Goal: Task Accomplishment & Management: Manage account settings

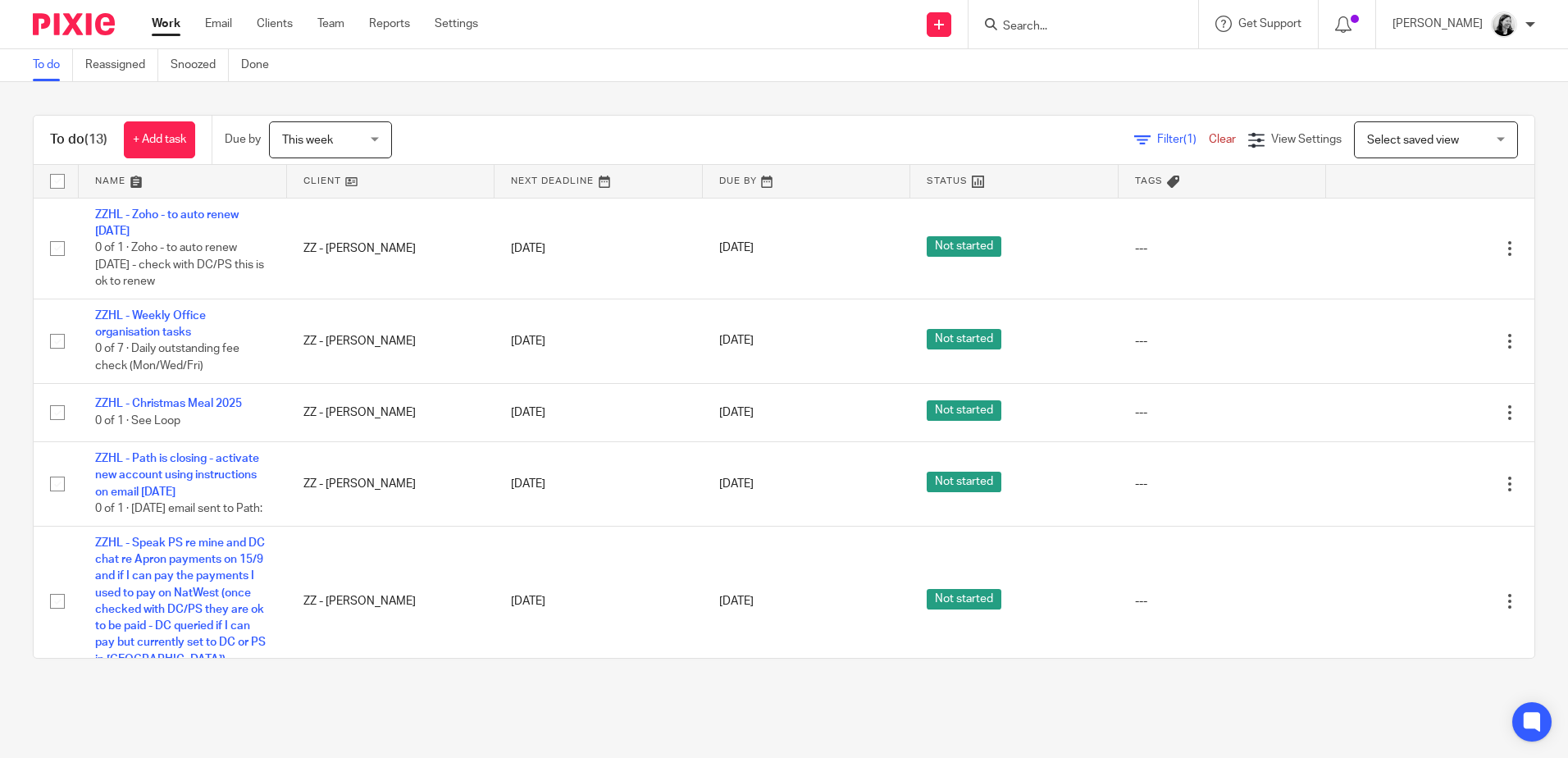
click at [516, 734] on main "To do Reassigned Snoozed Done To do (13) + Add task Due by This week This week …" at bounding box center [784, 379] width 1568 height 758
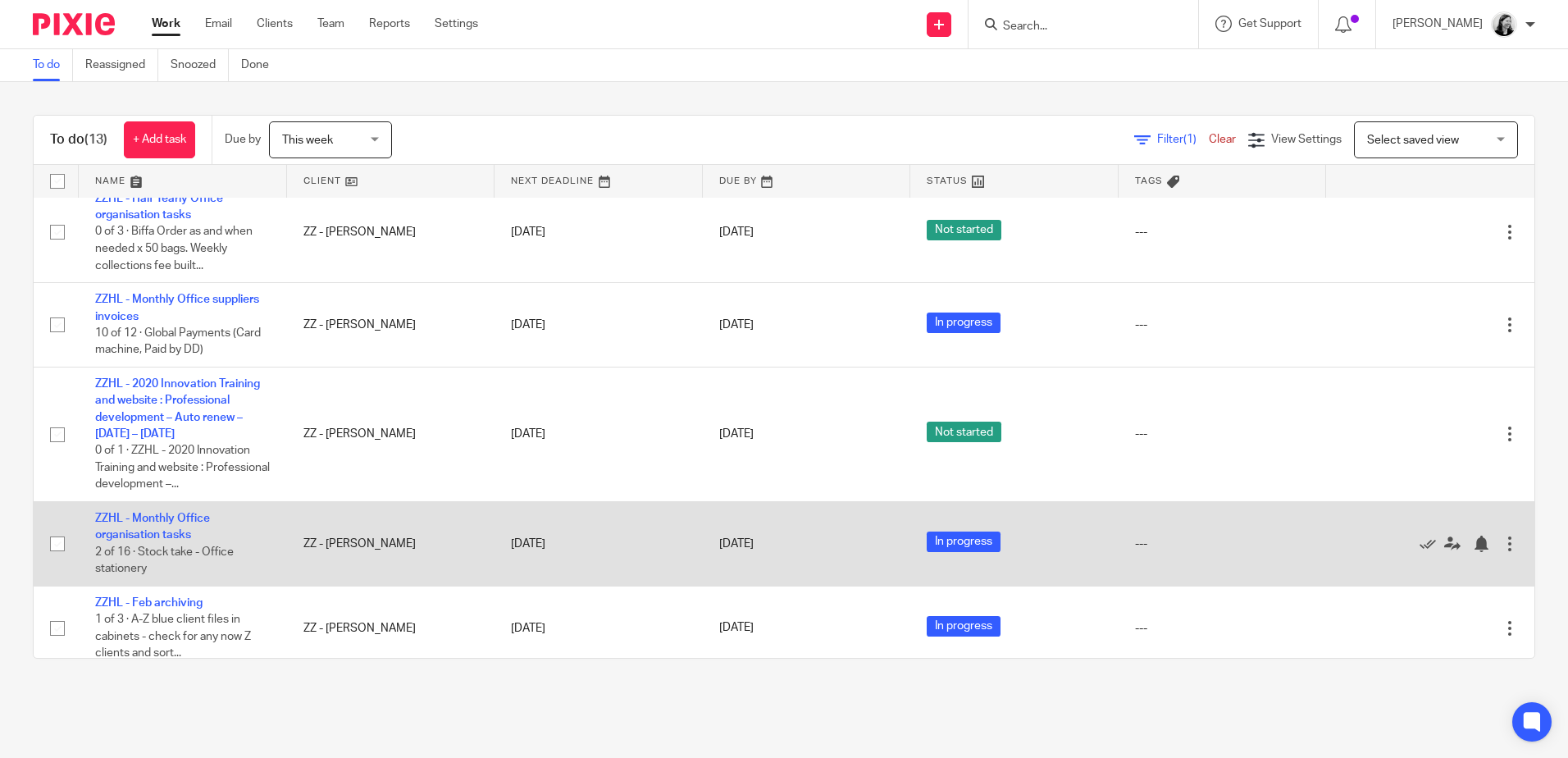
scroll to position [738, 0]
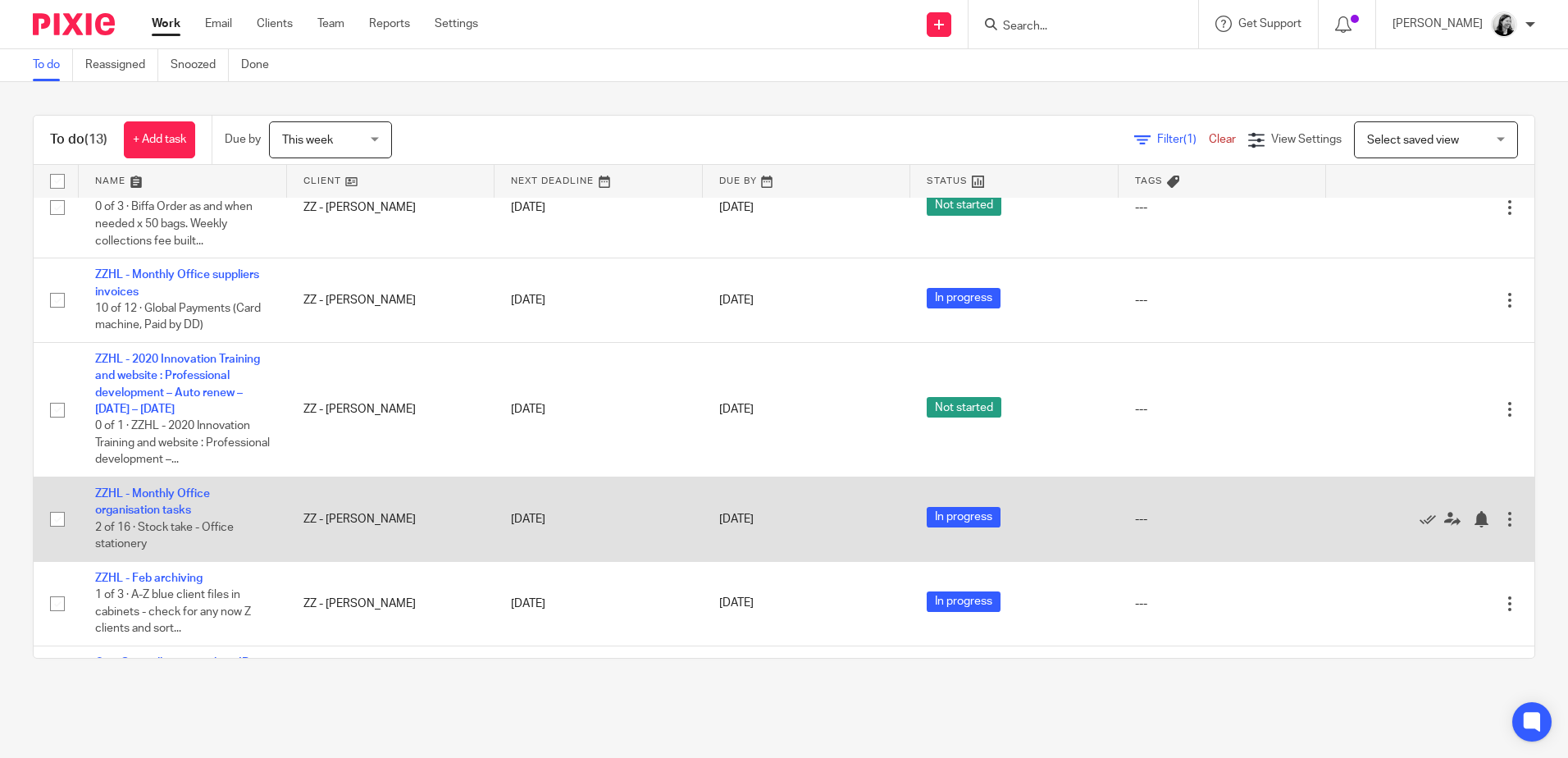
click at [182, 553] on td "ZZHL - Monthly Office organisation tasks 2 of 16 · Stock take - Office statione…" at bounding box center [183, 518] width 208 height 84
click at [183, 516] on link "ZZHL - Monthly Office organisation tasks" at bounding box center [153, 501] width 115 height 28
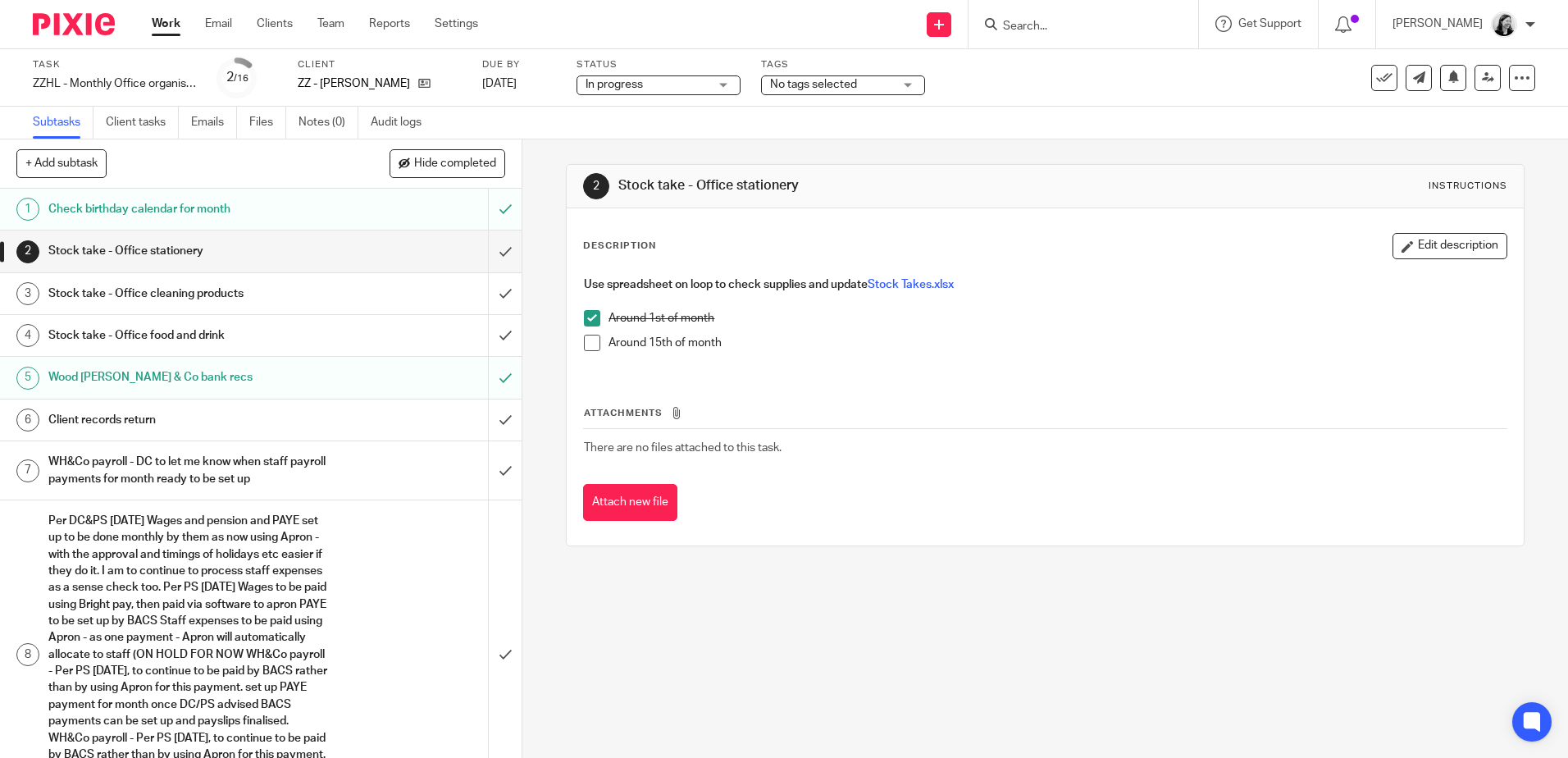
click at [215, 414] on h1 "Client records return" at bounding box center [189, 420] width 282 height 25
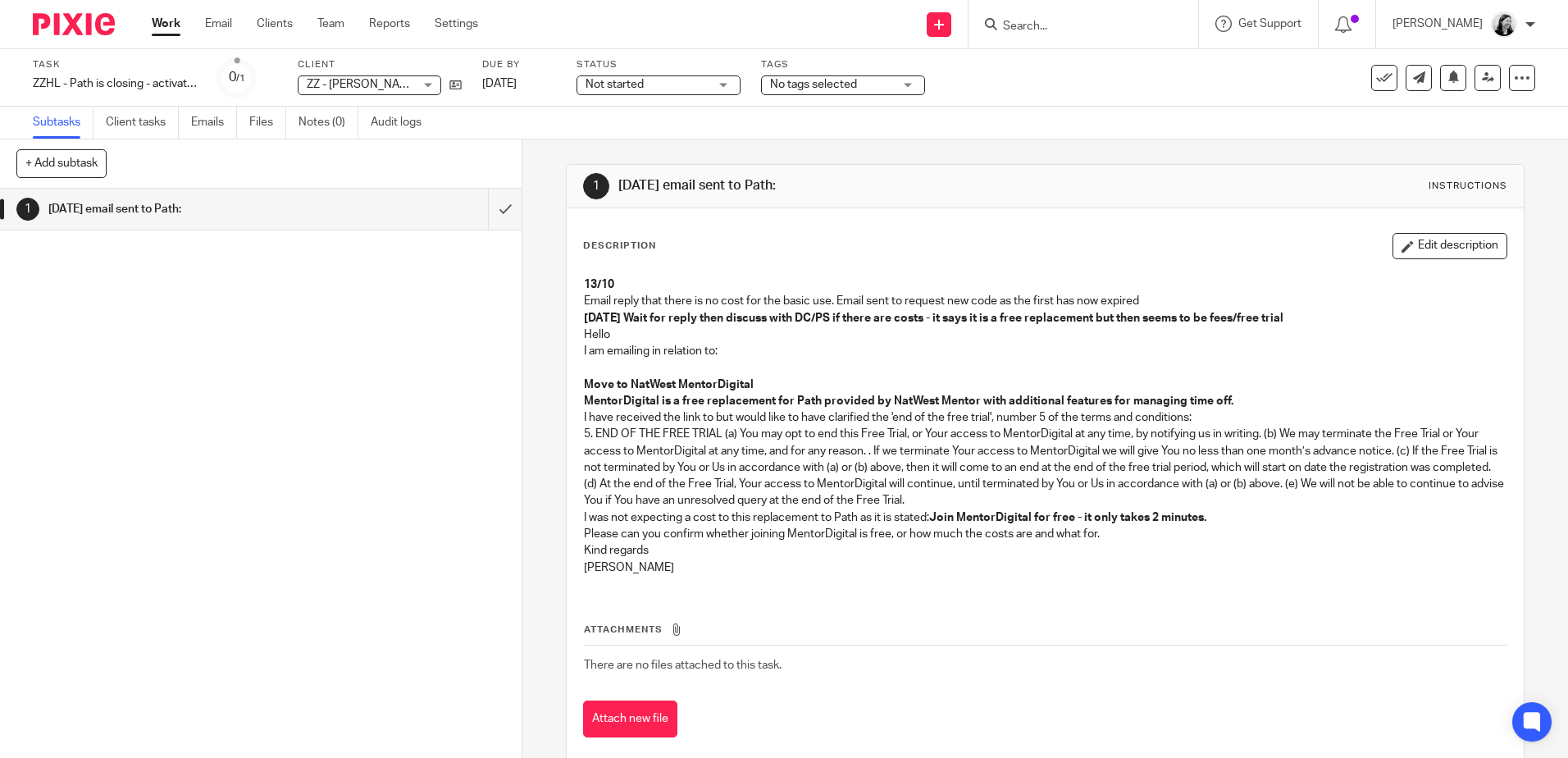
click at [1135, 37] on div at bounding box center [1083, 24] width 229 height 49
click at [1132, 29] on input "Search" at bounding box center [1076, 27] width 147 height 14
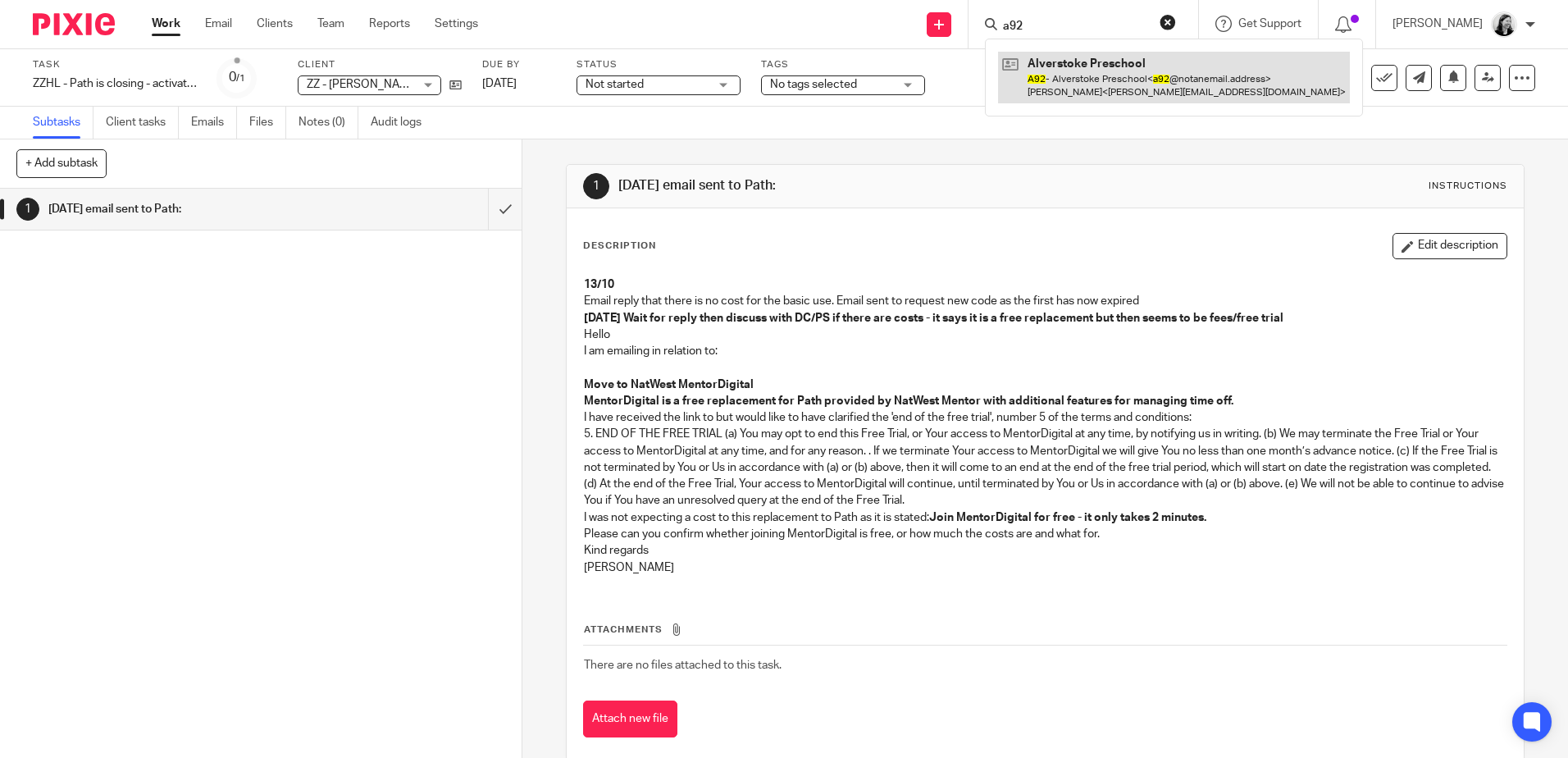
type input "a92"
click at [1153, 99] on link at bounding box center [1174, 76] width 352 height 51
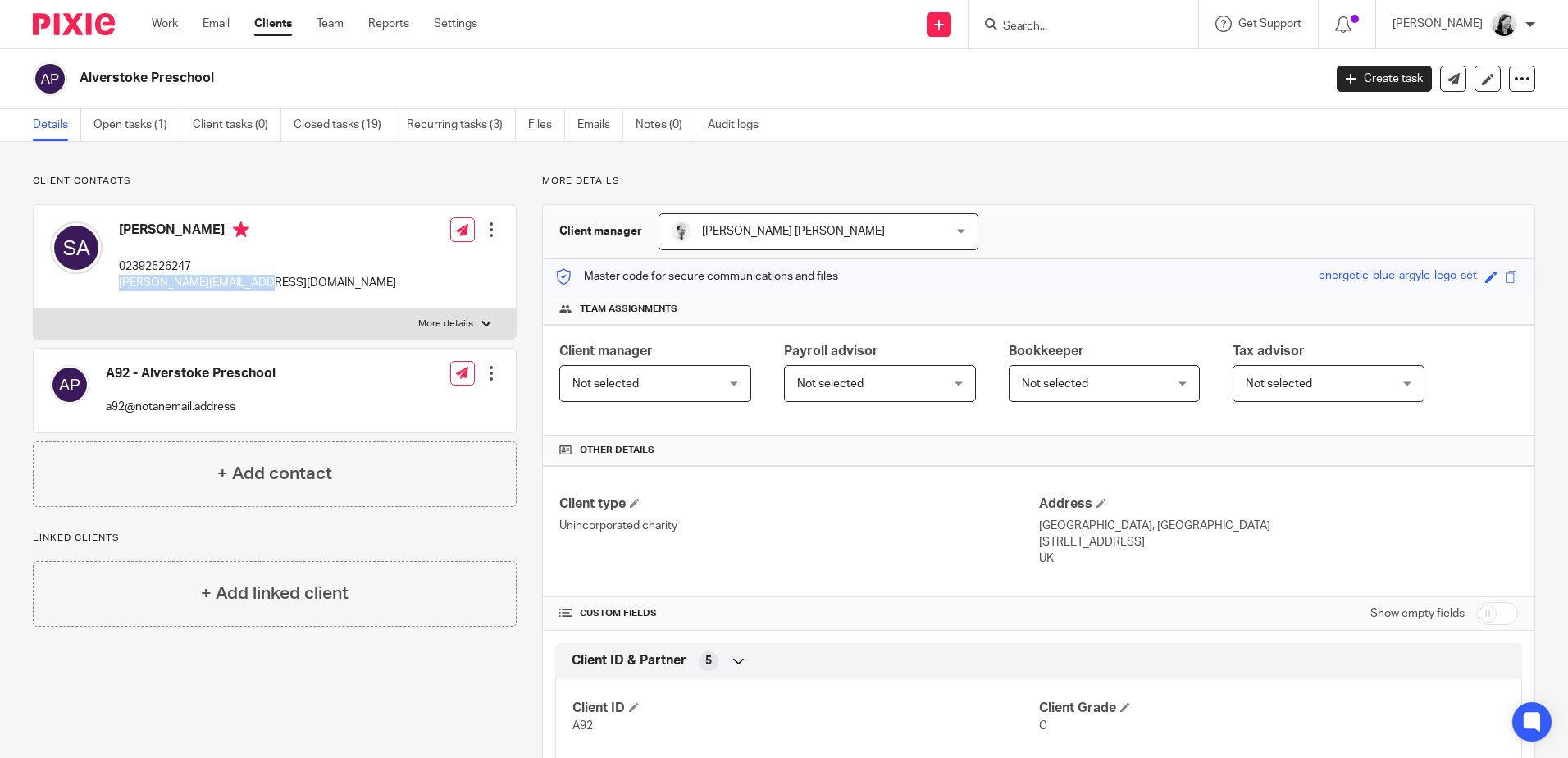
drag, startPoint x: 274, startPoint y: 284, endPoint x: 114, endPoint y: 292, distance: 160.2
click at [114, 292] on div "Suzannah Arde 02392526247 suzannah.arde@gmail.com Edit contact Create client fr…" at bounding box center [274, 256] width 482 height 104
drag, startPoint x: 114, startPoint y: 292, endPoint x: 131, endPoint y: 283, distance: 19.2
copy p "suzannah.arde@gmail.com"
click at [1077, 20] on input "Search" at bounding box center [1076, 27] width 147 height 14
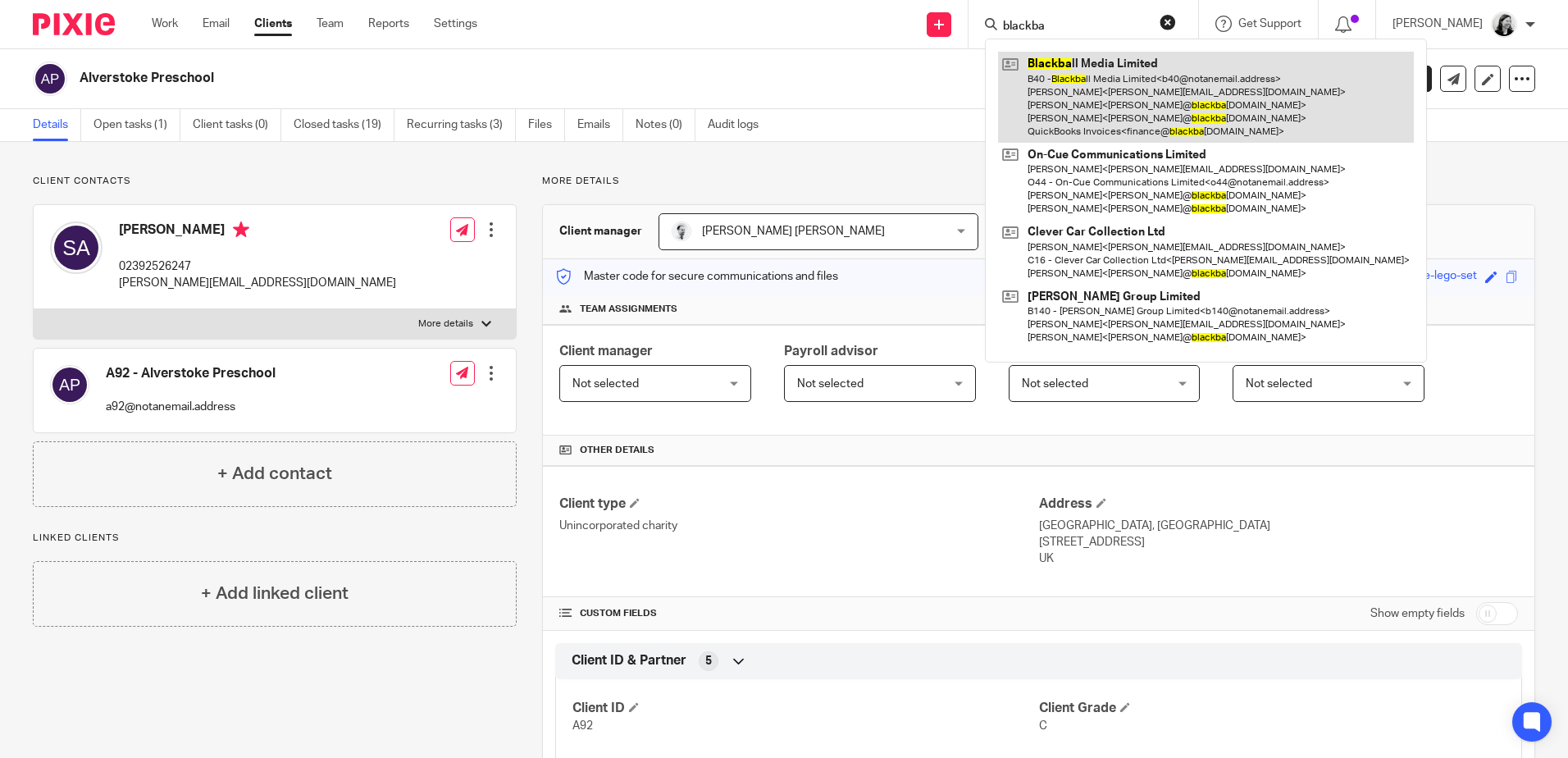
type input "blackba"
click at [1137, 96] on link at bounding box center [1206, 97] width 416 height 91
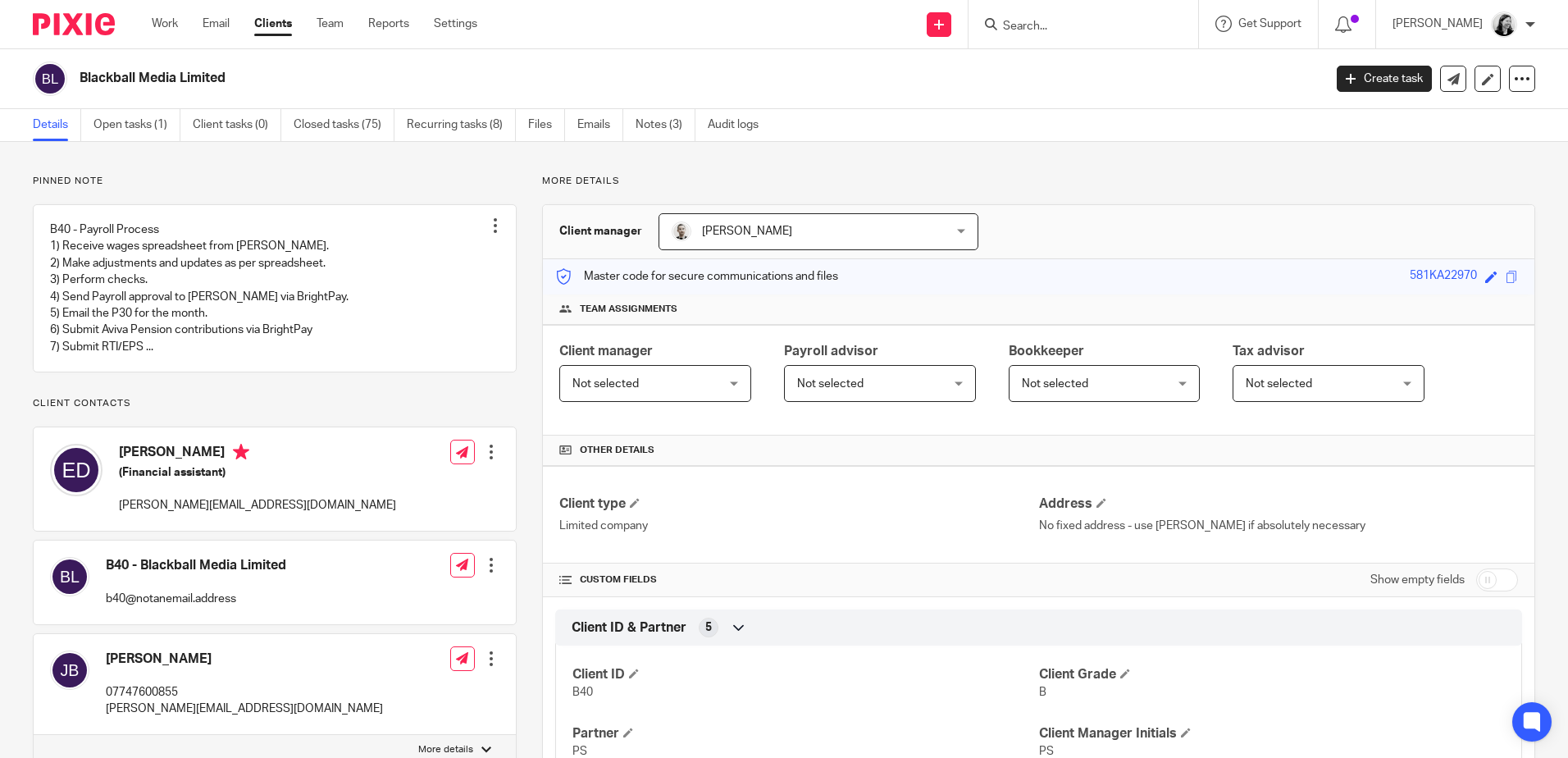
click at [1072, 25] on input "Search" at bounding box center [1076, 27] width 147 height 14
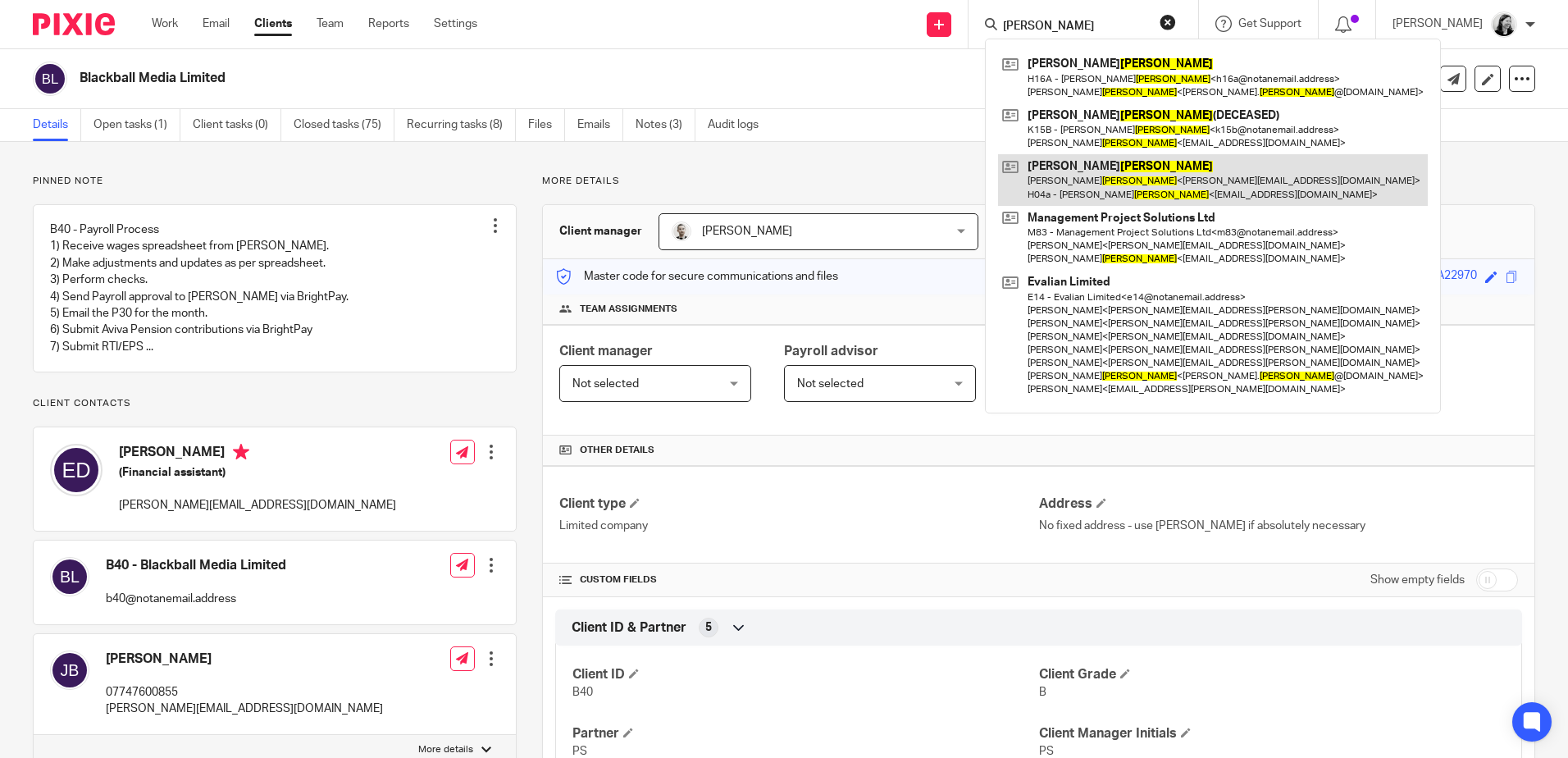
type input "harris"
click at [1164, 174] on link at bounding box center [1213, 179] width 430 height 51
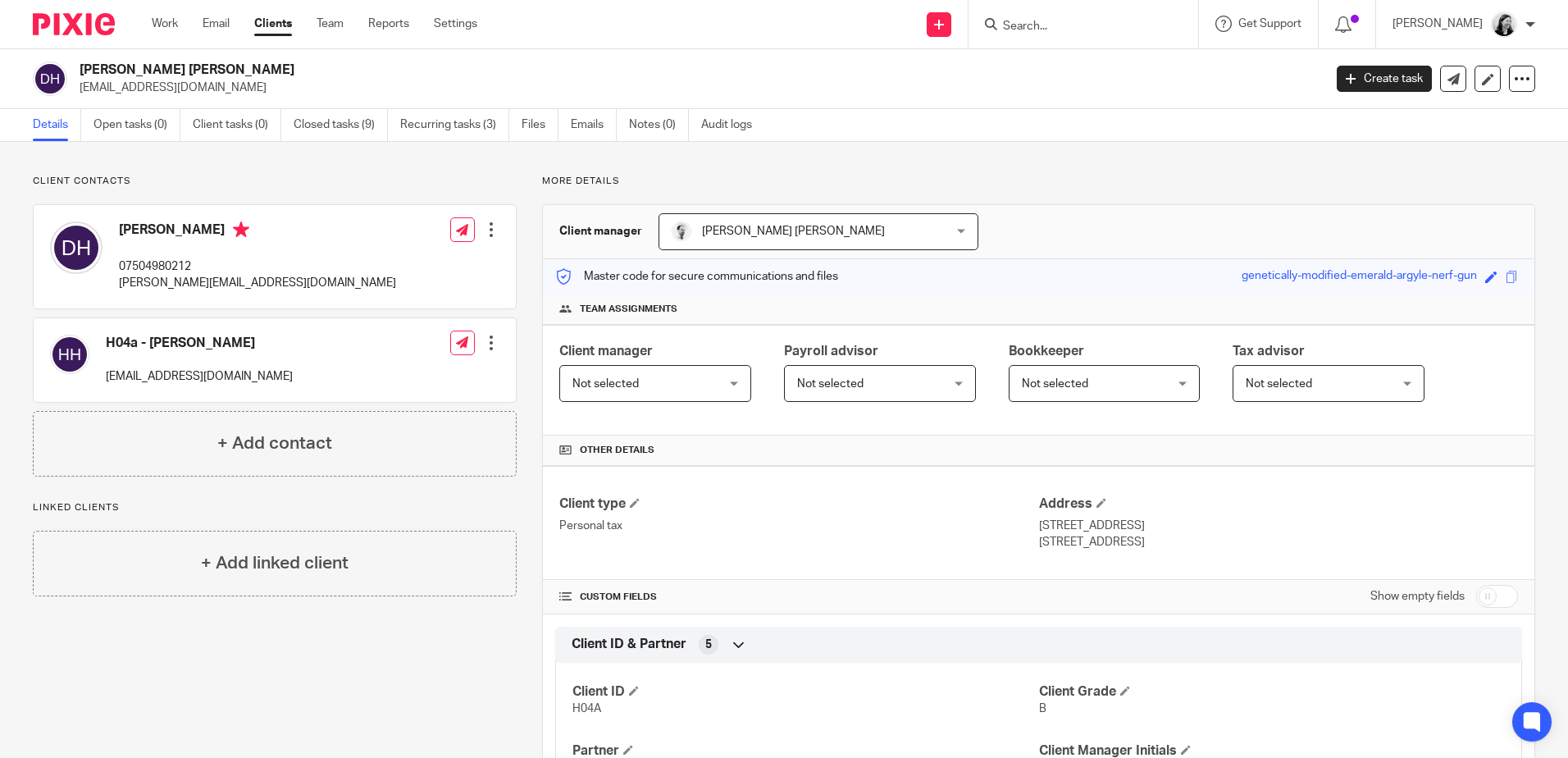
click at [1073, 29] on input "Search" at bounding box center [1076, 27] width 147 height 14
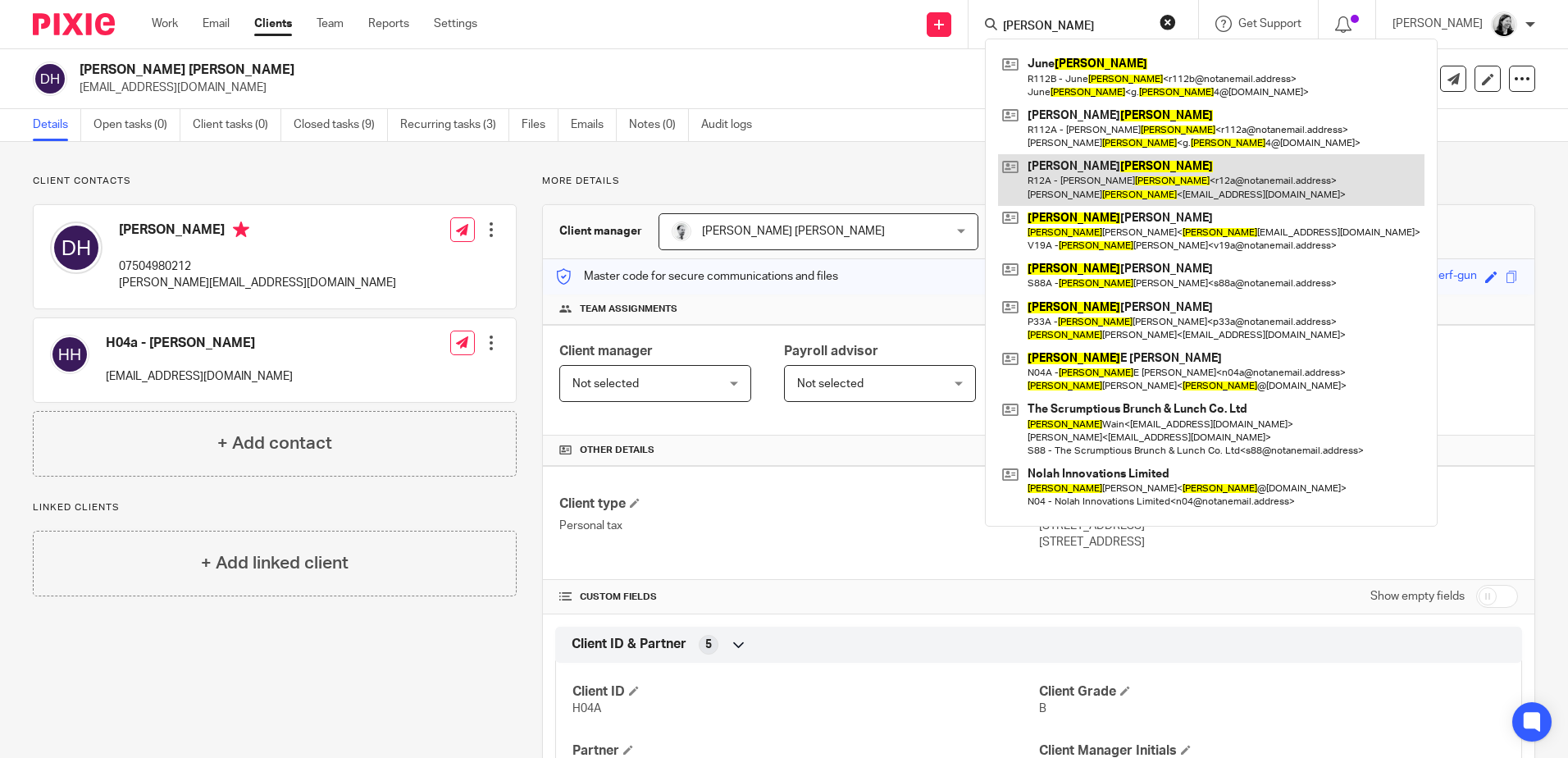
type input "[PERSON_NAME]"
click at [1202, 179] on link at bounding box center [1211, 179] width 426 height 51
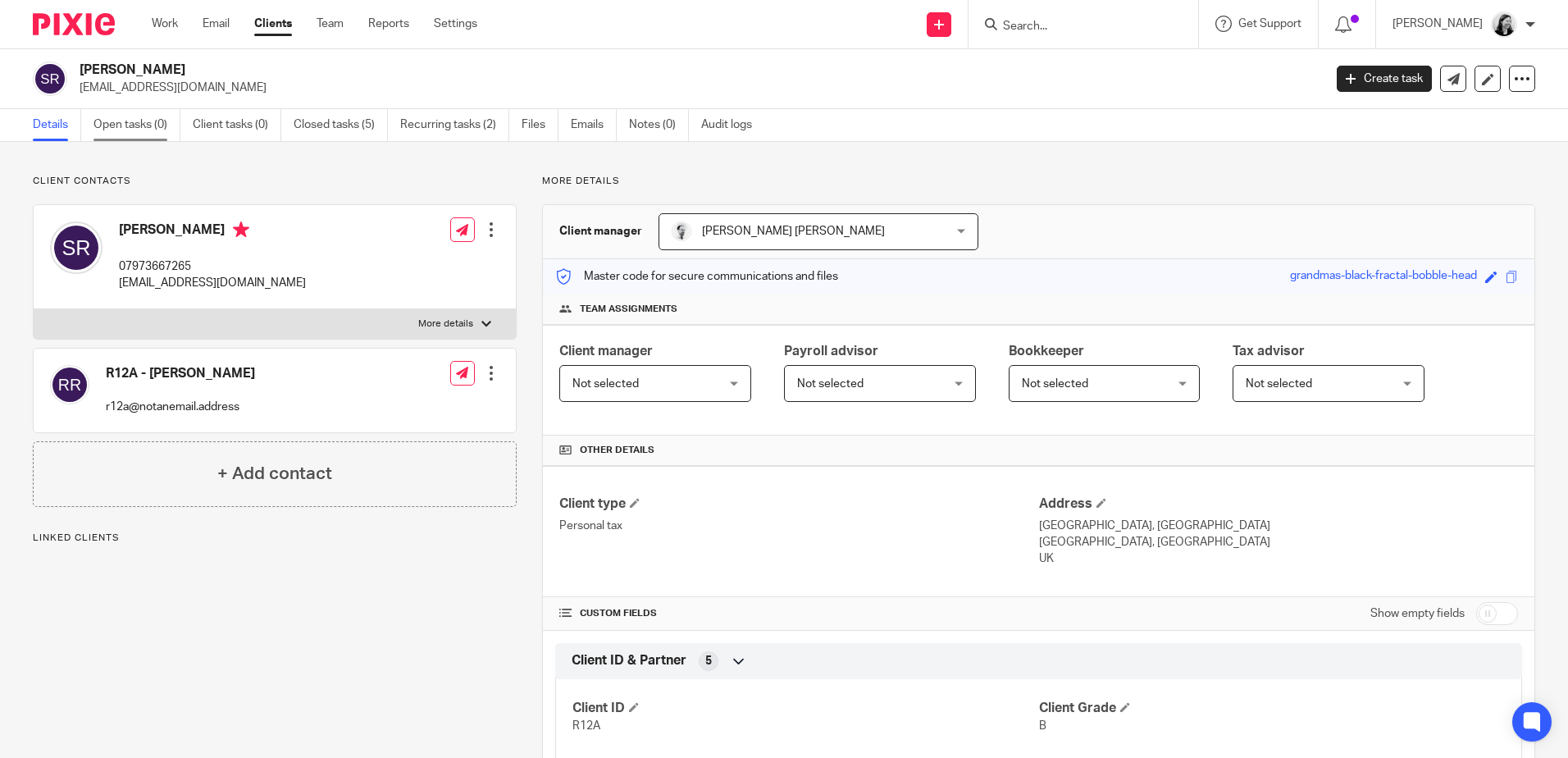
click at [120, 134] on link "Open tasks (0)" at bounding box center [137, 124] width 87 height 32
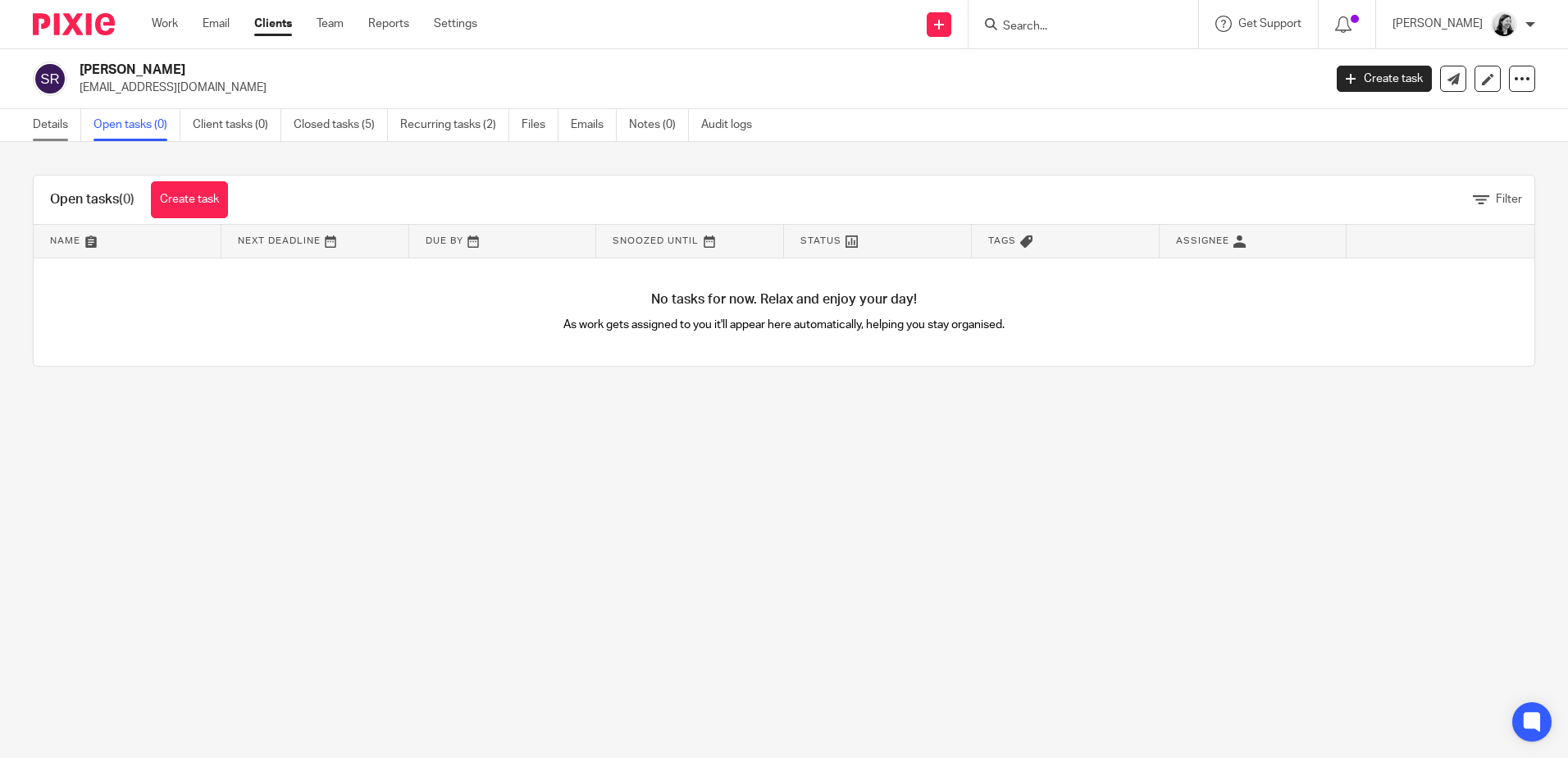
click at [61, 128] on link "Details" at bounding box center [56, 124] width 49 height 32
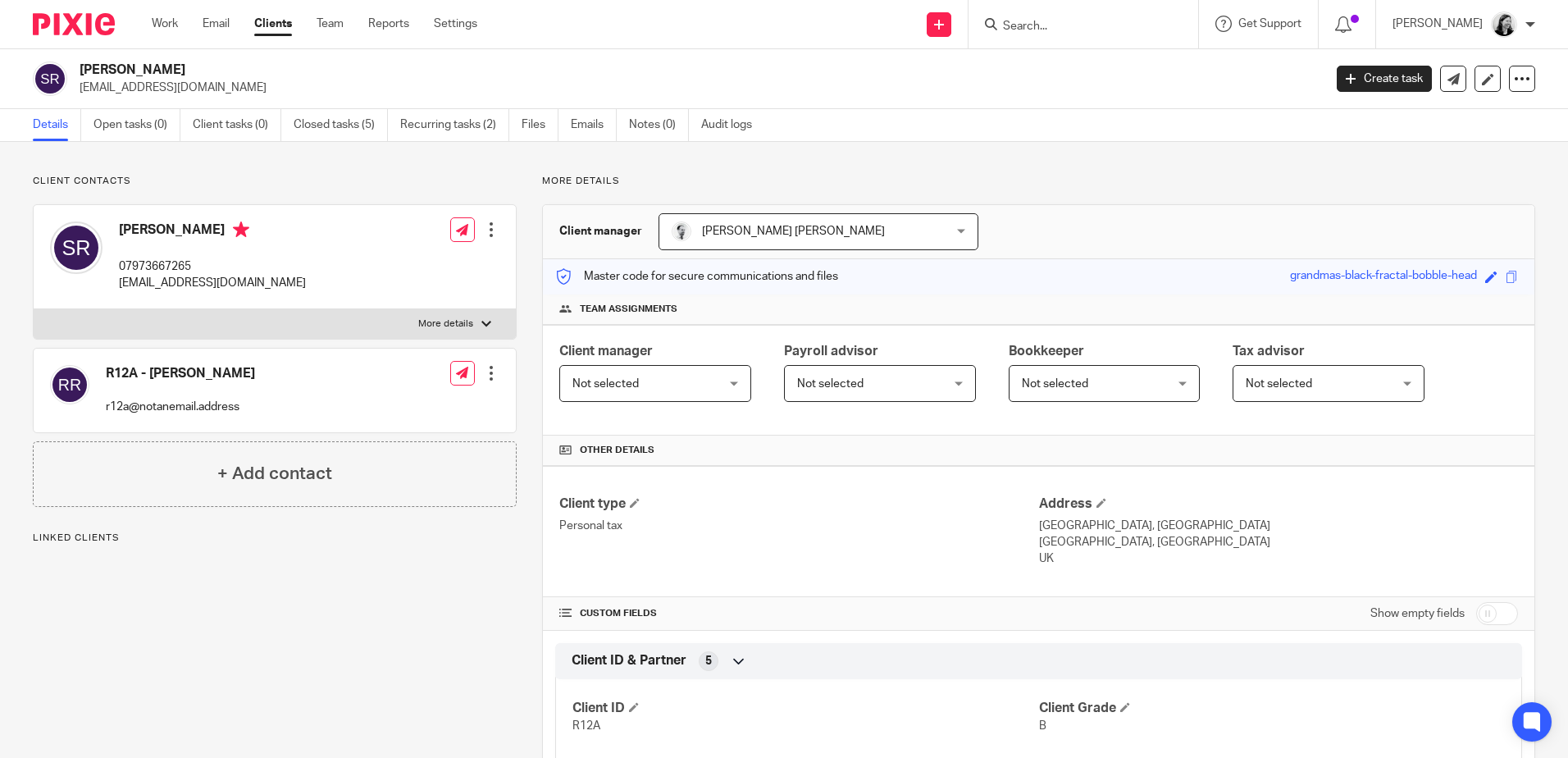
click at [1116, 30] on input "Search" at bounding box center [1076, 27] width 147 height 14
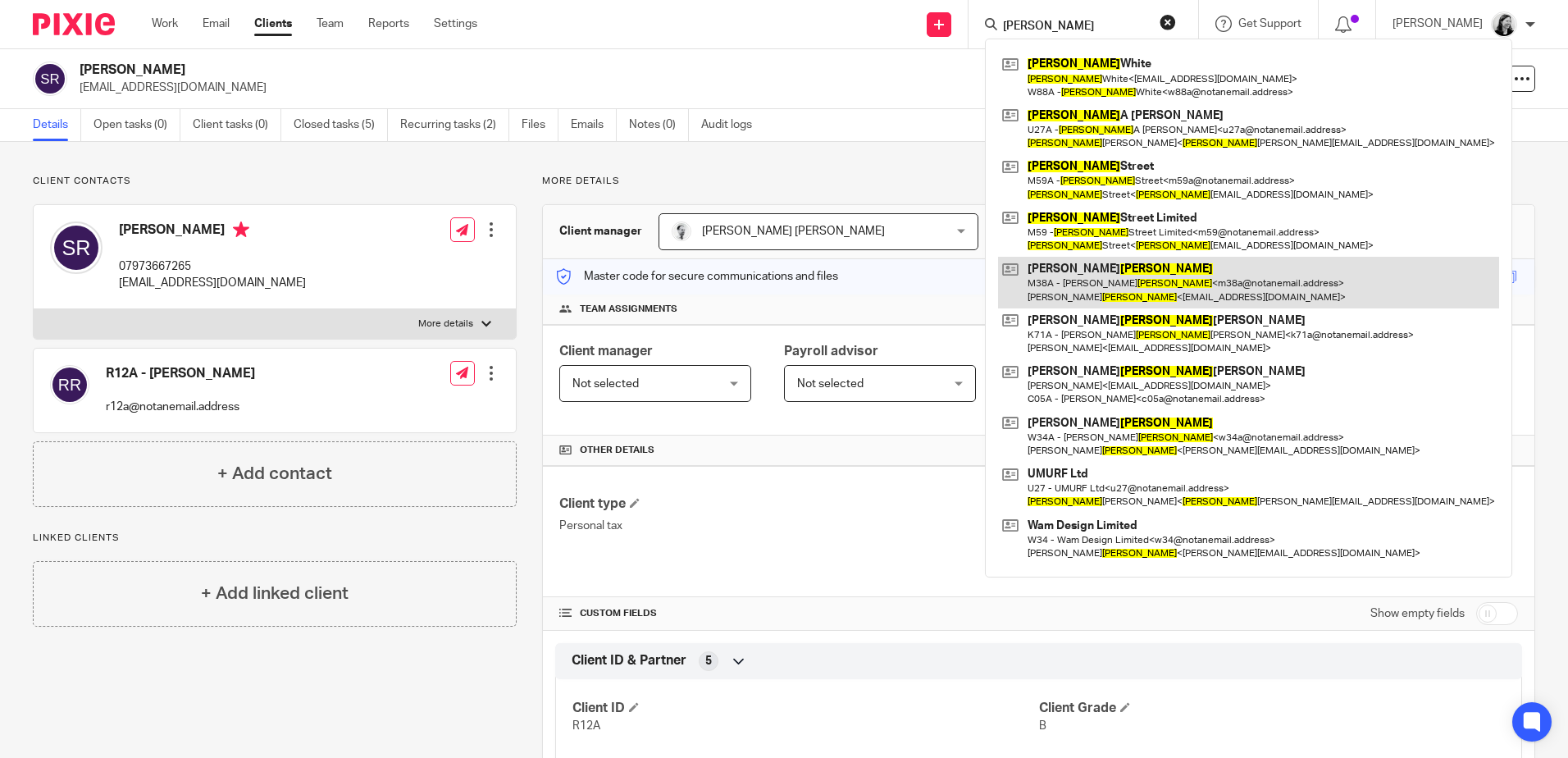
type input "martin"
click at [1141, 281] on link at bounding box center [1249, 282] width 501 height 51
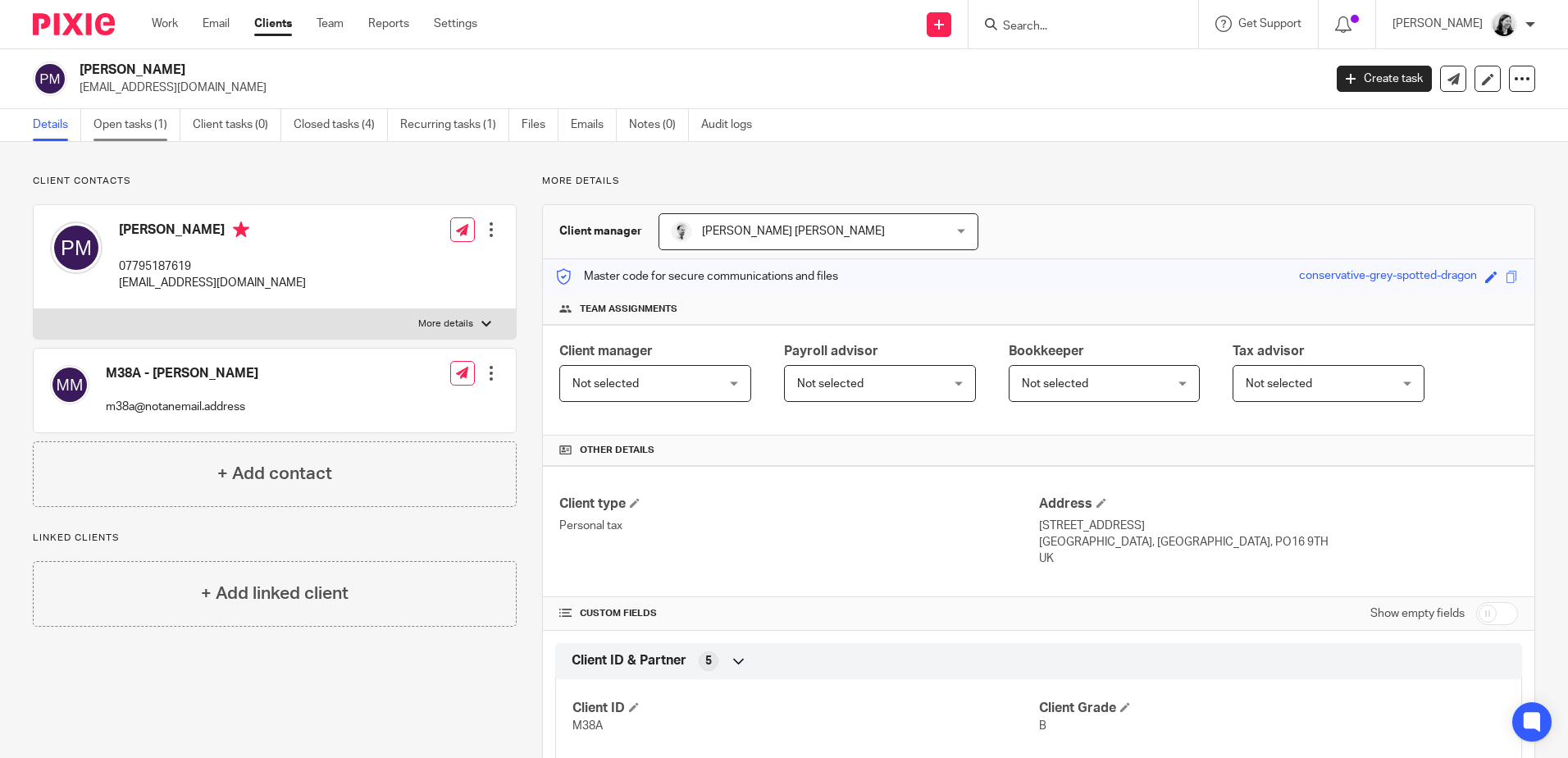
click at [141, 126] on link "Open tasks (1)" at bounding box center [137, 124] width 87 height 32
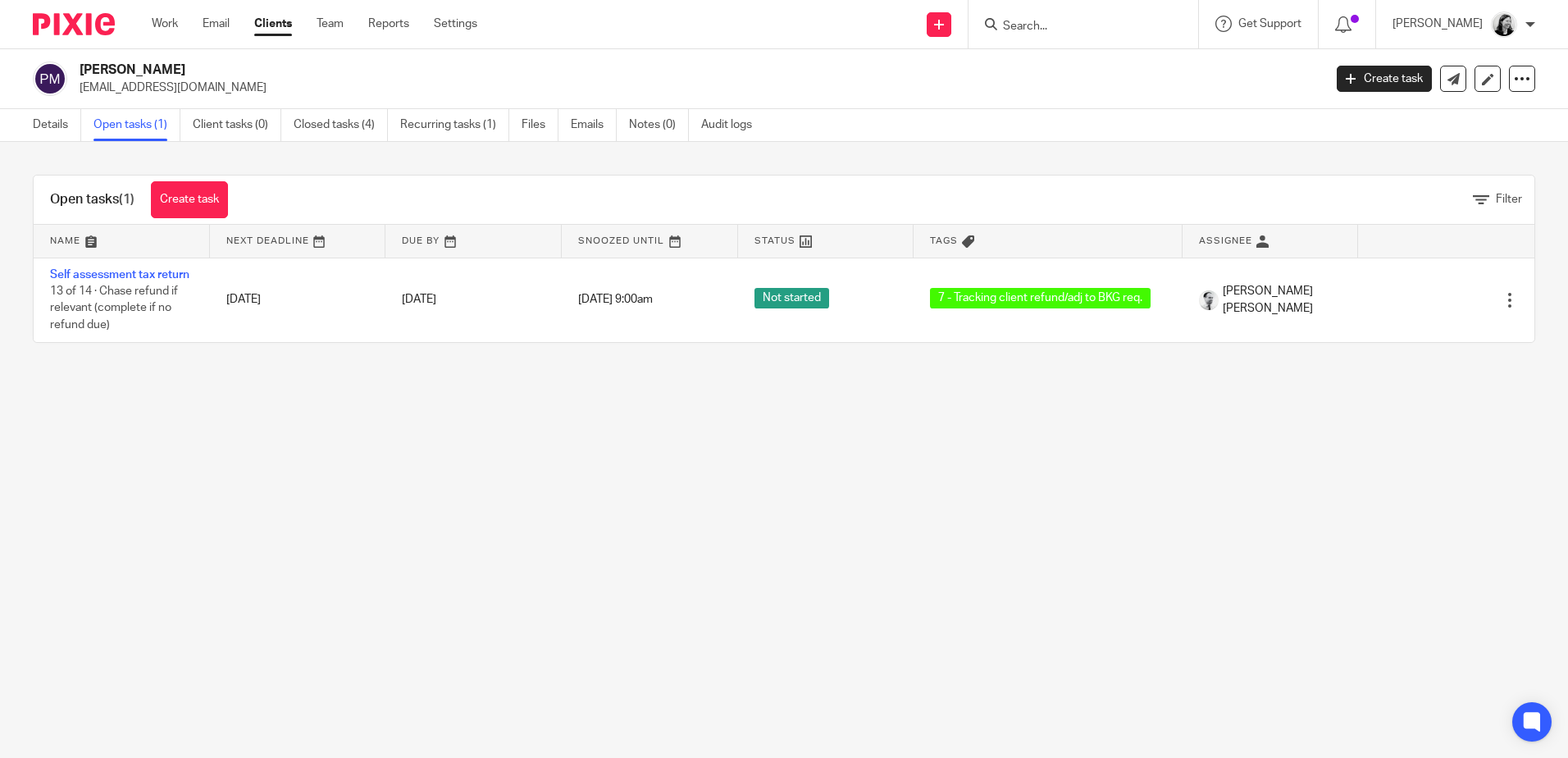
click at [1091, 26] on input "Search" at bounding box center [1076, 27] width 147 height 14
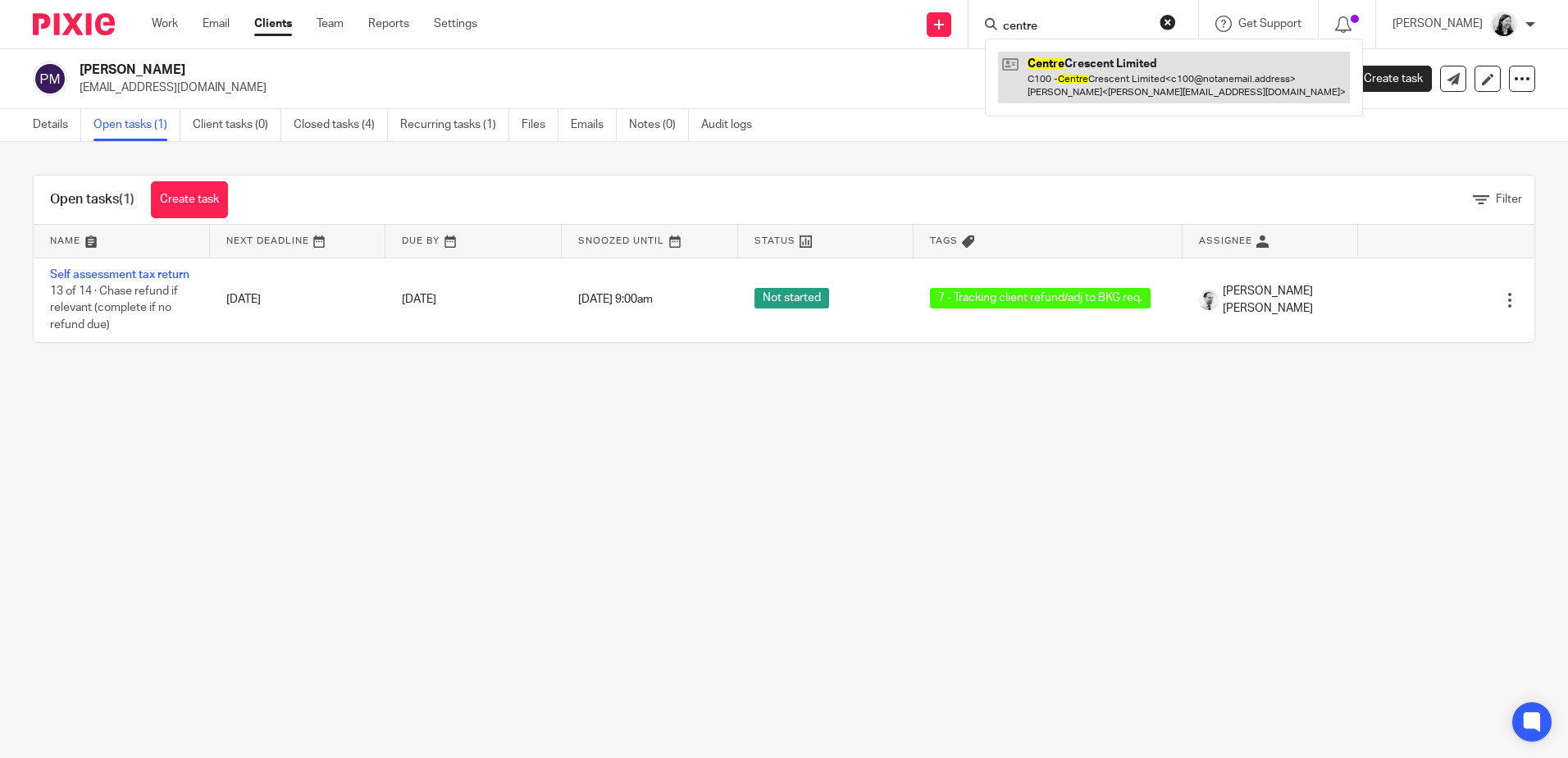
type input "centre"
click at [1168, 86] on link at bounding box center [1174, 76] width 352 height 51
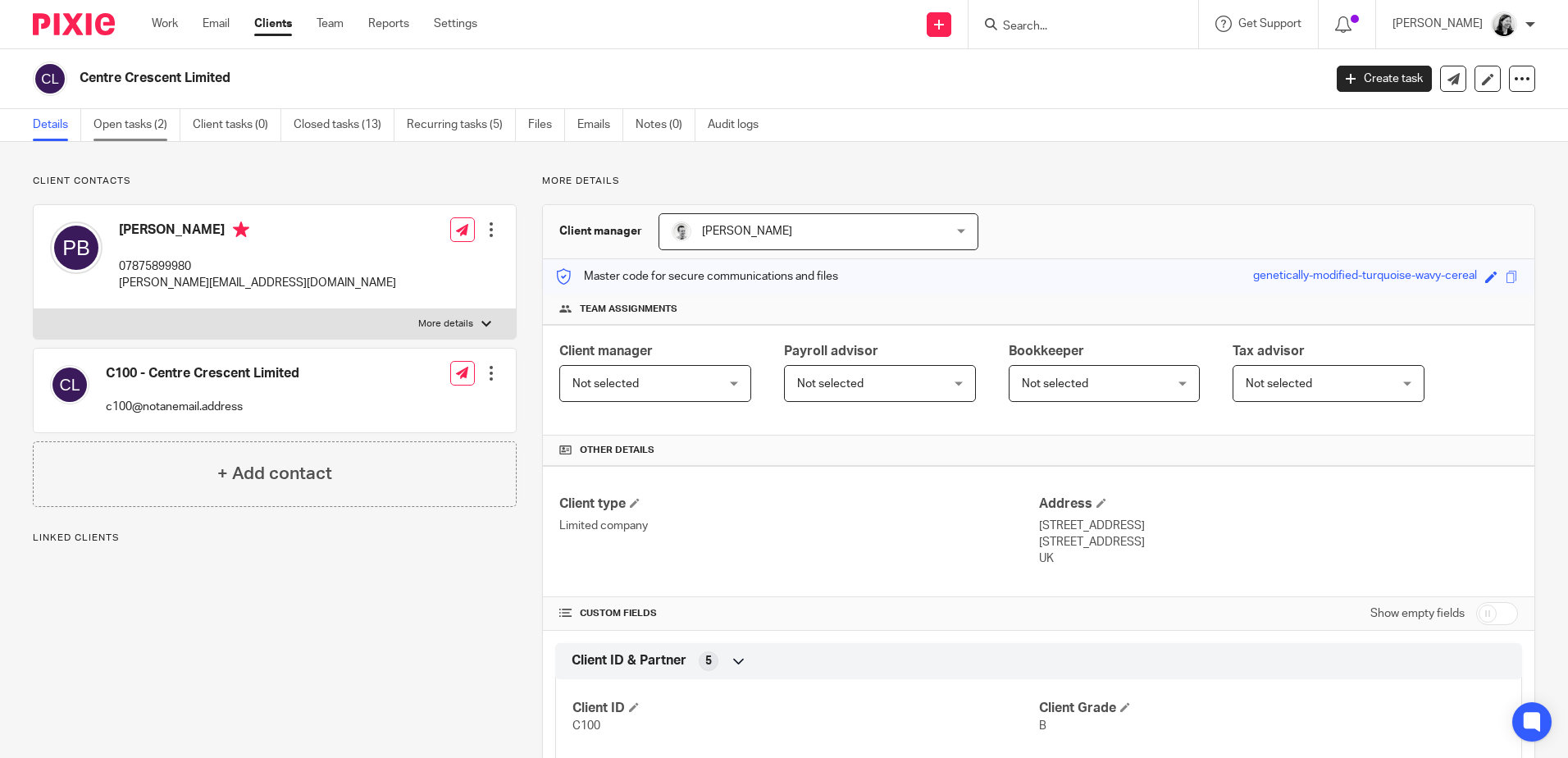
click at [139, 106] on div "Centre Crescent Limited Create task Update from Companies House Export data Mer…" at bounding box center [784, 78] width 1568 height 60
click at [136, 119] on link "Open tasks (2)" at bounding box center [137, 124] width 87 height 32
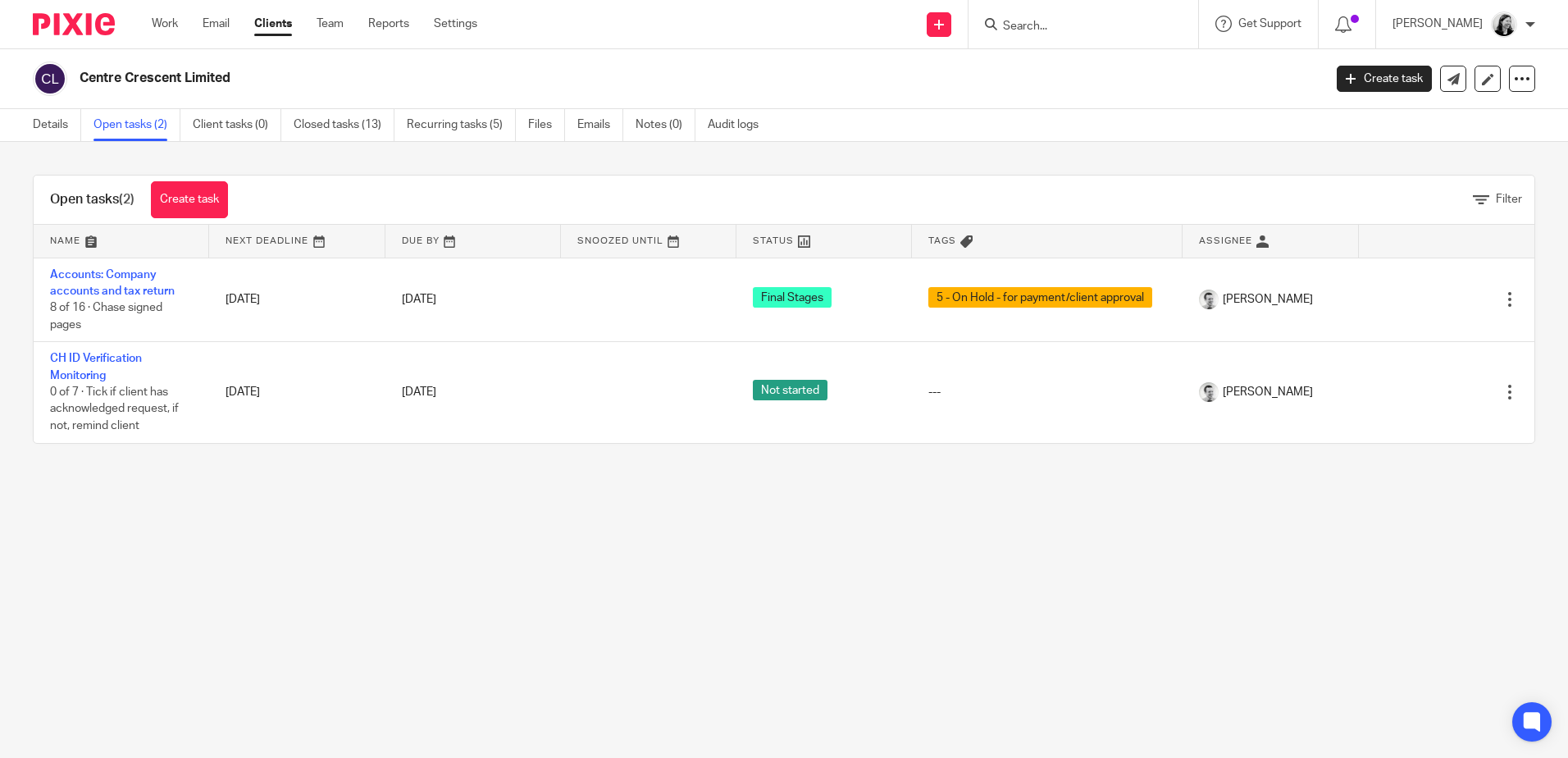
click at [1076, 31] on input "Search" at bounding box center [1076, 27] width 147 height 14
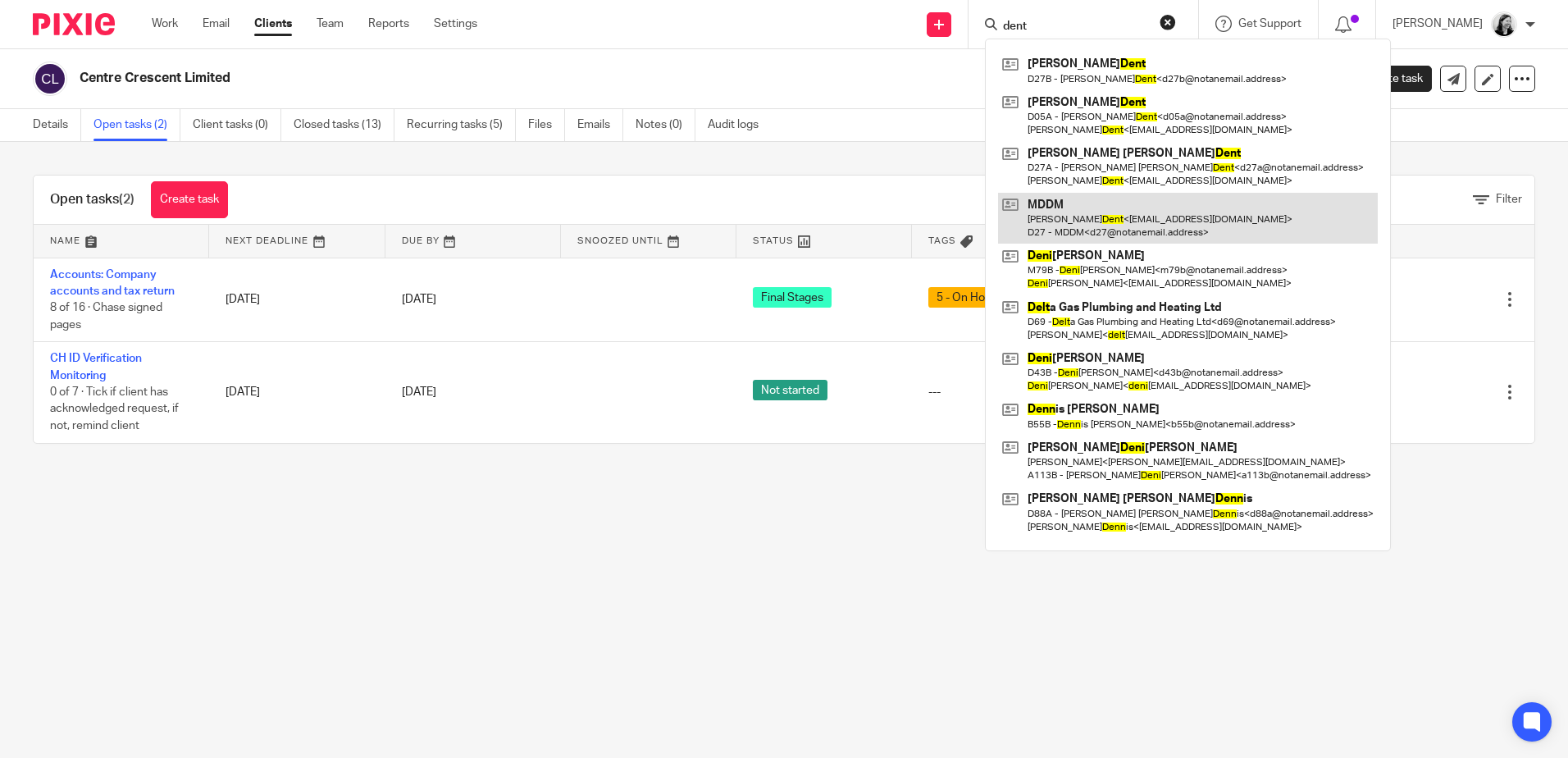
type input "dent"
click at [1140, 210] on link at bounding box center [1187, 218] width 380 height 51
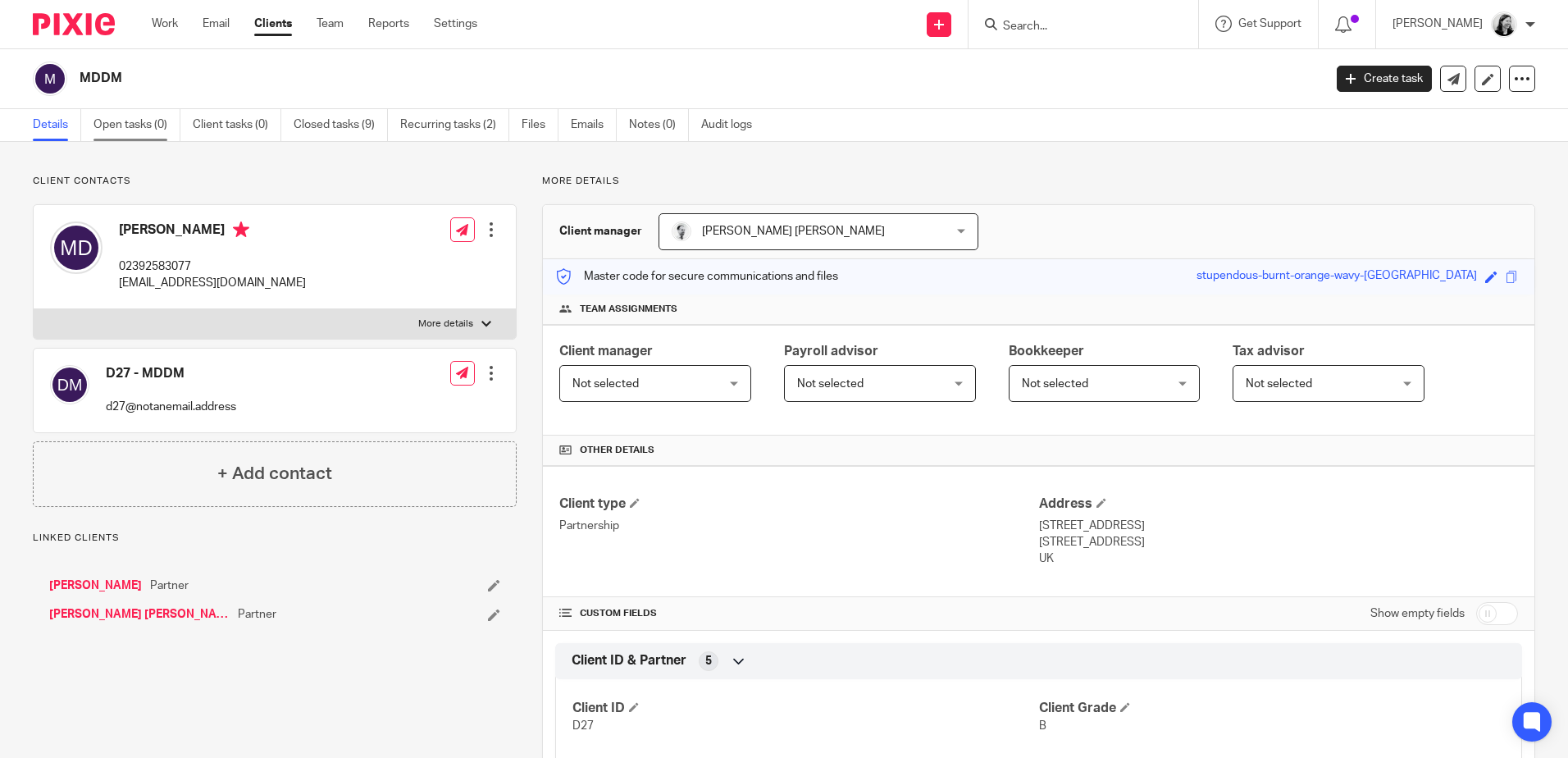
click at [133, 132] on link "Open tasks (0)" at bounding box center [137, 124] width 87 height 32
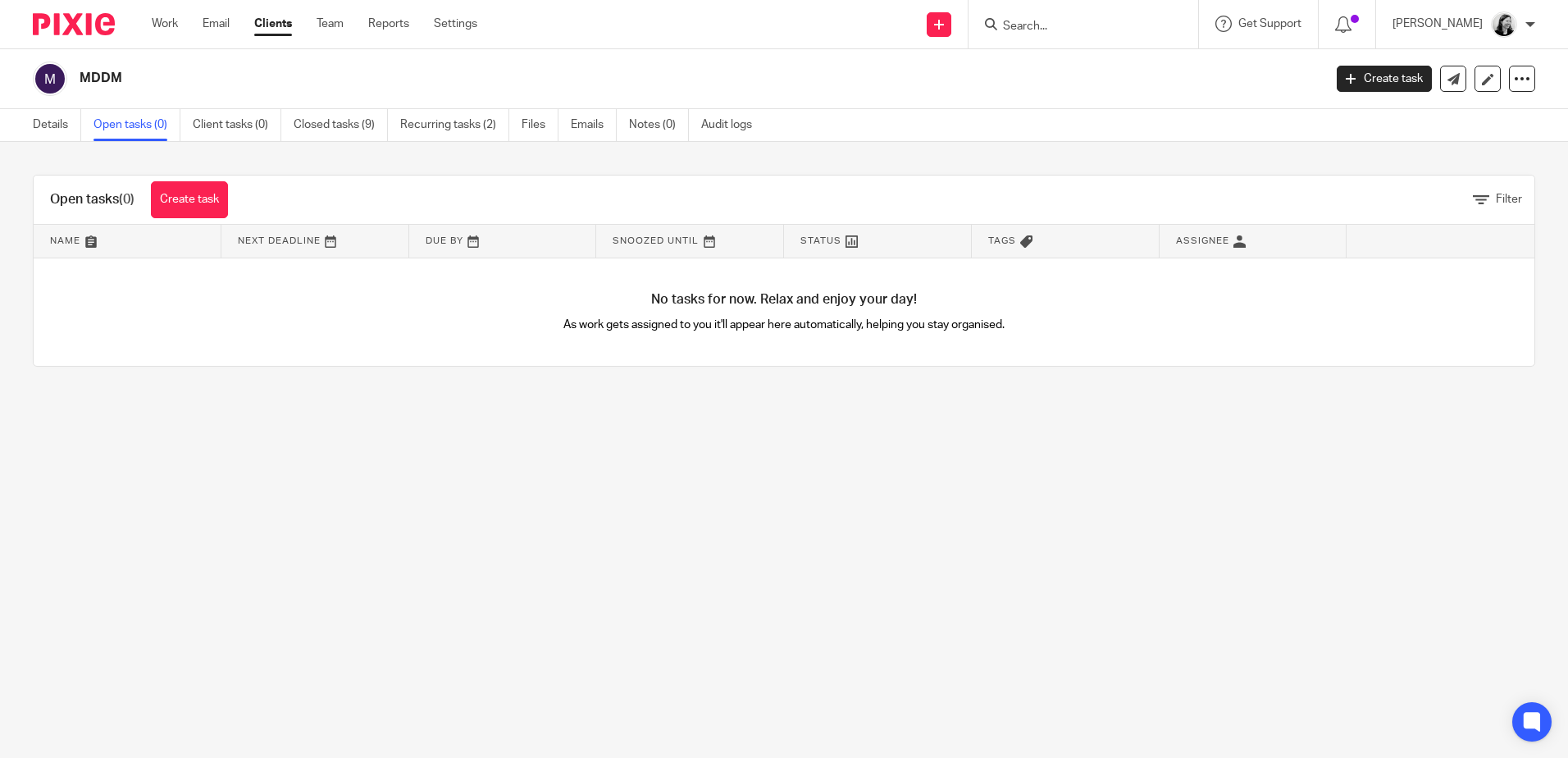
click at [1065, 26] on input "Search" at bounding box center [1076, 27] width 147 height 14
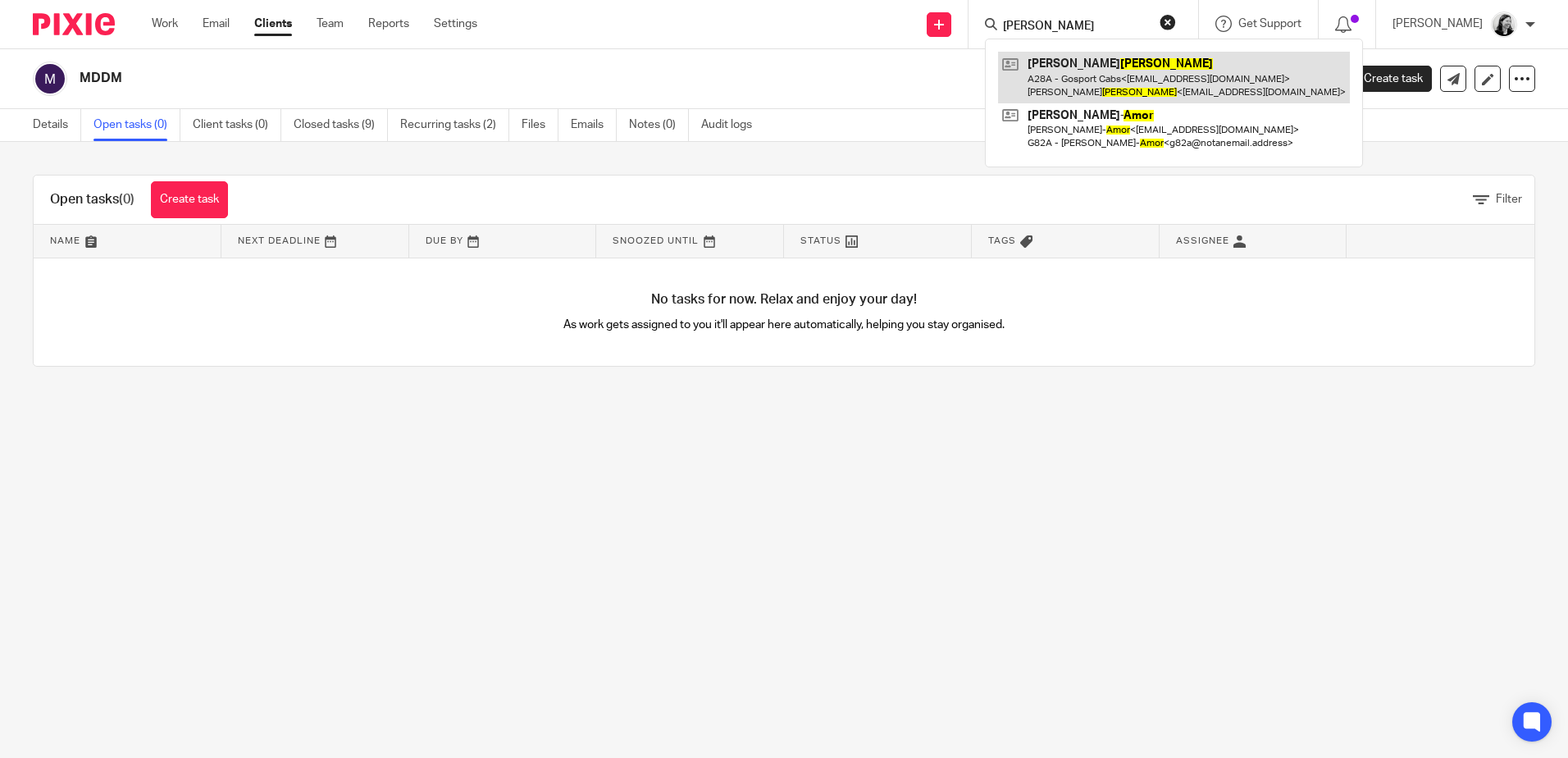
type input "amos"
click at [1144, 72] on link at bounding box center [1174, 76] width 352 height 51
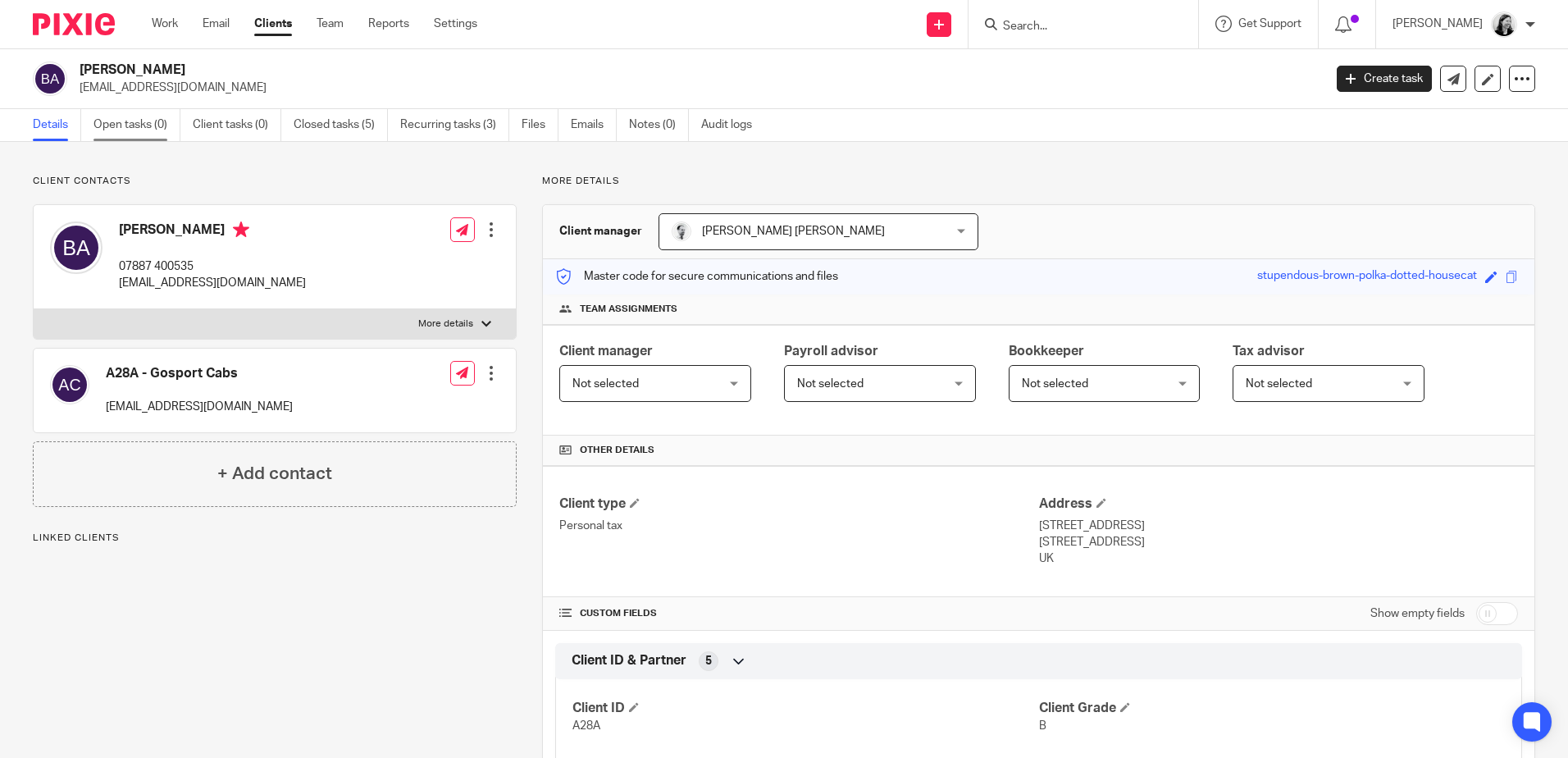
click at [136, 134] on link "Open tasks (0)" at bounding box center [137, 124] width 87 height 32
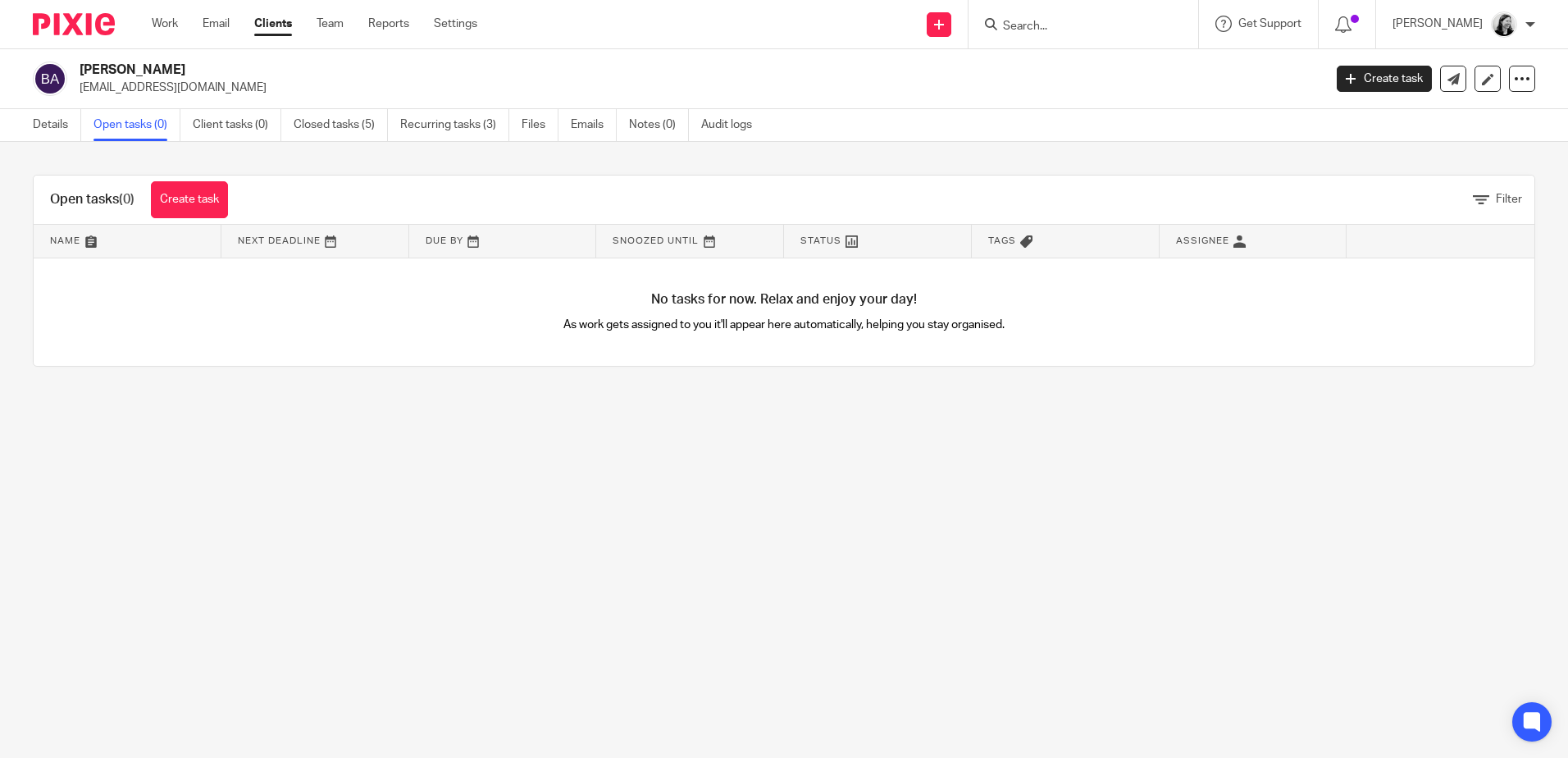
click at [1098, 20] on input "Search" at bounding box center [1076, 27] width 147 height 14
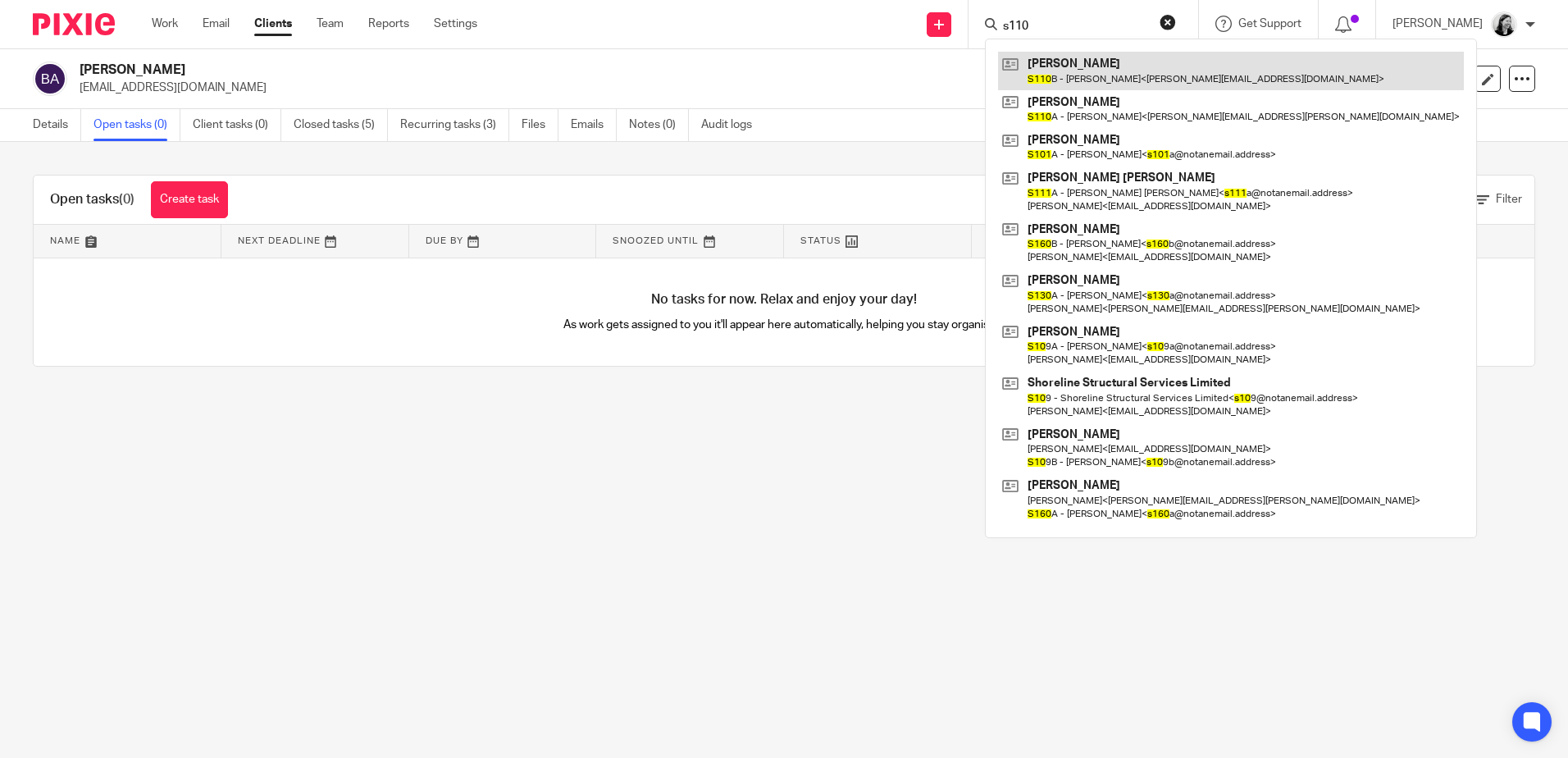
type input "s110"
click at [1151, 68] on link at bounding box center [1230, 70] width 466 height 37
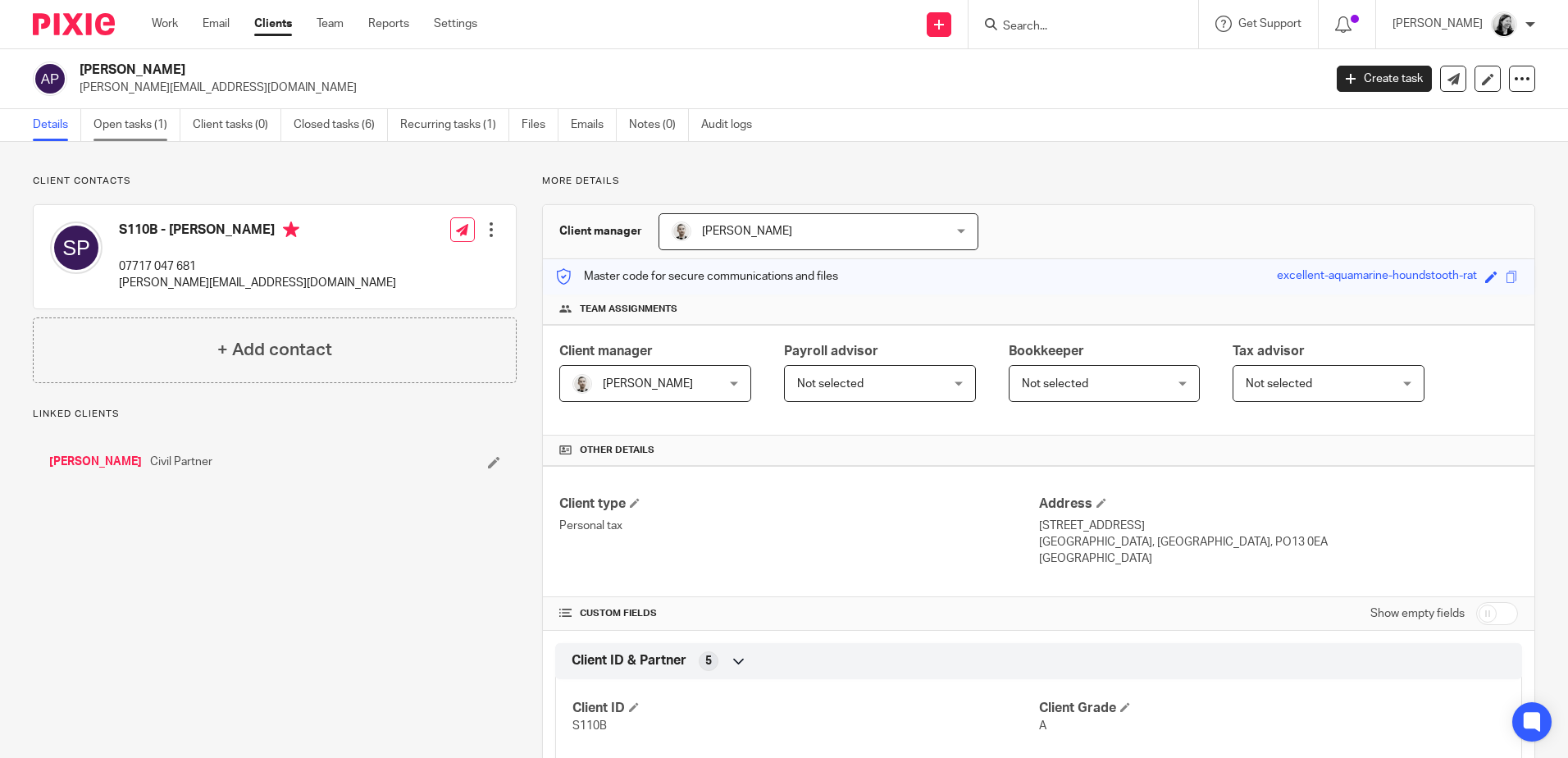
click at [113, 119] on link "Open tasks (1)" at bounding box center [137, 124] width 87 height 32
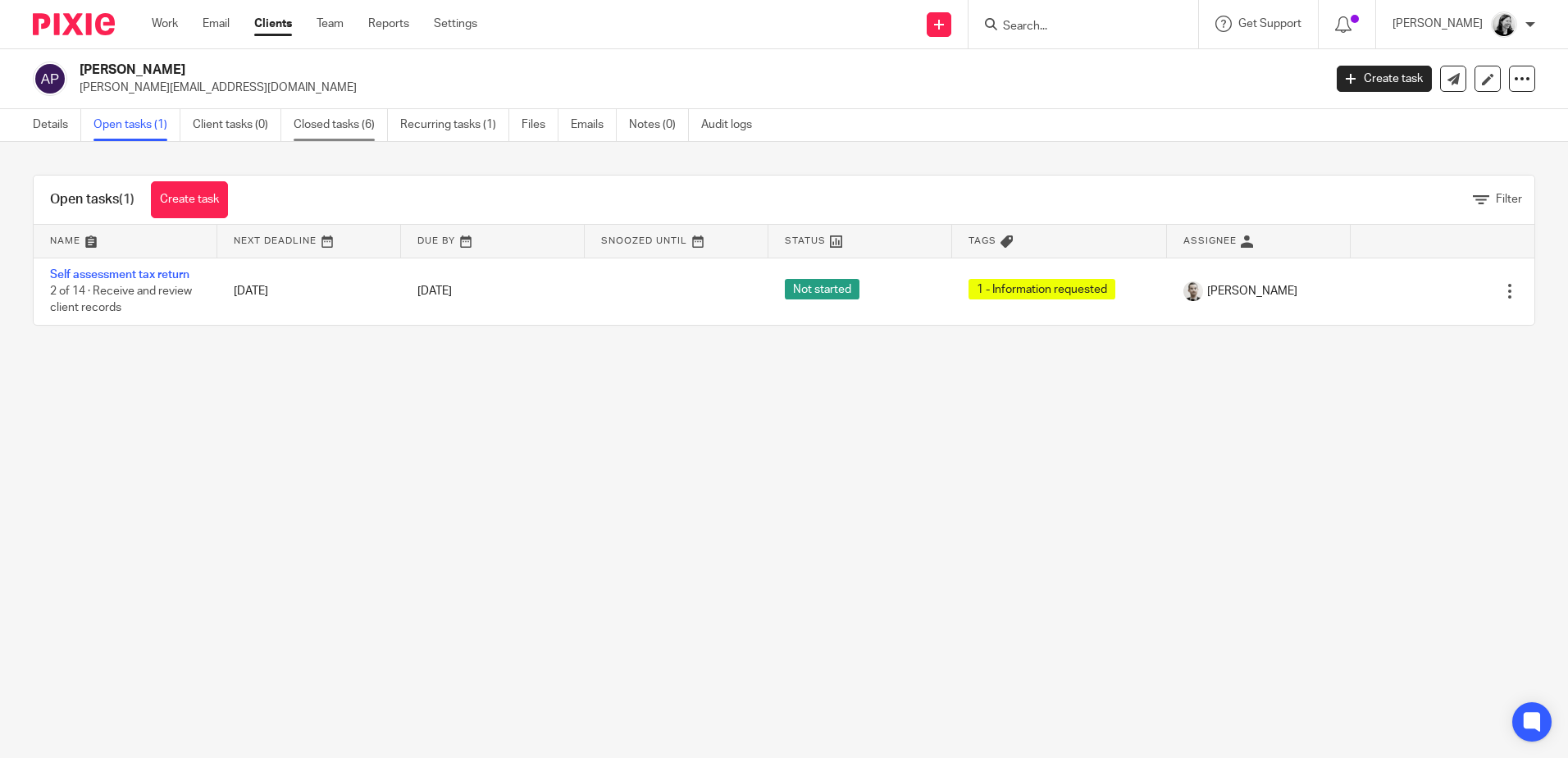
click at [338, 125] on link "Closed tasks (6)" at bounding box center [340, 124] width 95 height 32
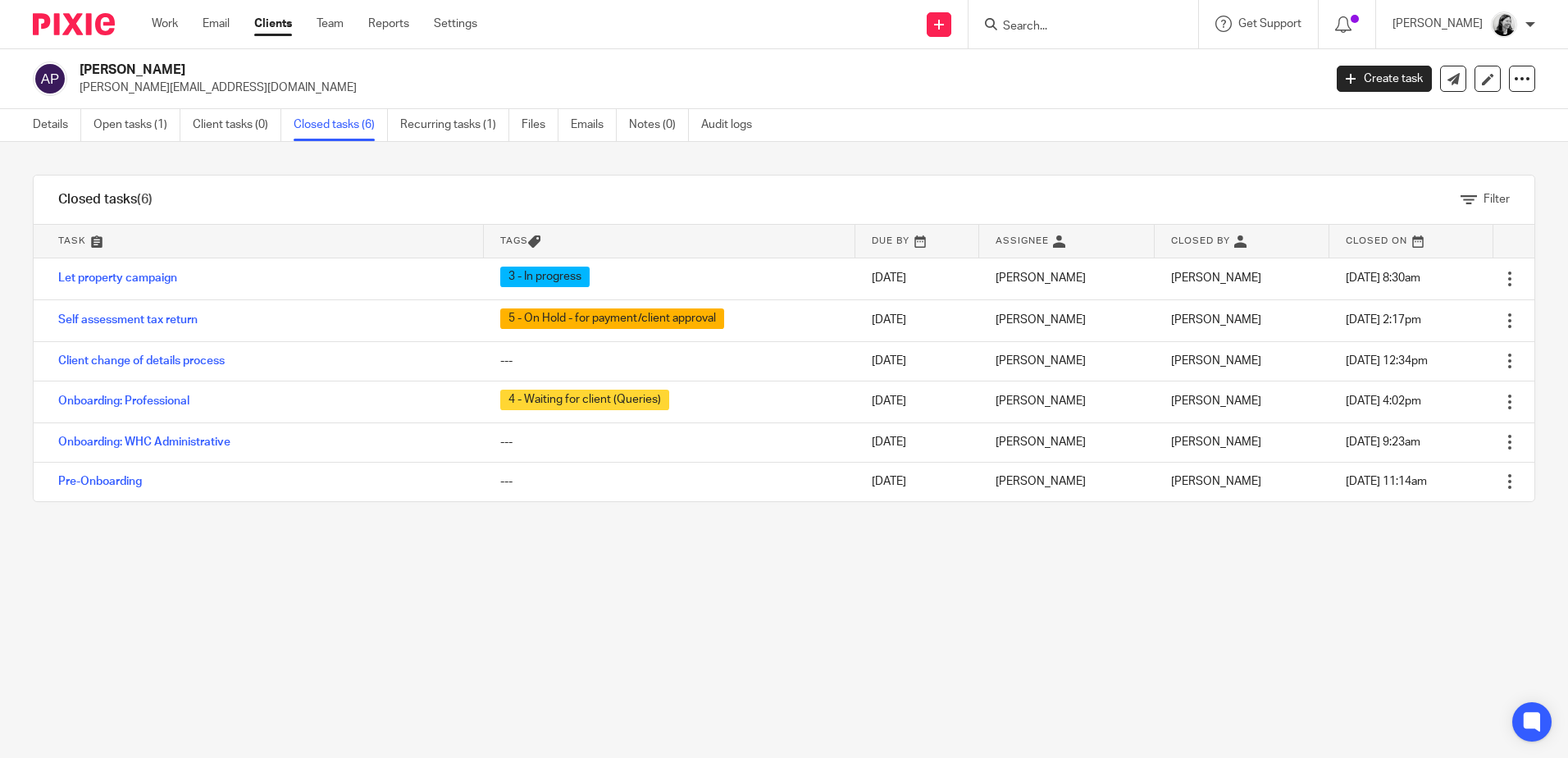
click at [1043, 28] on input "Search" at bounding box center [1076, 27] width 147 height 14
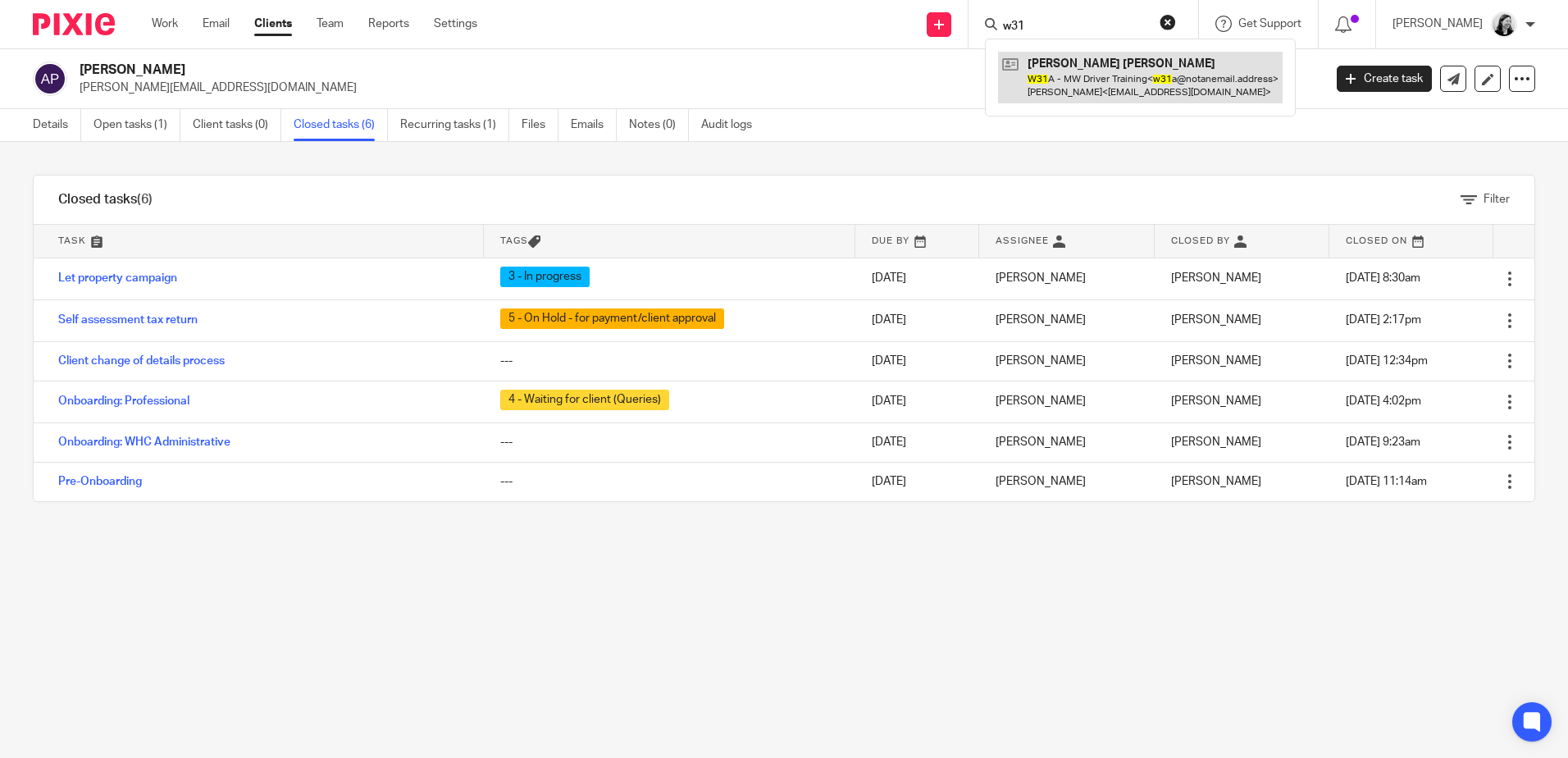
type input "w31"
click at [1136, 74] on link at bounding box center [1141, 76] width 285 height 51
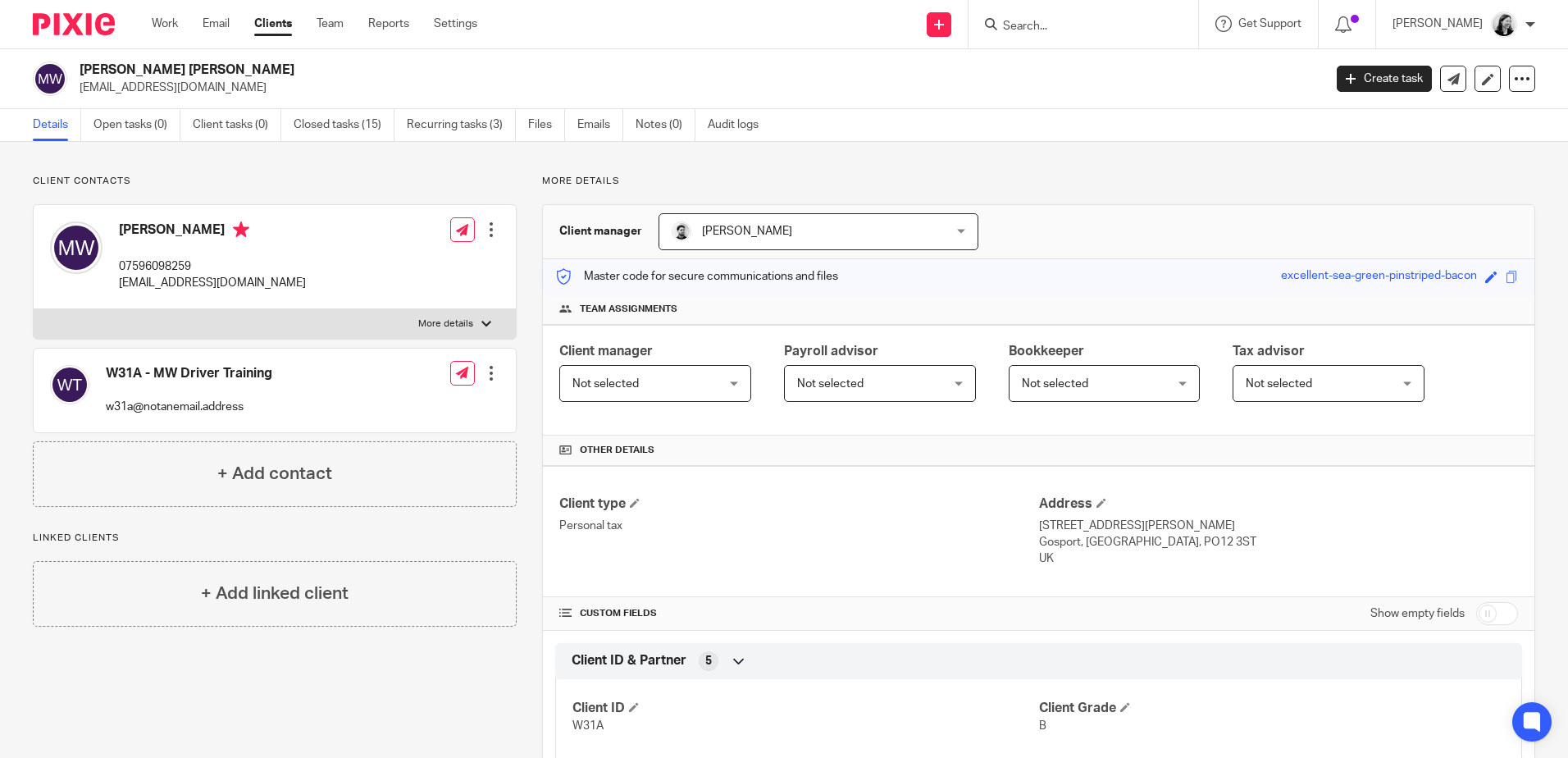
click at [1073, 26] on input "Search" at bounding box center [1076, 27] width 147 height 14
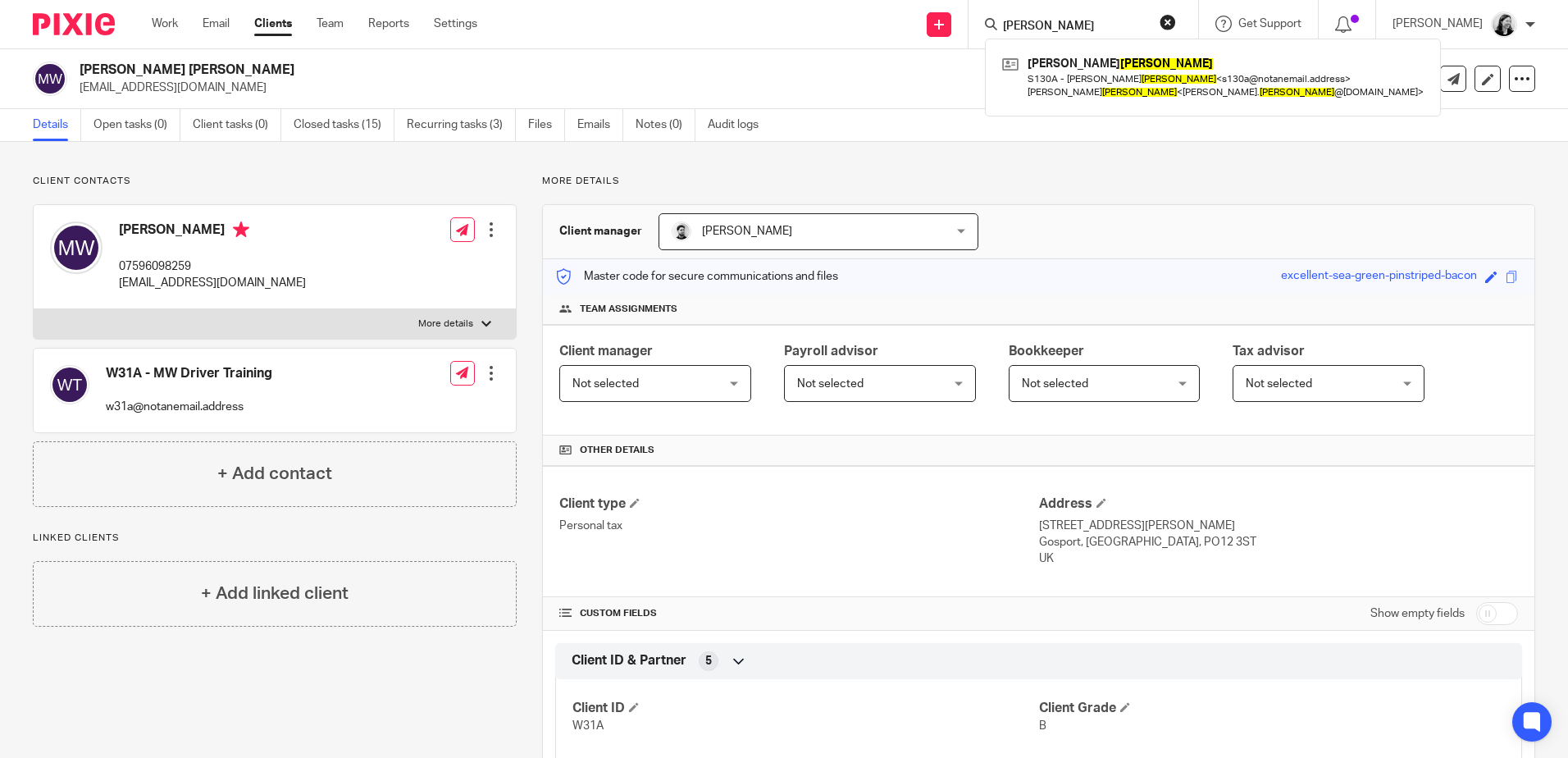
type input "[PERSON_NAME]"
click button "submit" at bounding box center [0, 0] width 0 height 0
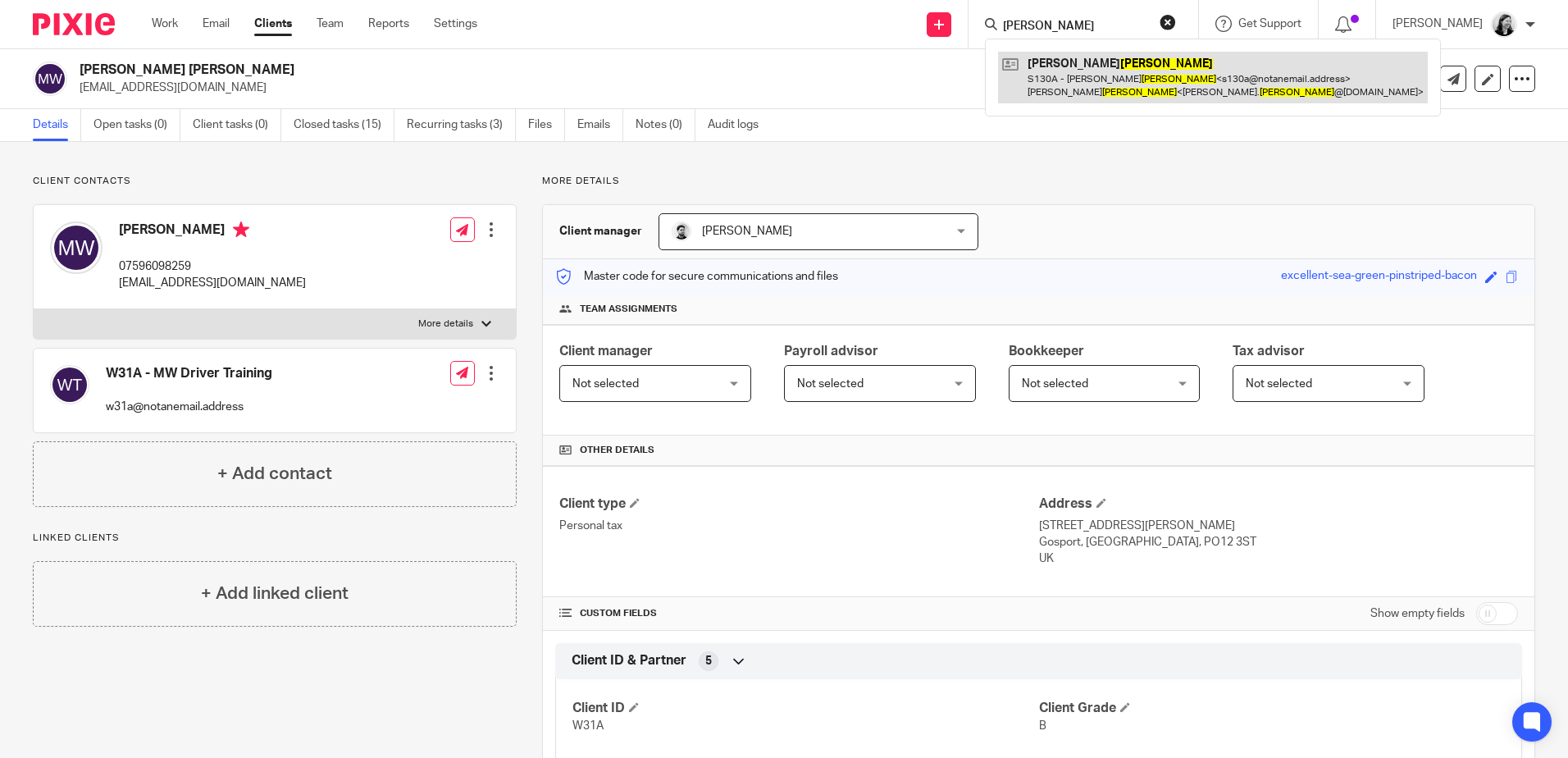
click at [1168, 84] on link at bounding box center [1213, 76] width 430 height 51
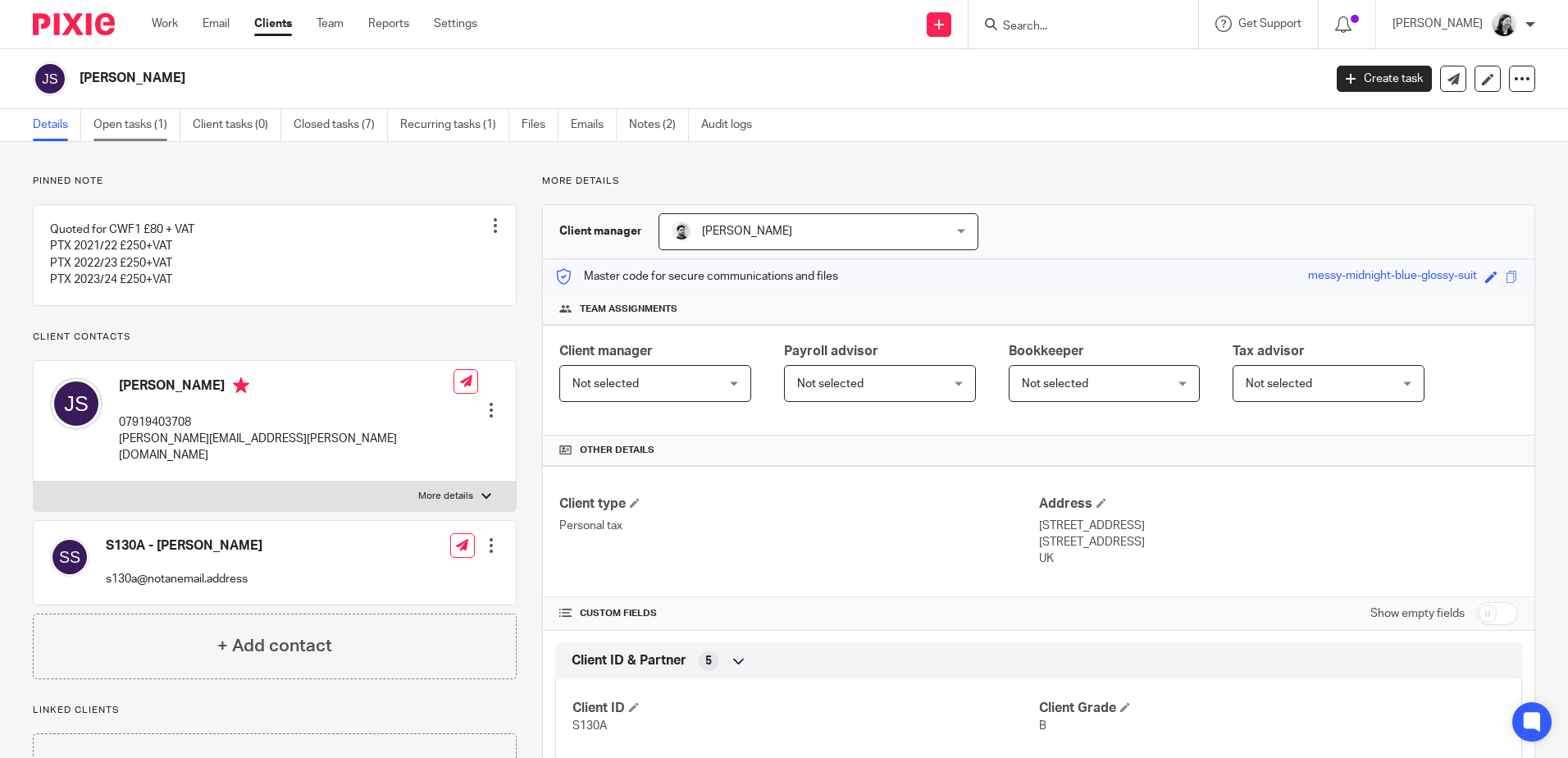
click at [140, 133] on link "Open tasks (1)" at bounding box center [137, 124] width 87 height 32
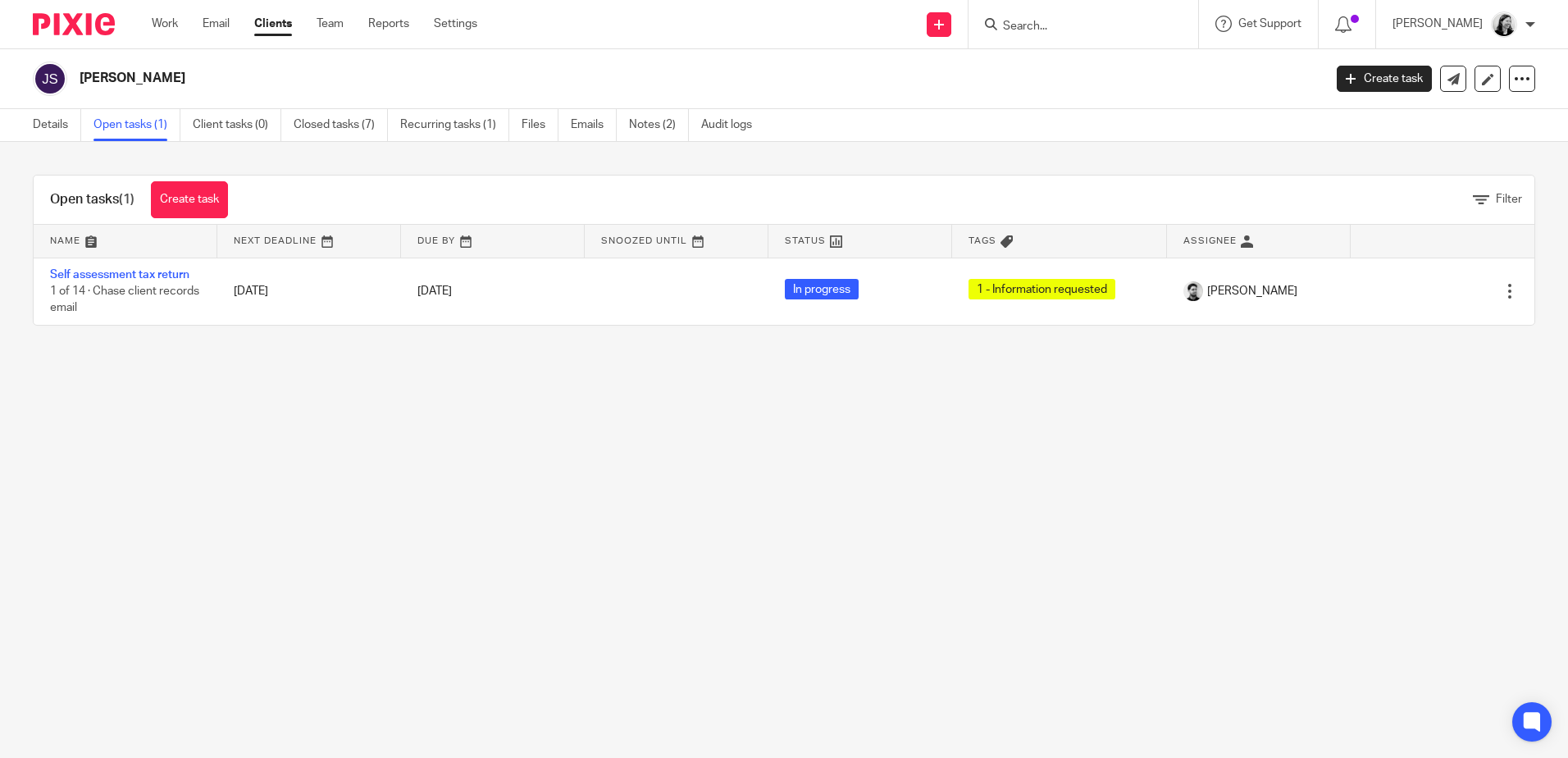
click at [1100, 26] on input "Search" at bounding box center [1076, 27] width 147 height 14
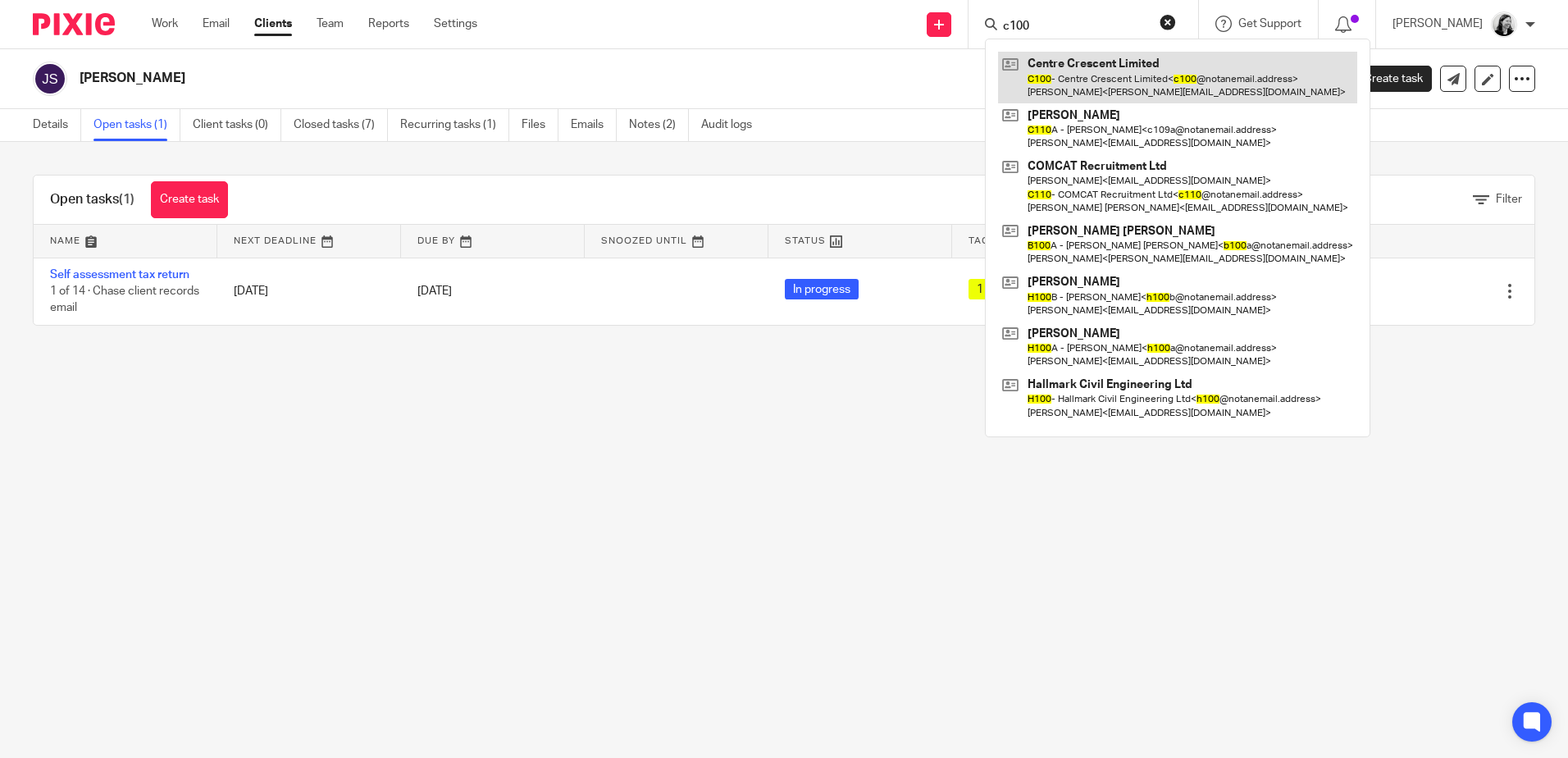
type input "c100"
click at [1107, 86] on link at bounding box center [1178, 76] width 359 height 51
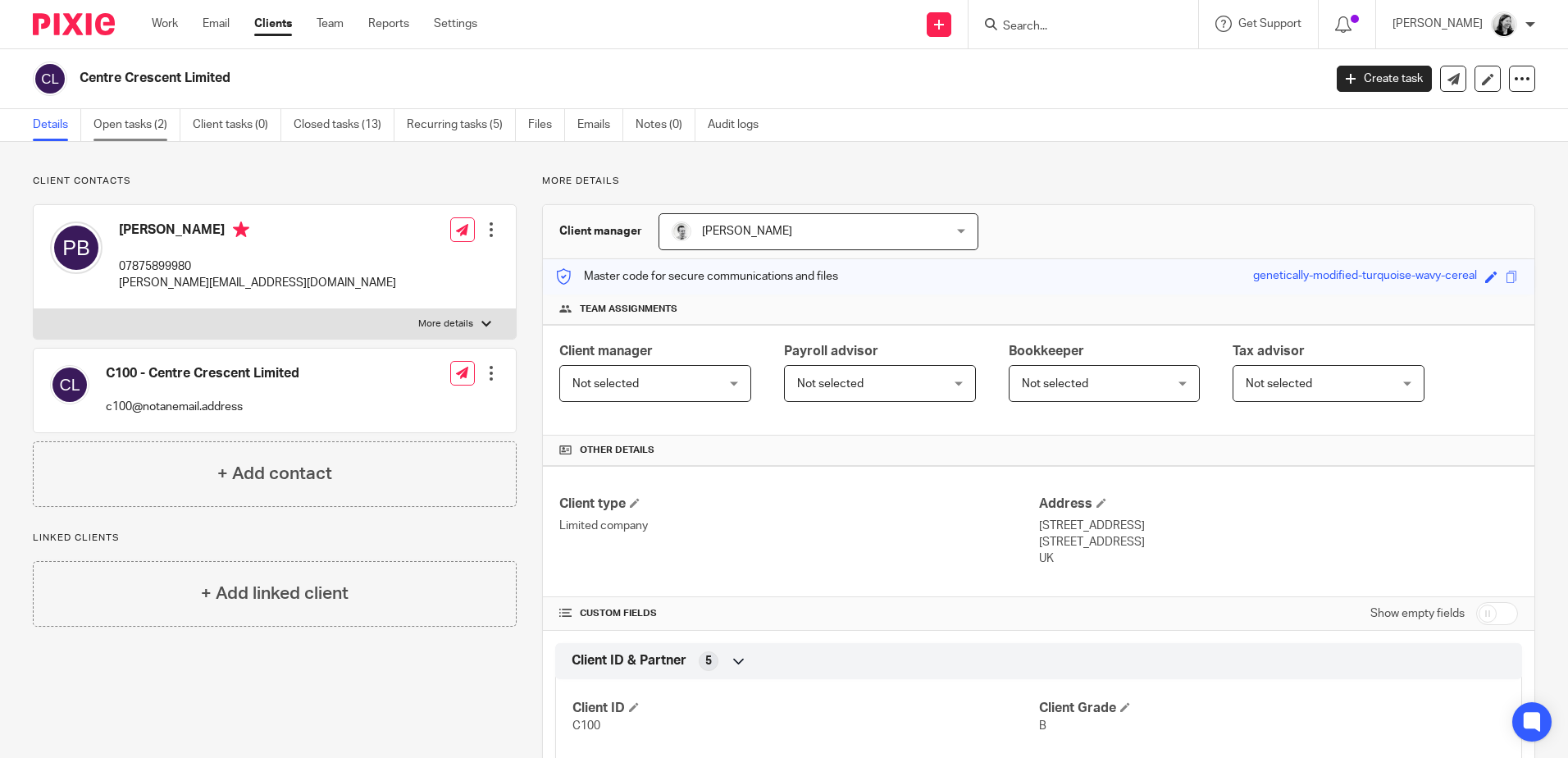
click at [113, 136] on link "Open tasks (2)" at bounding box center [137, 124] width 87 height 32
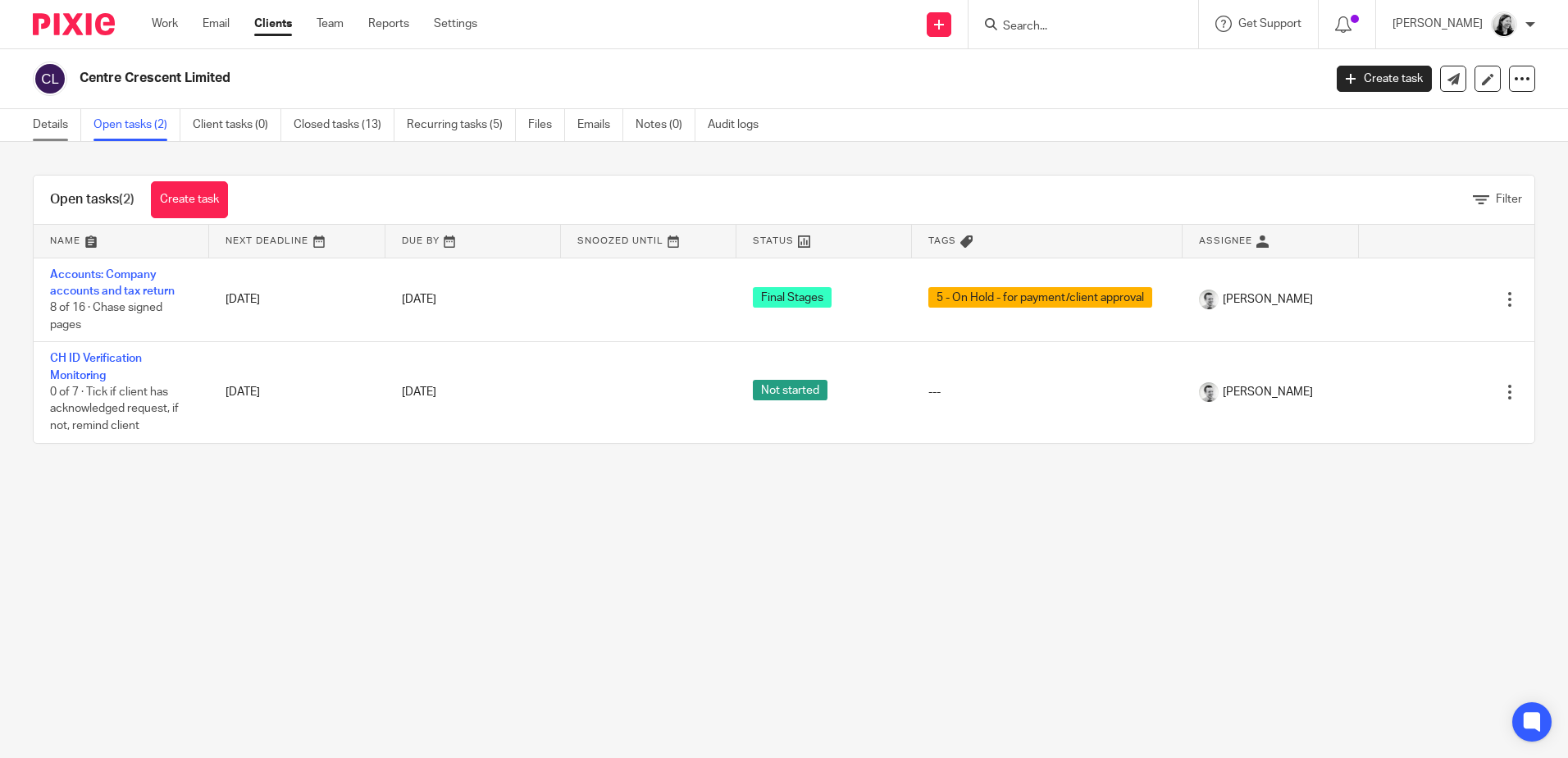
click at [47, 122] on link "Details" at bounding box center [56, 124] width 49 height 32
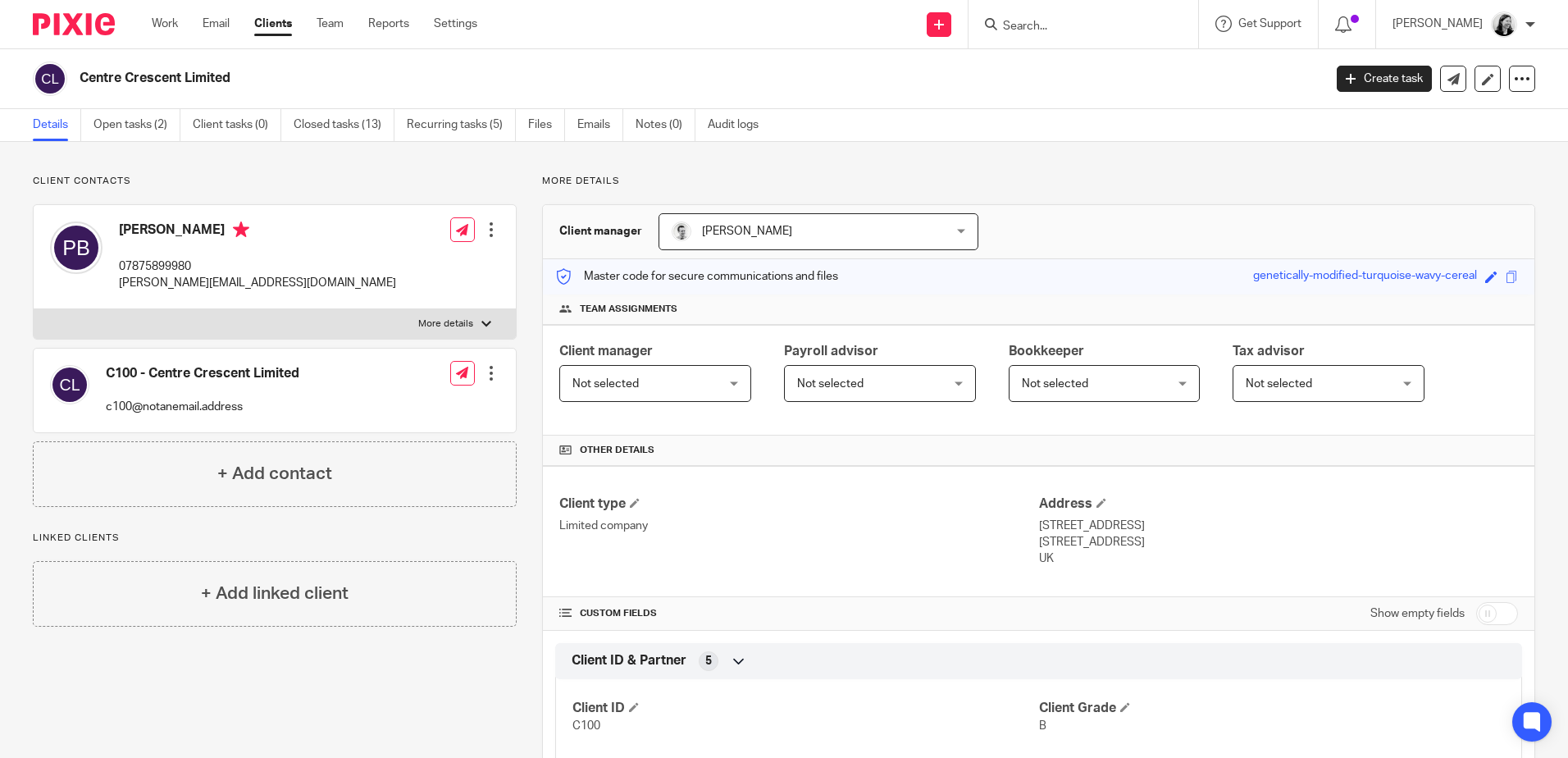
click at [1142, 25] on input "Search" at bounding box center [1076, 27] width 147 height 14
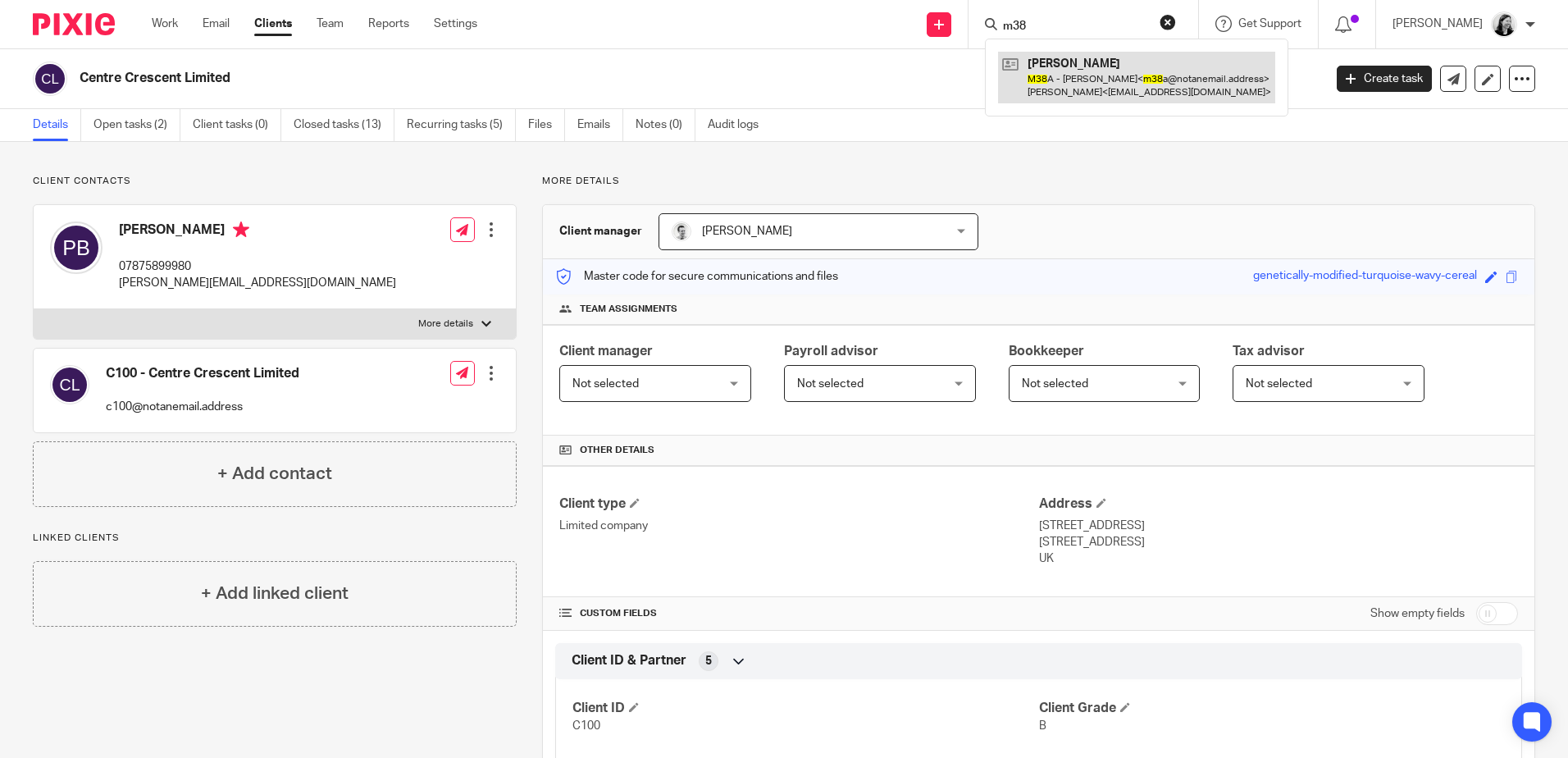
type input "m38"
click at [1108, 58] on link at bounding box center [1137, 76] width 277 height 51
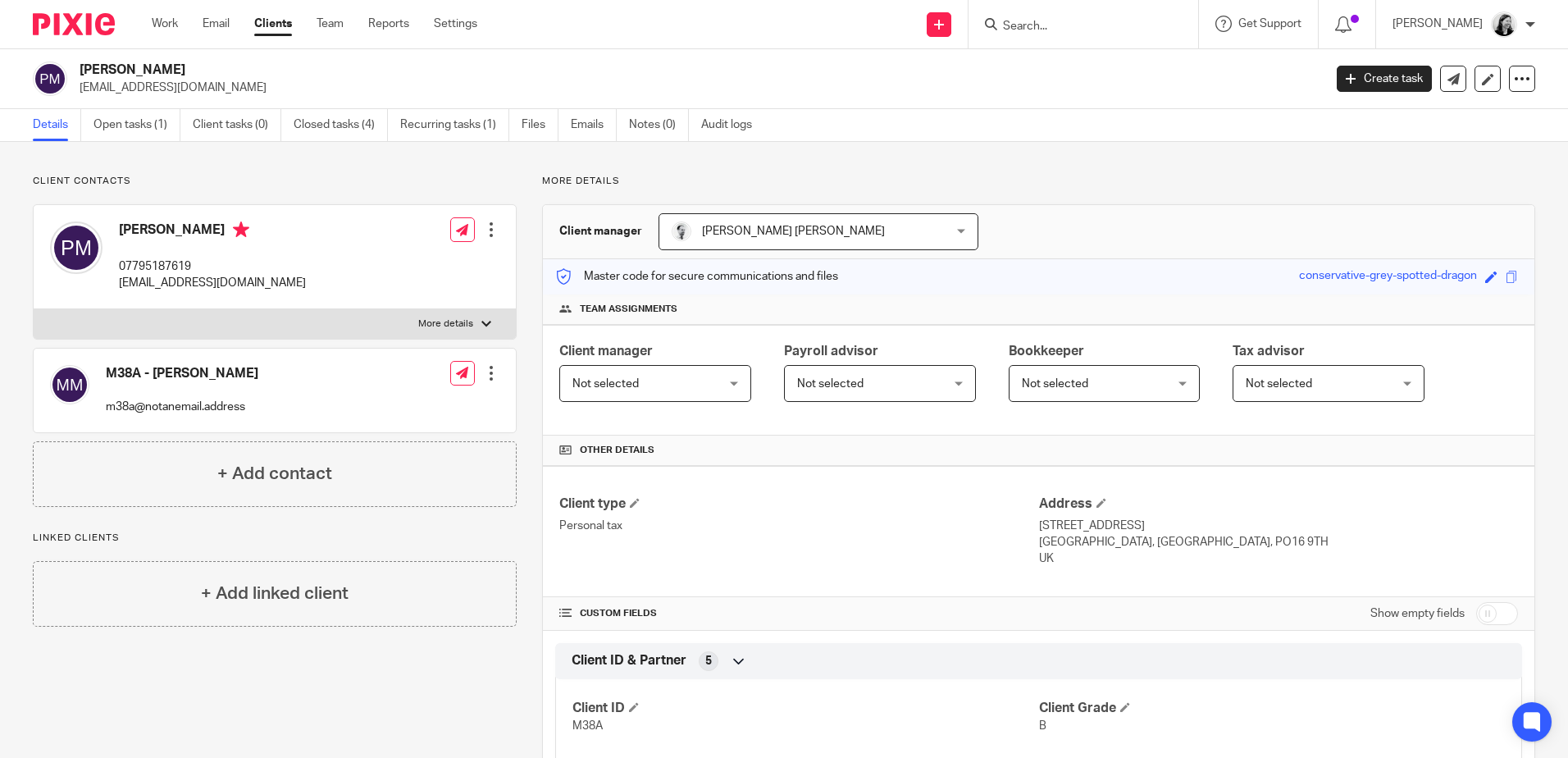
click at [1048, 27] on input "Search" at bounding box center [1076, 27] width 147 height 14
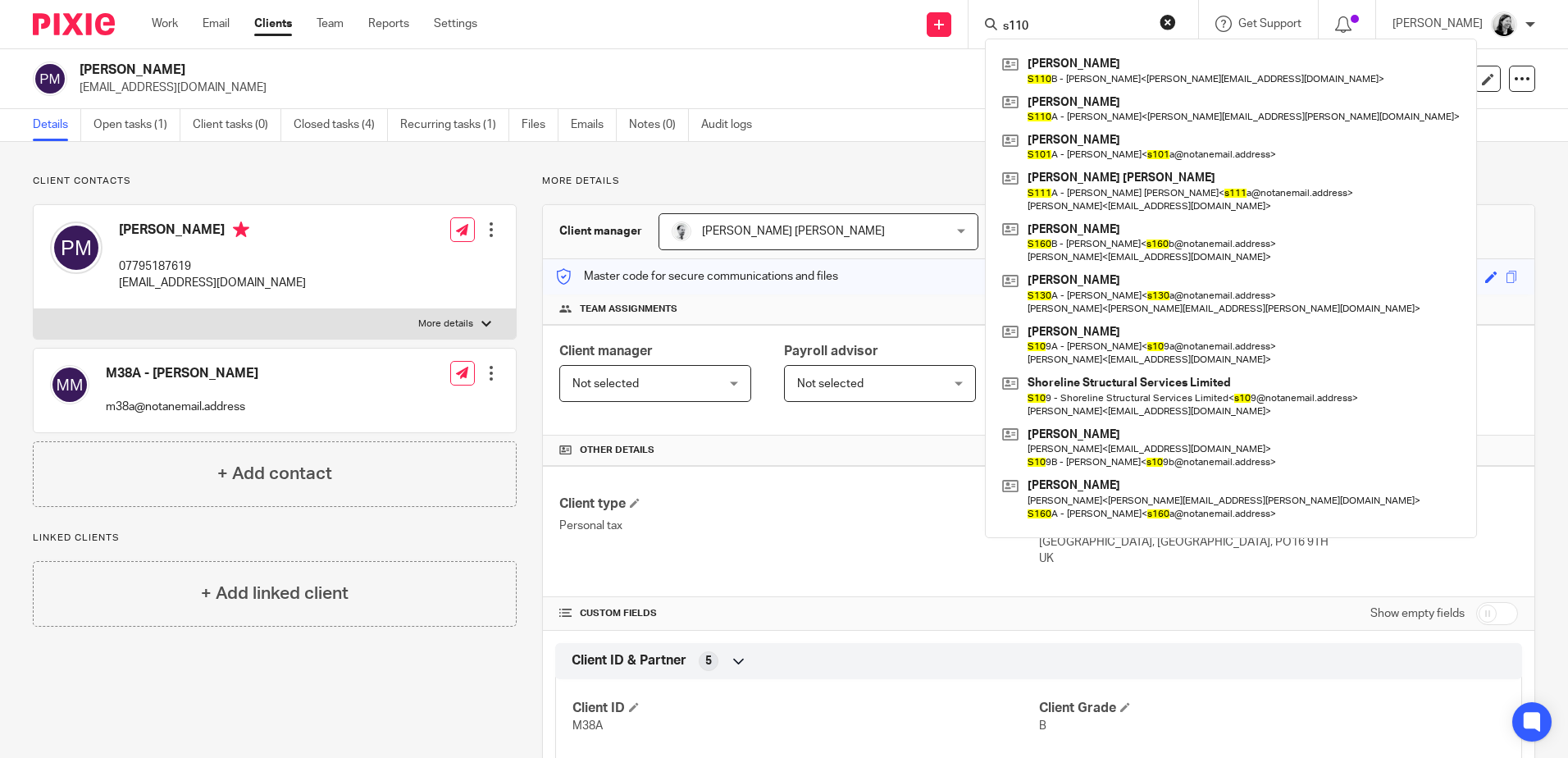
type input "s110"
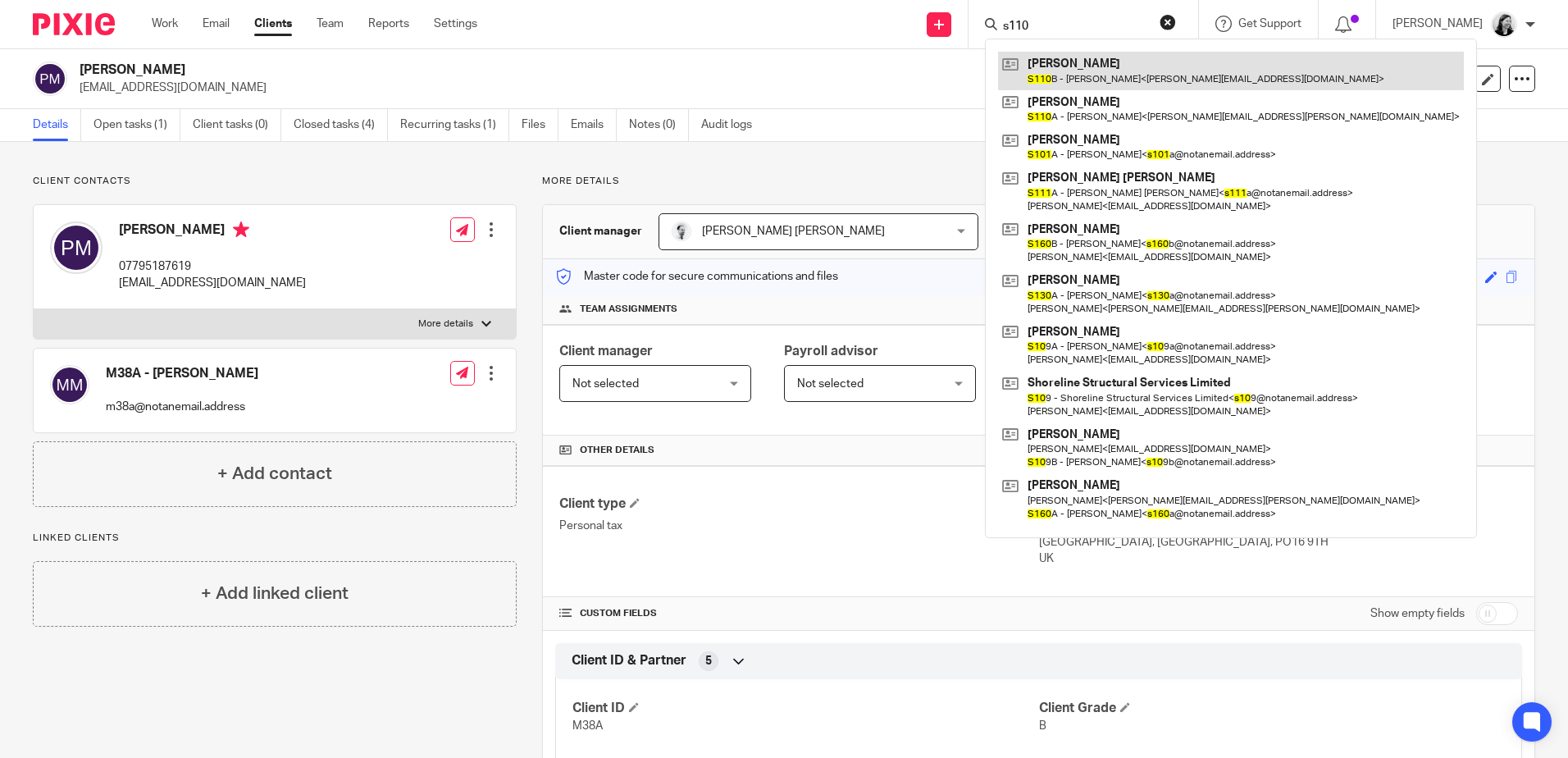
click at [1111, 66] on link at bounding box center [1230, 70] width 466 height 37
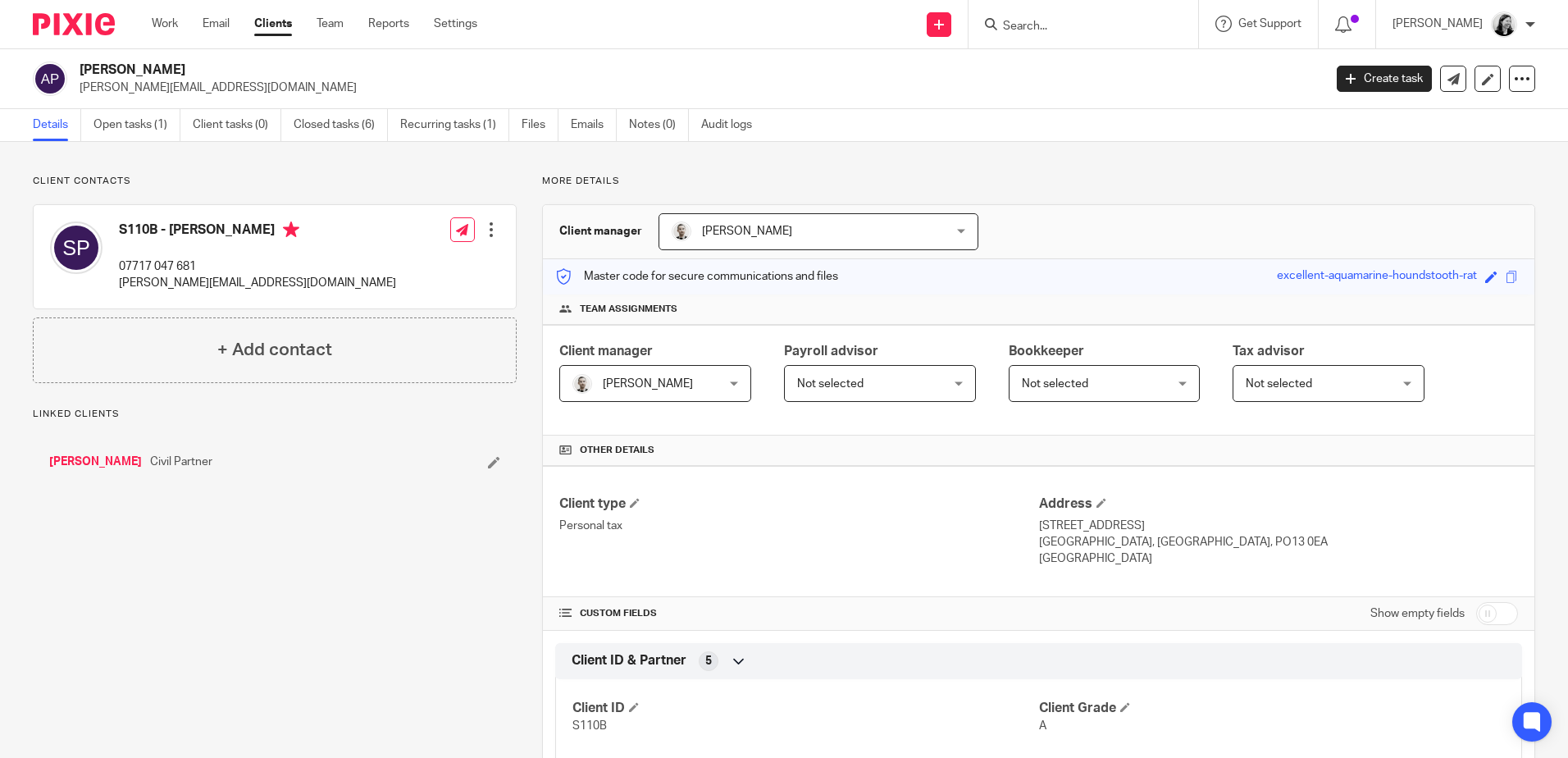
click at [113, 126] on link "Open tasks (1)" at bounding box center [137, 124] width 87 height 32
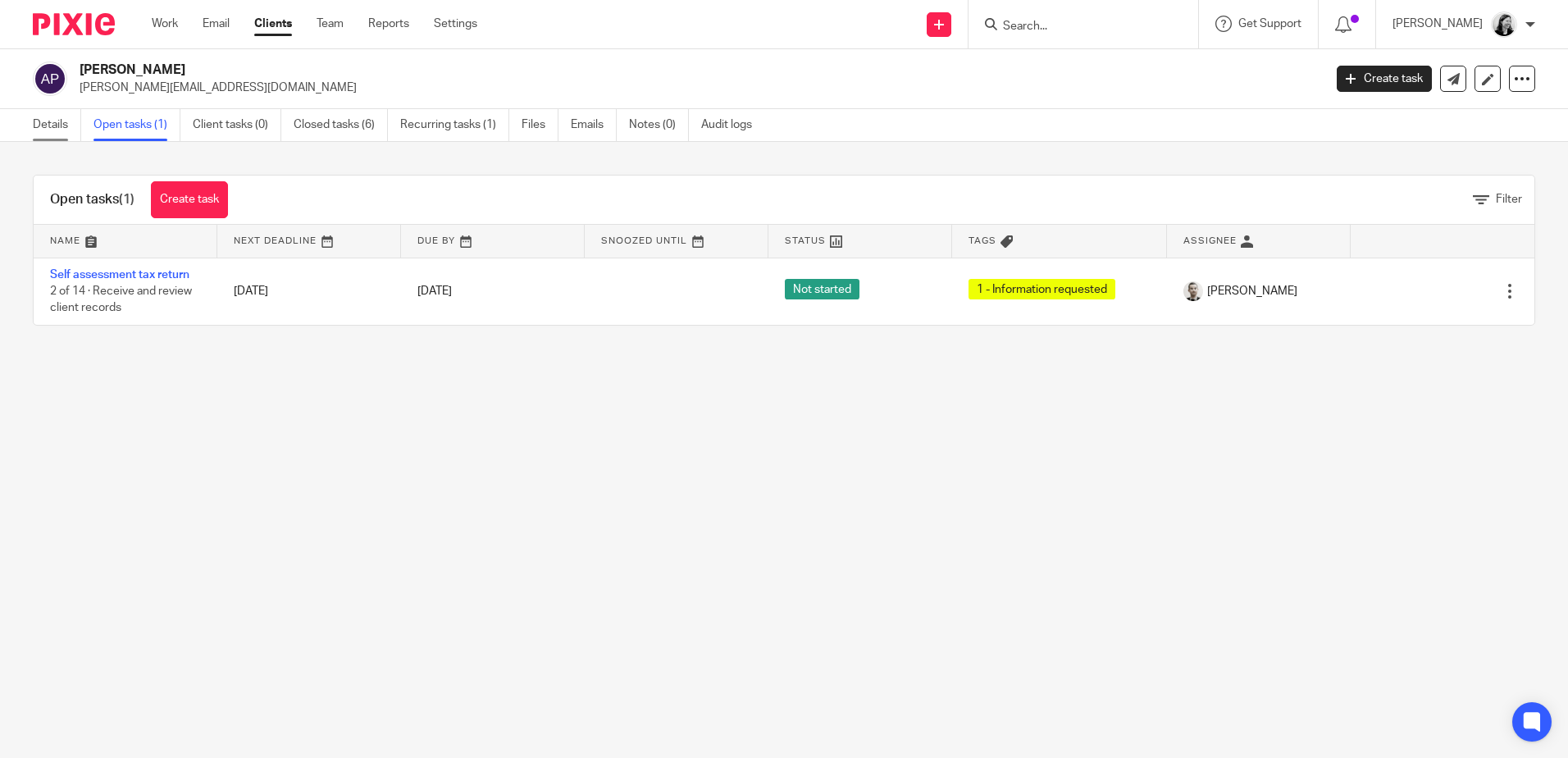
click at [48, 119] on link "Details" at bounding box center [56, 124] width 49 height 32
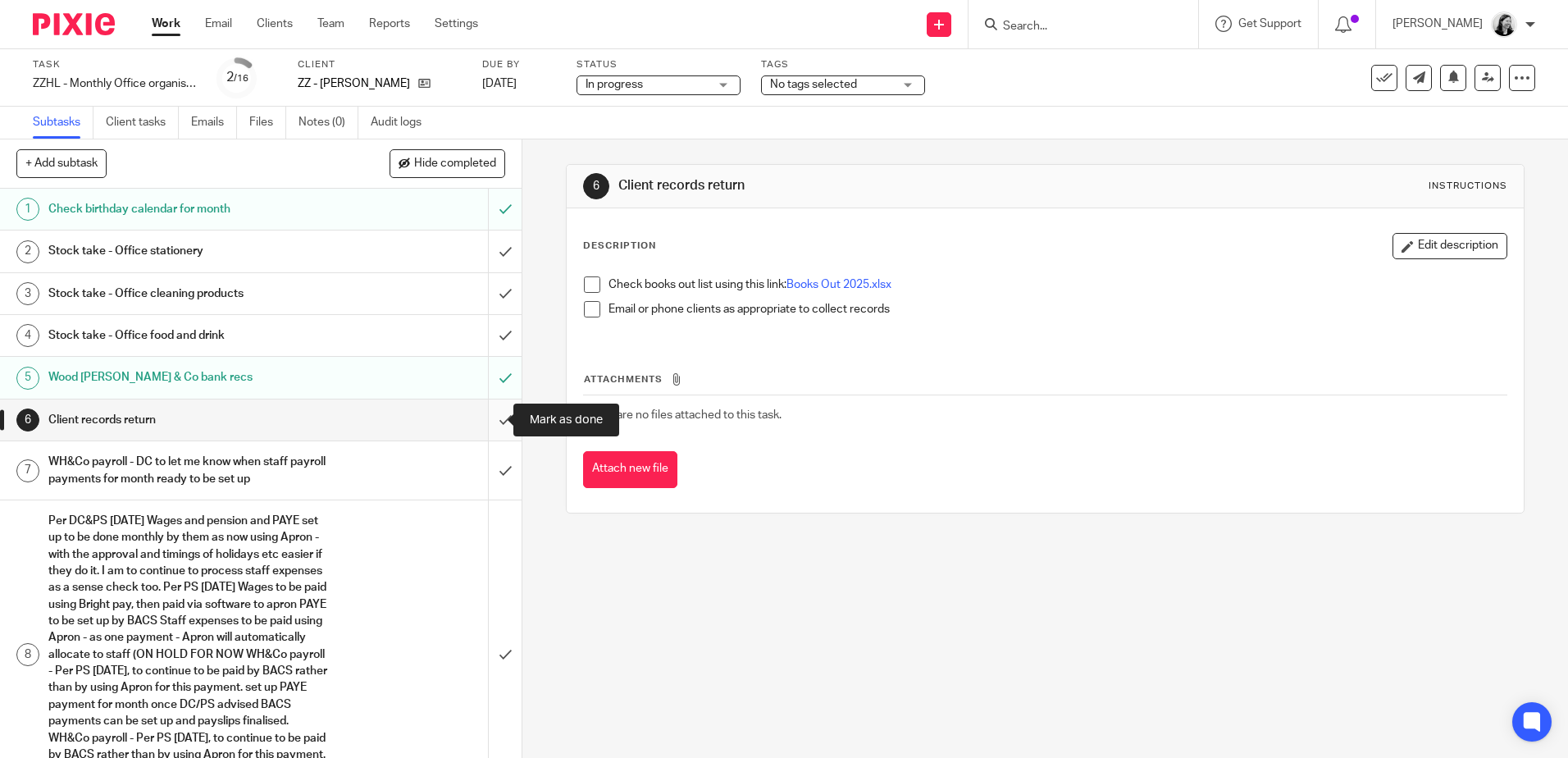
click at [493, 419] on input "submit" at bounding box center [261, 420] width 522 height 41
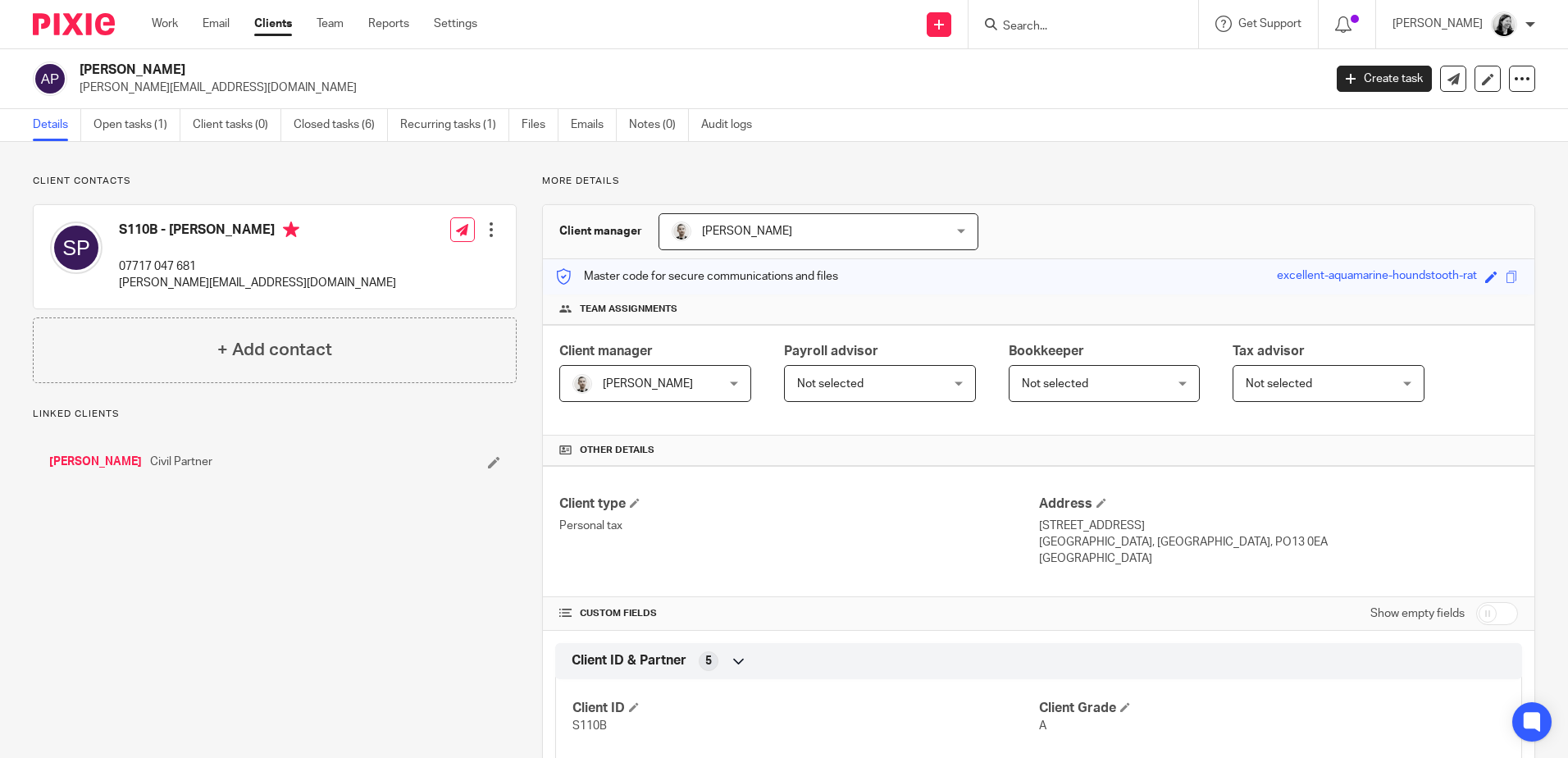
click at [1085, 17] on form at bounding box center [1089, 24] width 175 height 20
click at [1101, 33] on input "Search" at bounding box center [1076, 27] width 147 height 14
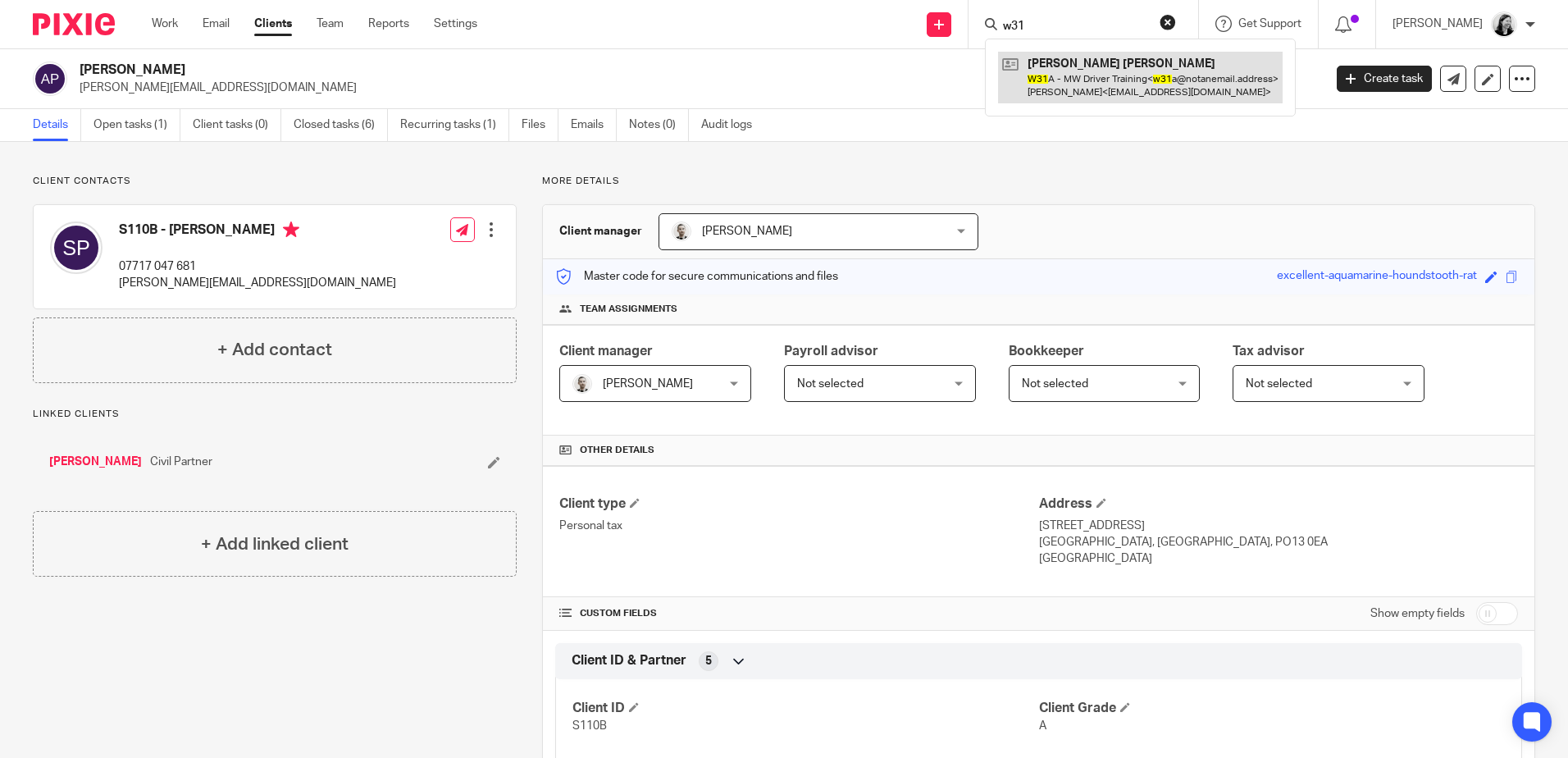
type input "w31"
click at [1089, 72] on link at bounding box center [1141, 76] width 285 height 51
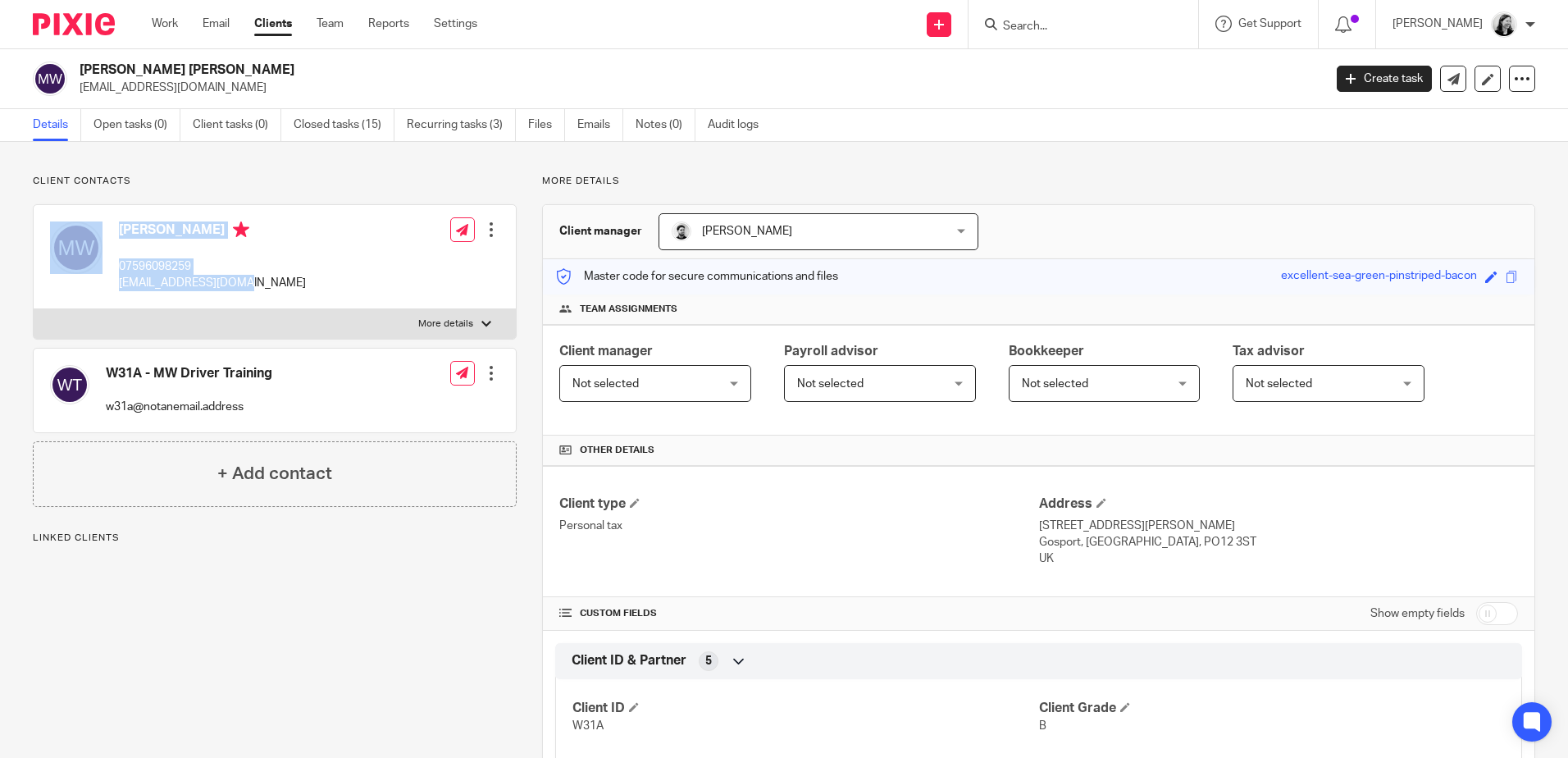
drag, startPoint x: 261, startPoint y: 283, endPoint x: 109, endPoint y: 296, distance: 152.6
click at [109, 296] on div "Matthew Woods 07596098259 matthewwoods3@me.com Edit contact Create client from …" at bounding box center [274, 256] width 482 height 104
drag, startPoint x: 109, startPoint y: 296, endPoint x: 292, endPoint y: 279, distance: 183.8
click at [296, 278] on div "Matthew Woods 07596098259 matthewwoods3@me.com Edit contact Create client from …" at bounding box center [274, 256] width 482 height 104
drag, startPoint x: 274, startPoint y: 289, endPoint x: 120, endPoint y: 298, distance: 154.3
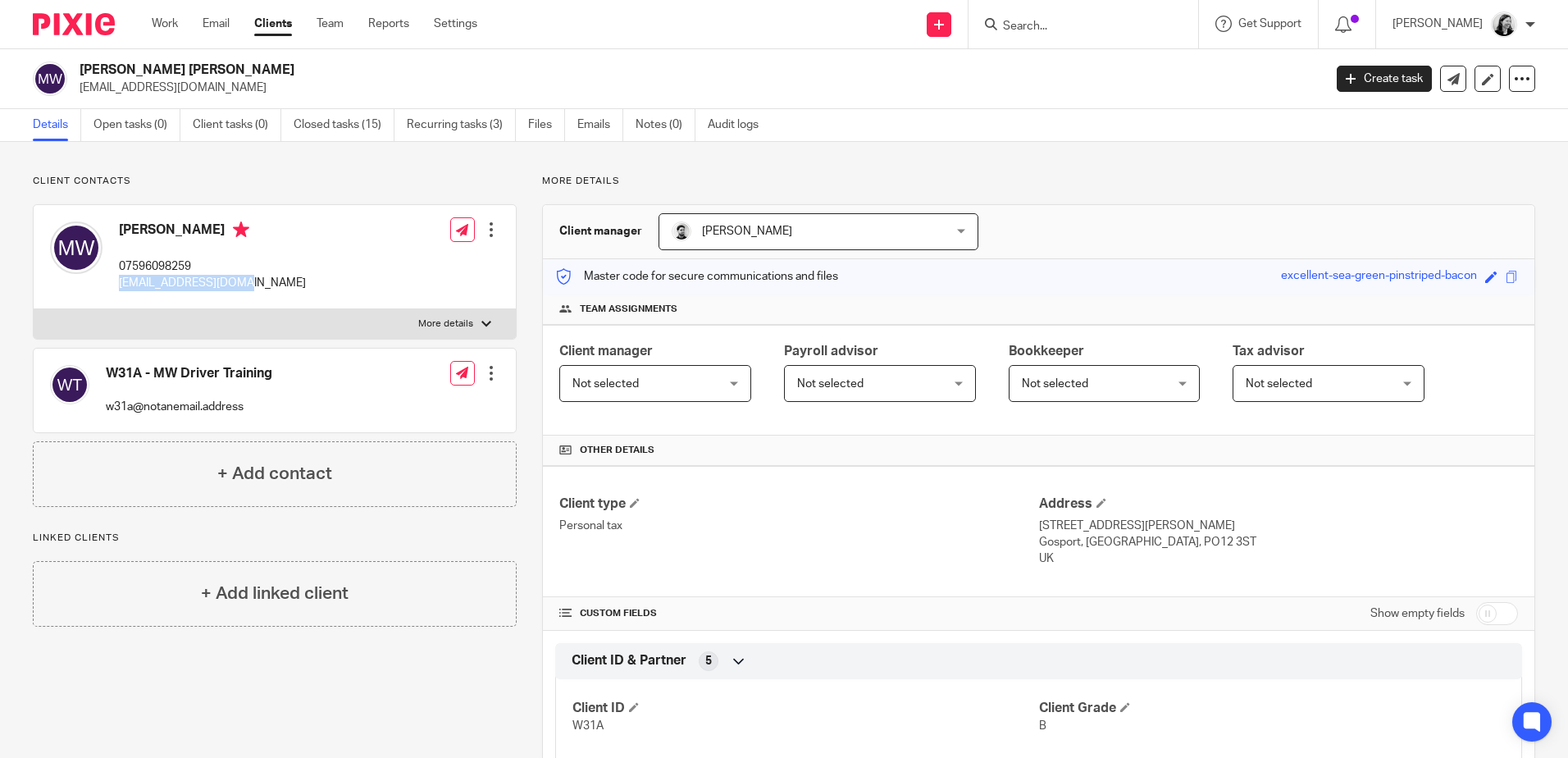
click at [120, 298] on div "Matthew Woods 07596098259 matthewwoods3@me.com Edit contact Create client from …" at bounding box center [274, 256] width 482 height 104
copy p "matthewwoods3@me.com"
click at [1101, 37] on div at bounding box center [1083, 24] width 229 height 49
click at [1100, 36] on div at bounding box center [1083, 24] width 229 height 49
drag, startPoint x: 1100, startPoint y: 36, endPoint x: 1075, endPoint y: 26, distance: 26.9
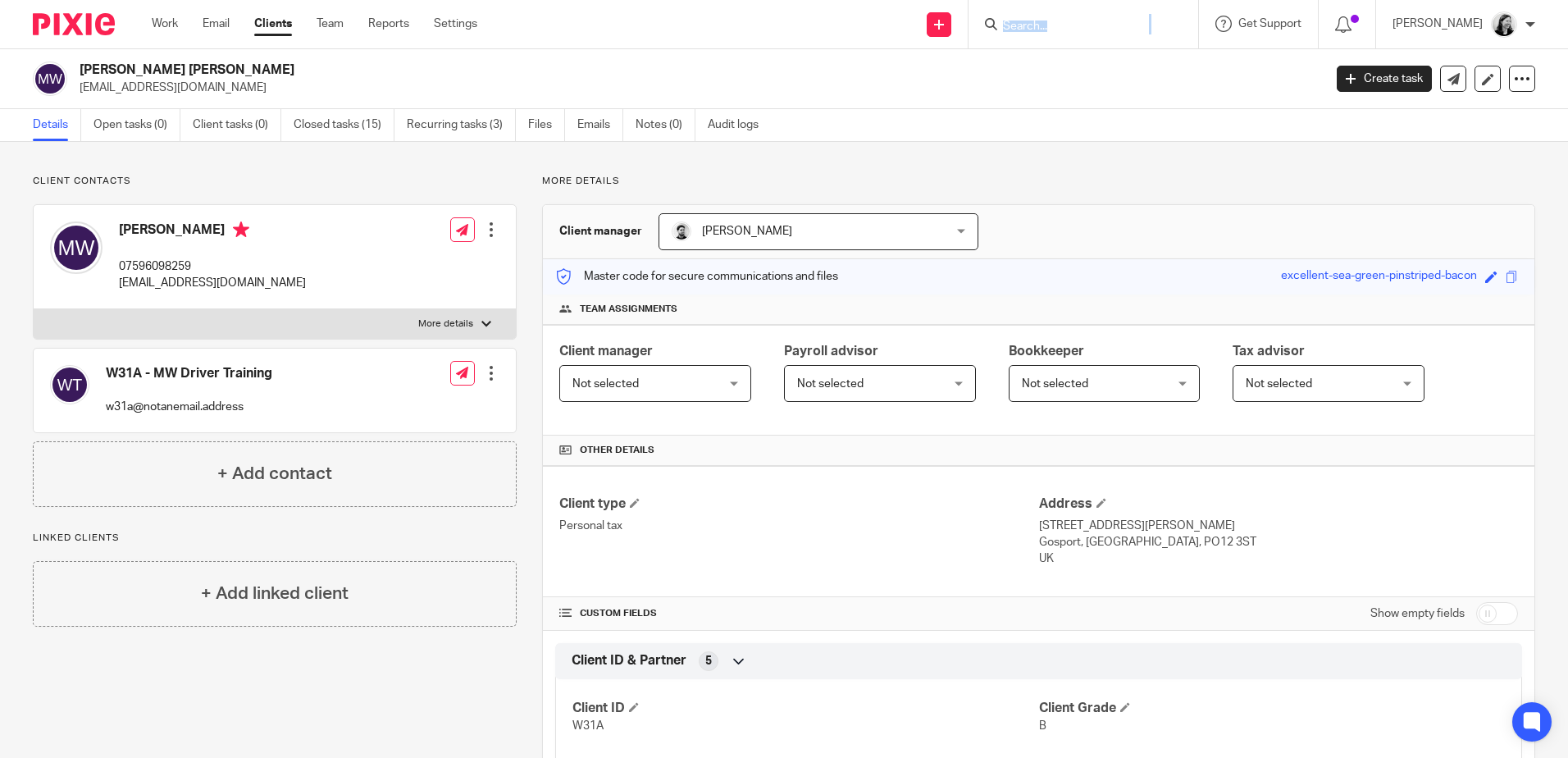
click at [1076, 18] on form at bounding box center [1089, 24] width 175 height 20
click at [1072, 32] on input "Search" at bounding box center [1076, 27] width 147 height 14
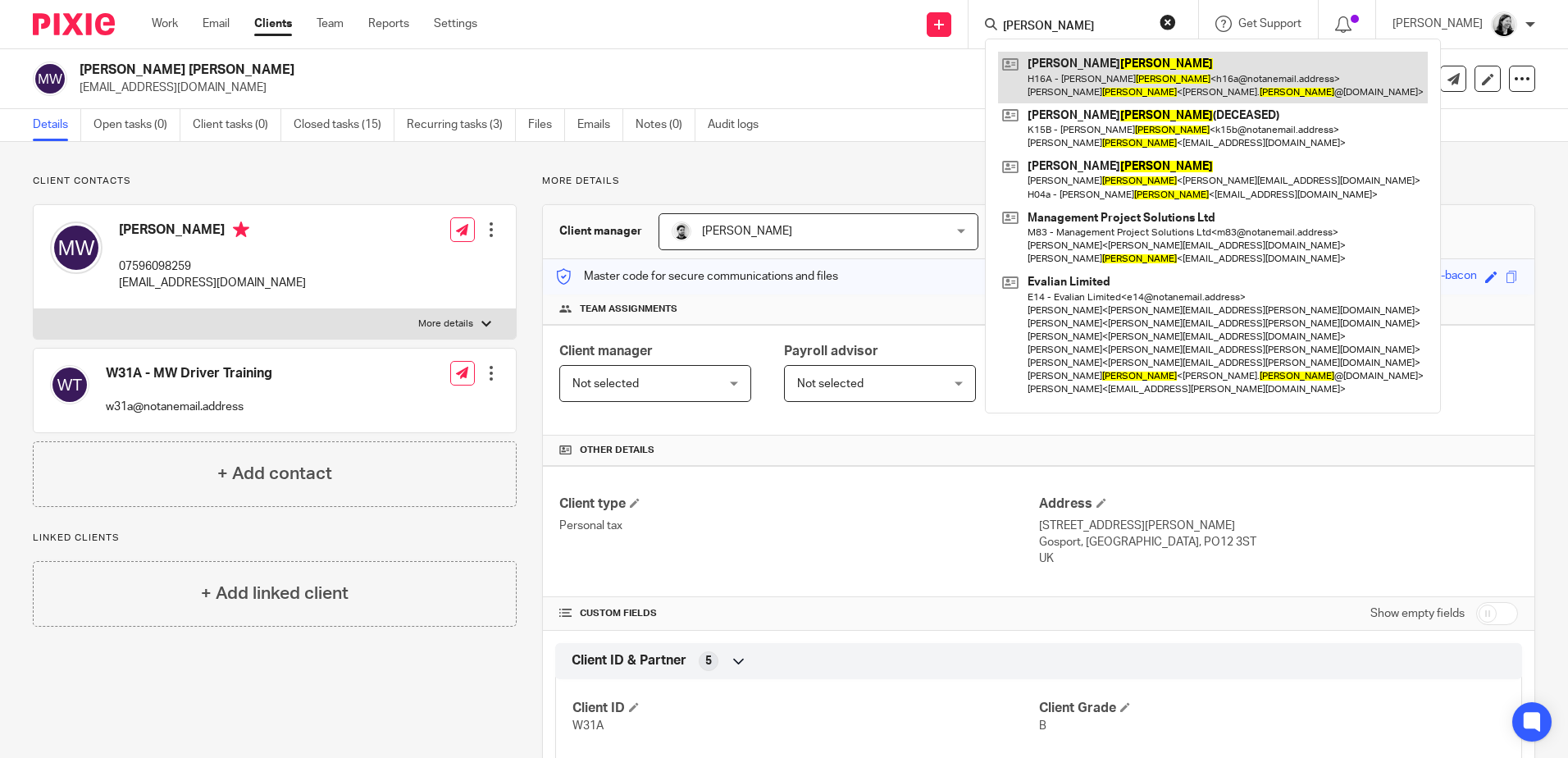
type input "harris"
click at [1122, 76] on link at bounding box center [1213, 76] width 430 height 51
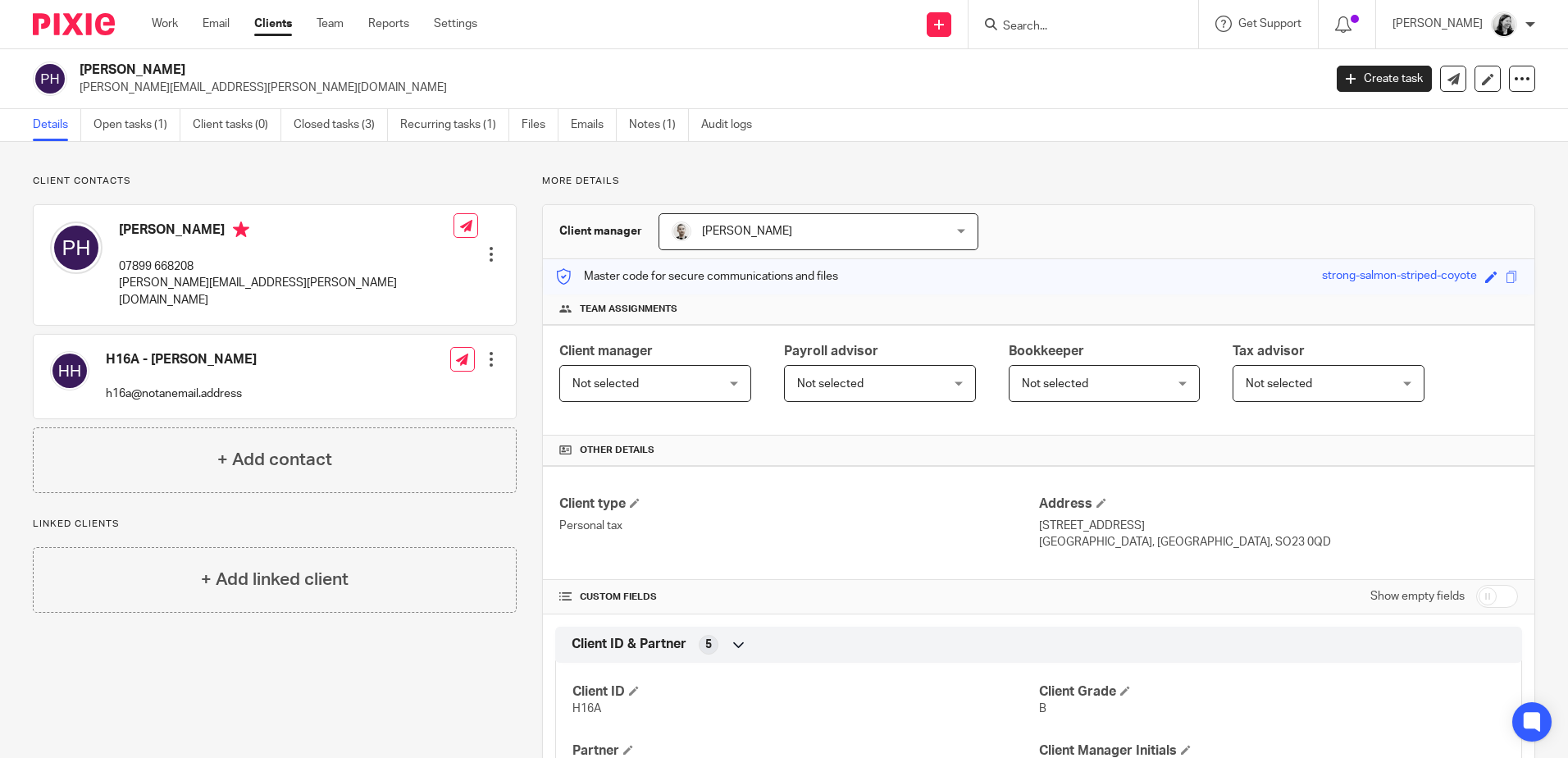
click at [1101, 36] on div at bounding box center [1083, 24] width 229 height 49
click at [1101, 28] on input "Search" at bounding box center [1076, 27] width 147 height 14
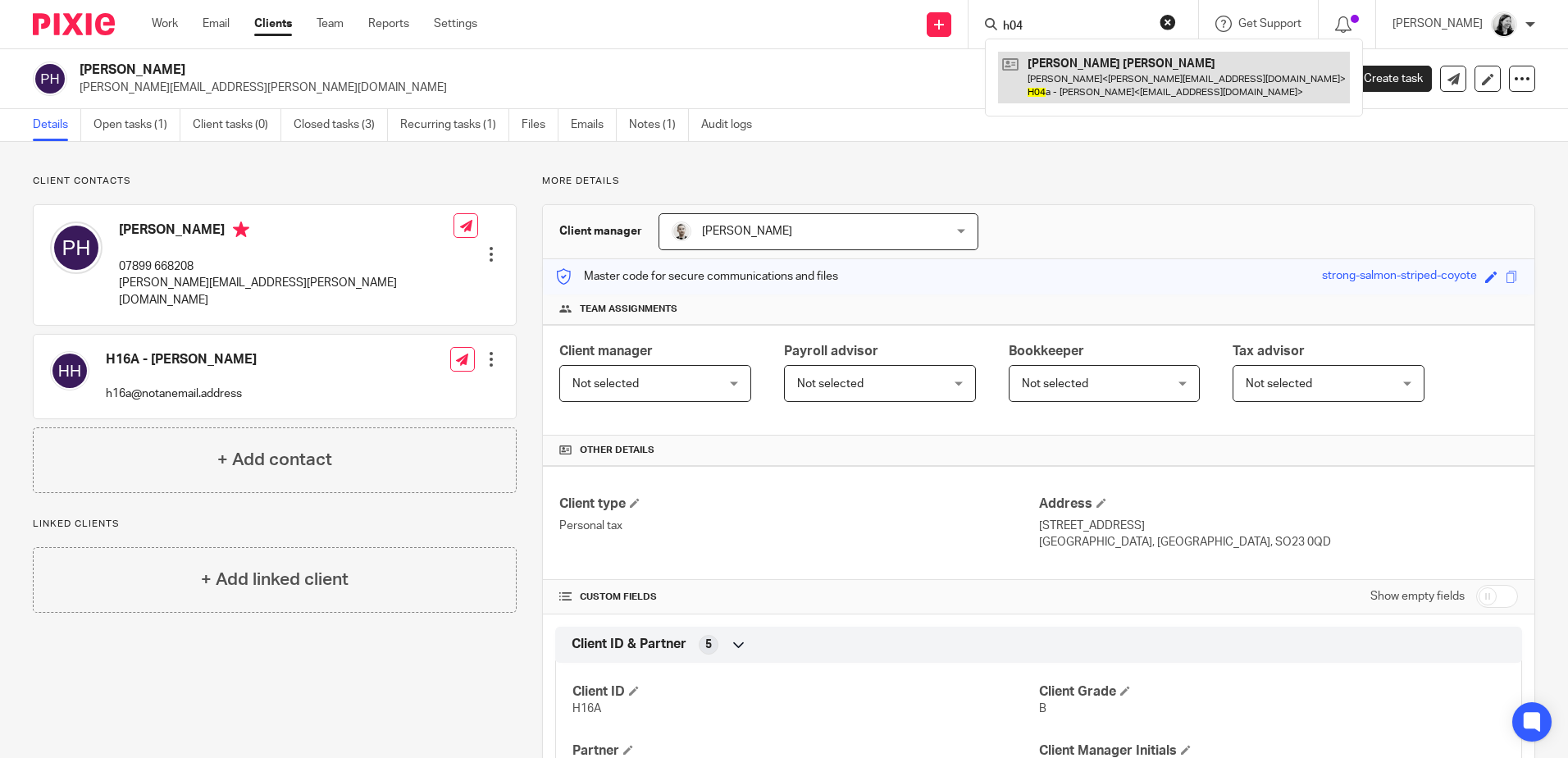
type input "h04"
click at [1102, 62] on link at bounding box center [1174, 76] width 352 height 51
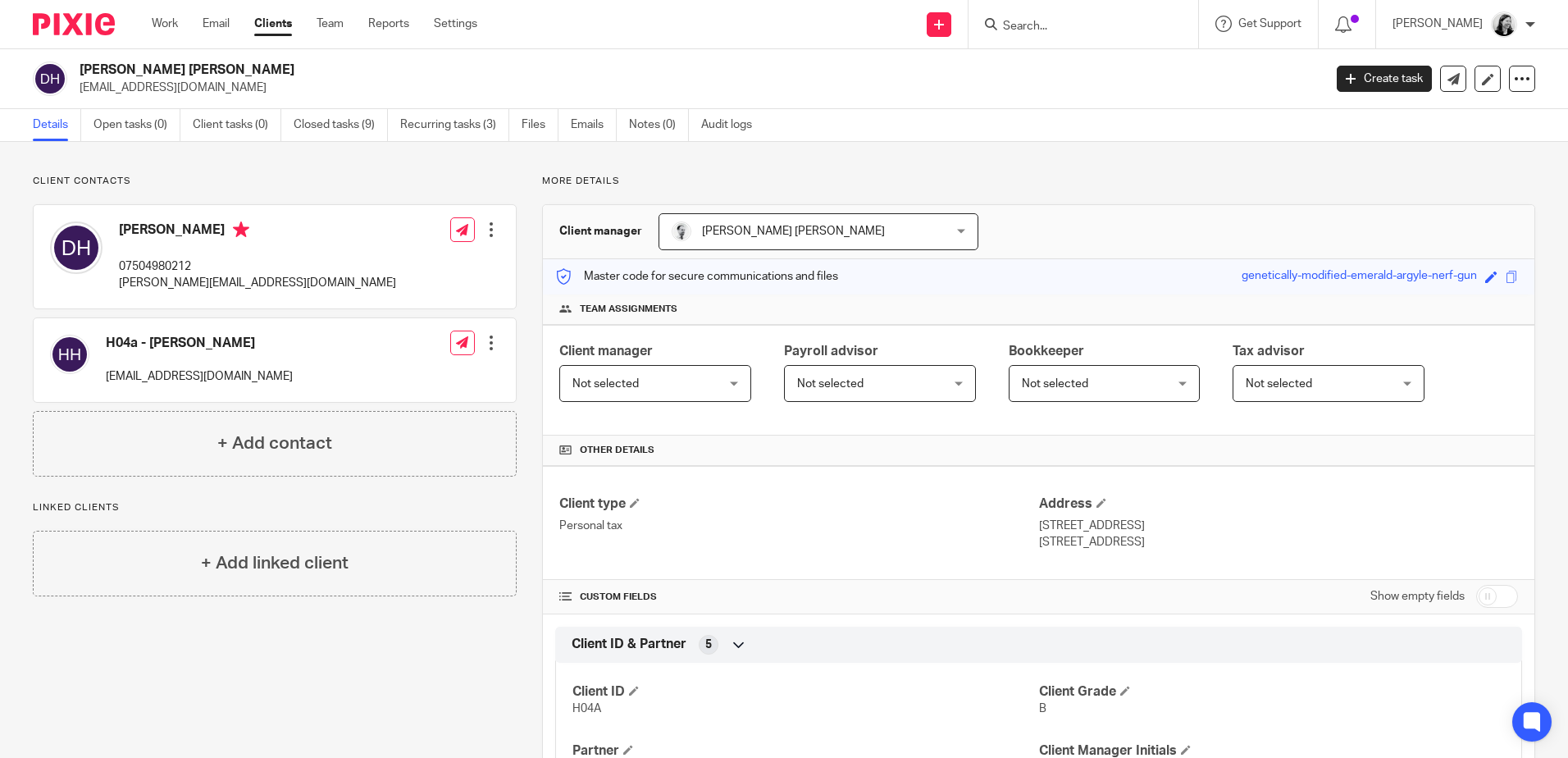
click at [1122, 32] on input "Search" at bounding box center [1076, 27] width 147 height 14
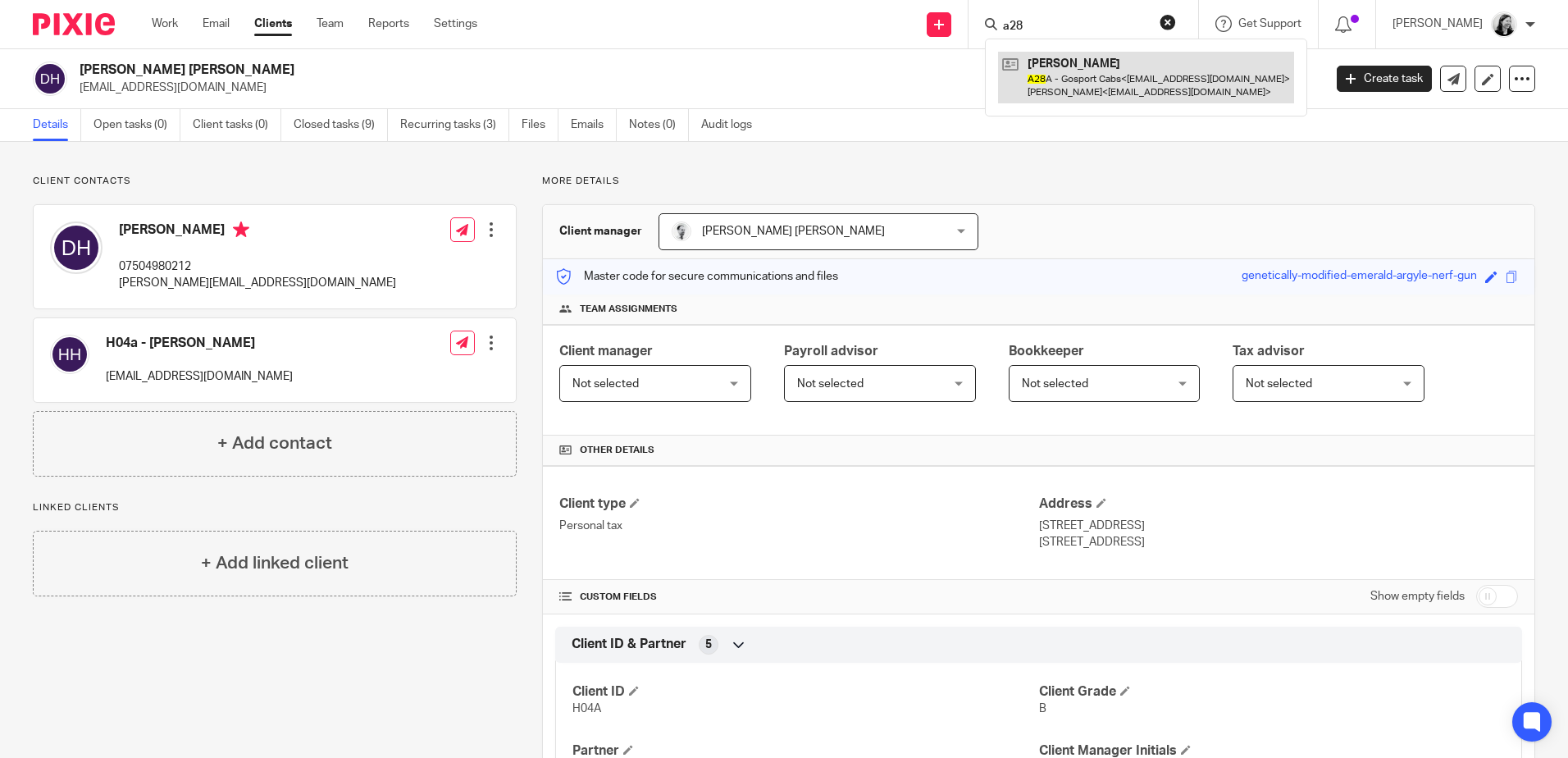
type input "a28"
click at [1149, 69] on link at bounding box center [1146, 76] width 296 height 51
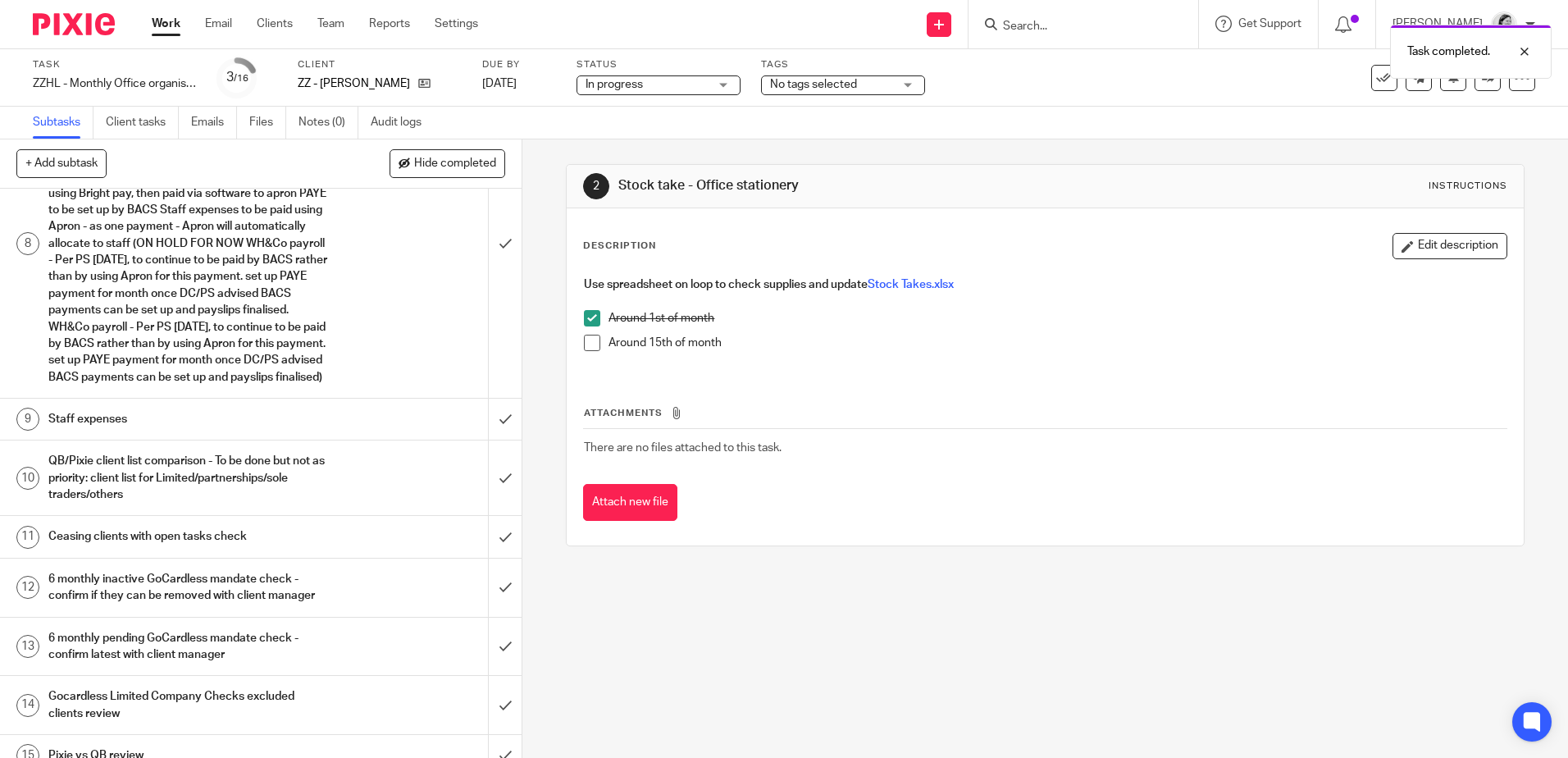
scroll to position [522, 0]
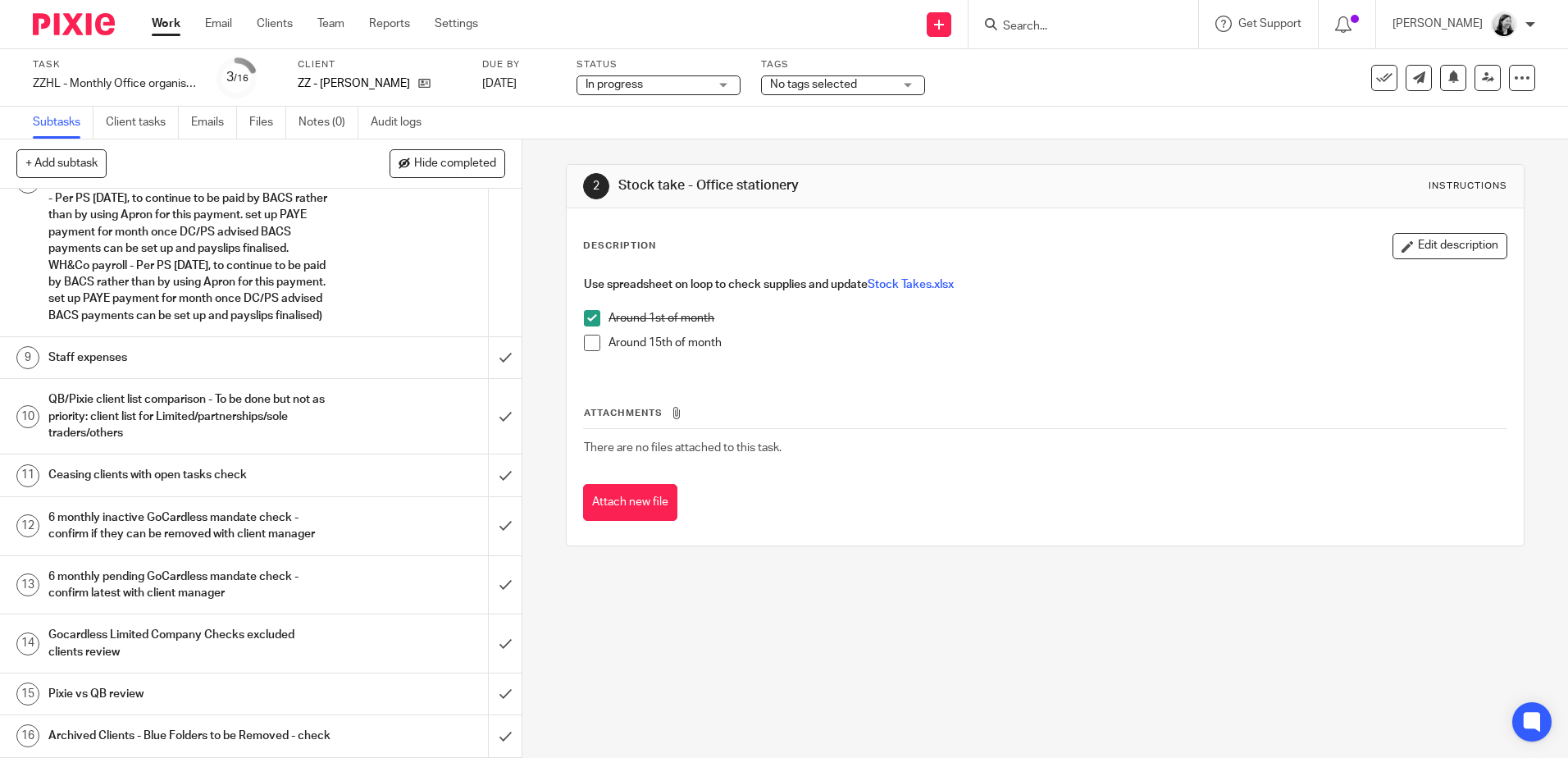
click at [1507, 31] on img at bounding box center [1504, 24] width 26 height 26
click at [162, 20] on link "Work" at bounding box center [166, 23] width 29 height 16
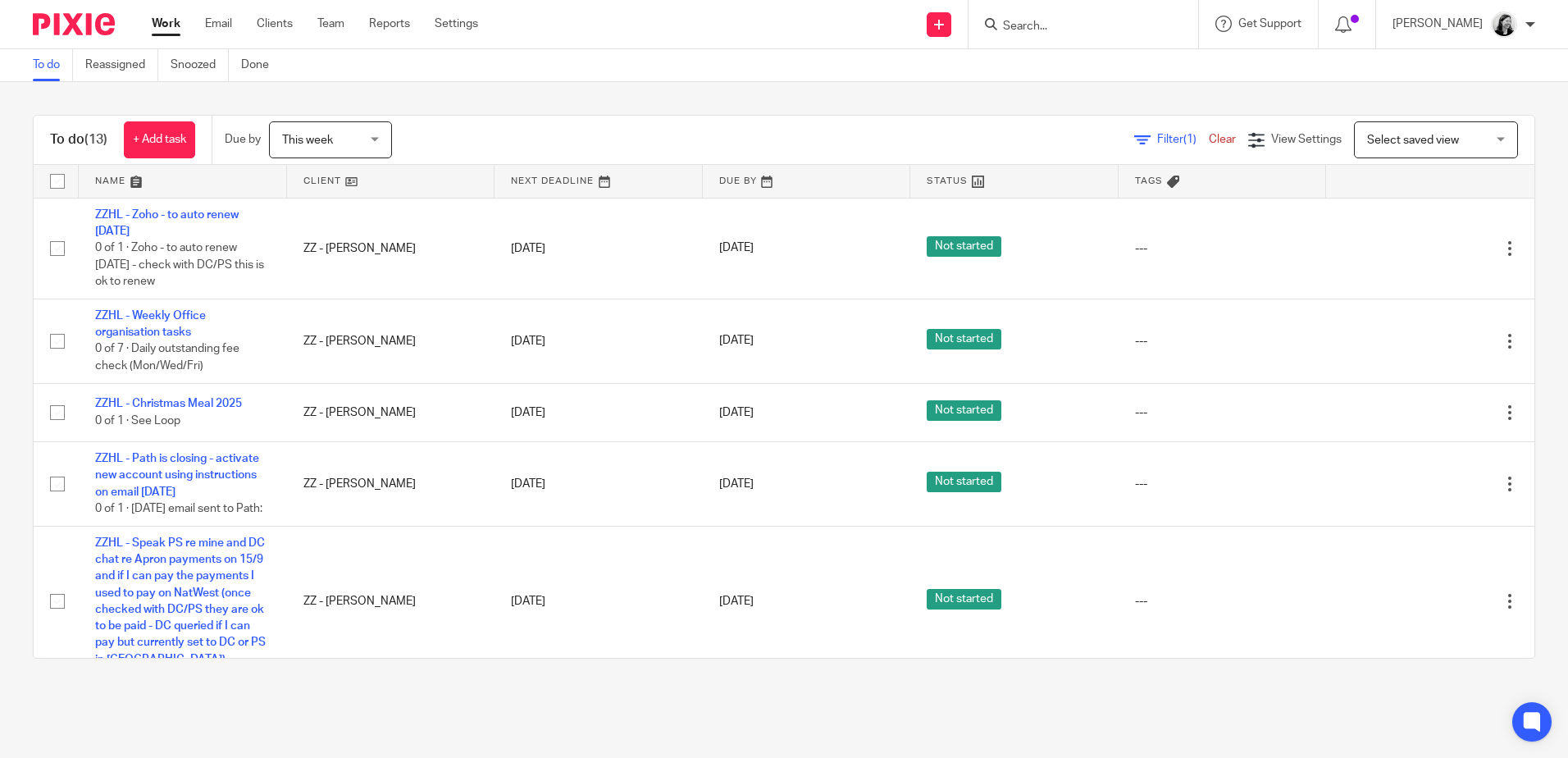
click at [327, 141] on span "This week" at bounding box center [307, 141] width 51 height 11
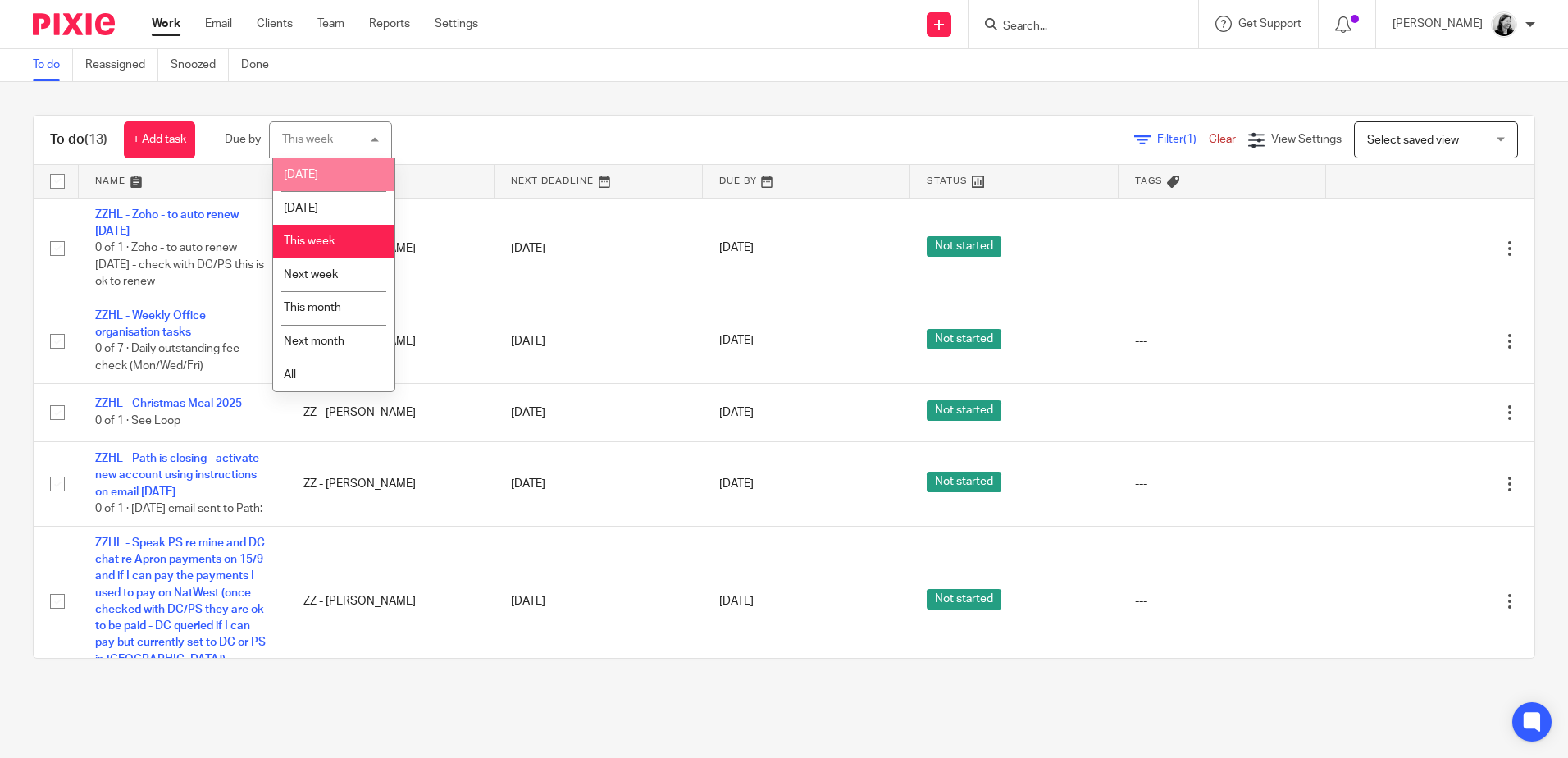
click at [326, 170] on li "Today" at bounding box center [334, 175] width 121 height 33
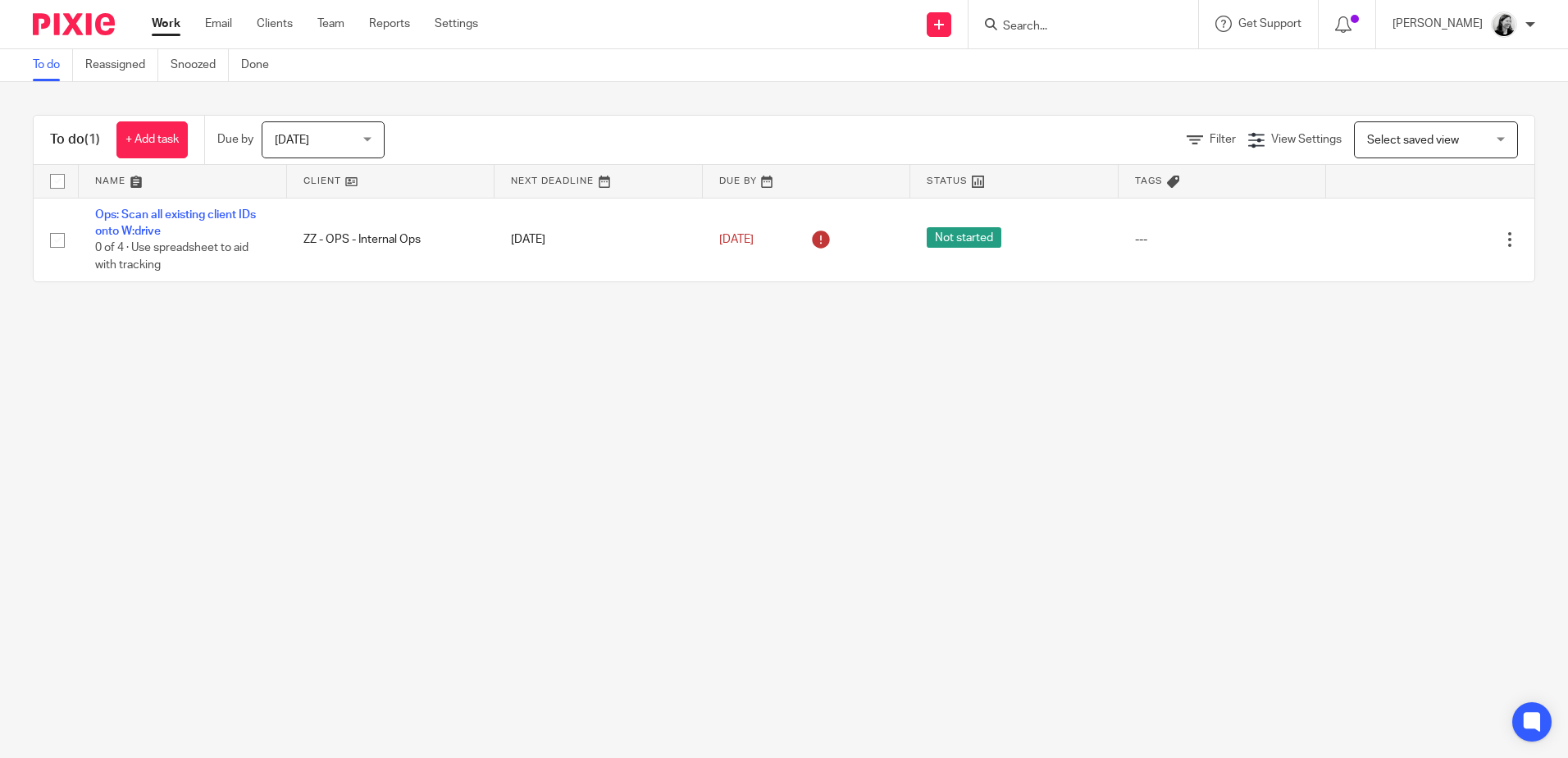
click at [350, 154] on span "[DATE]" at bounding box center [317, 140] width 87 height 34
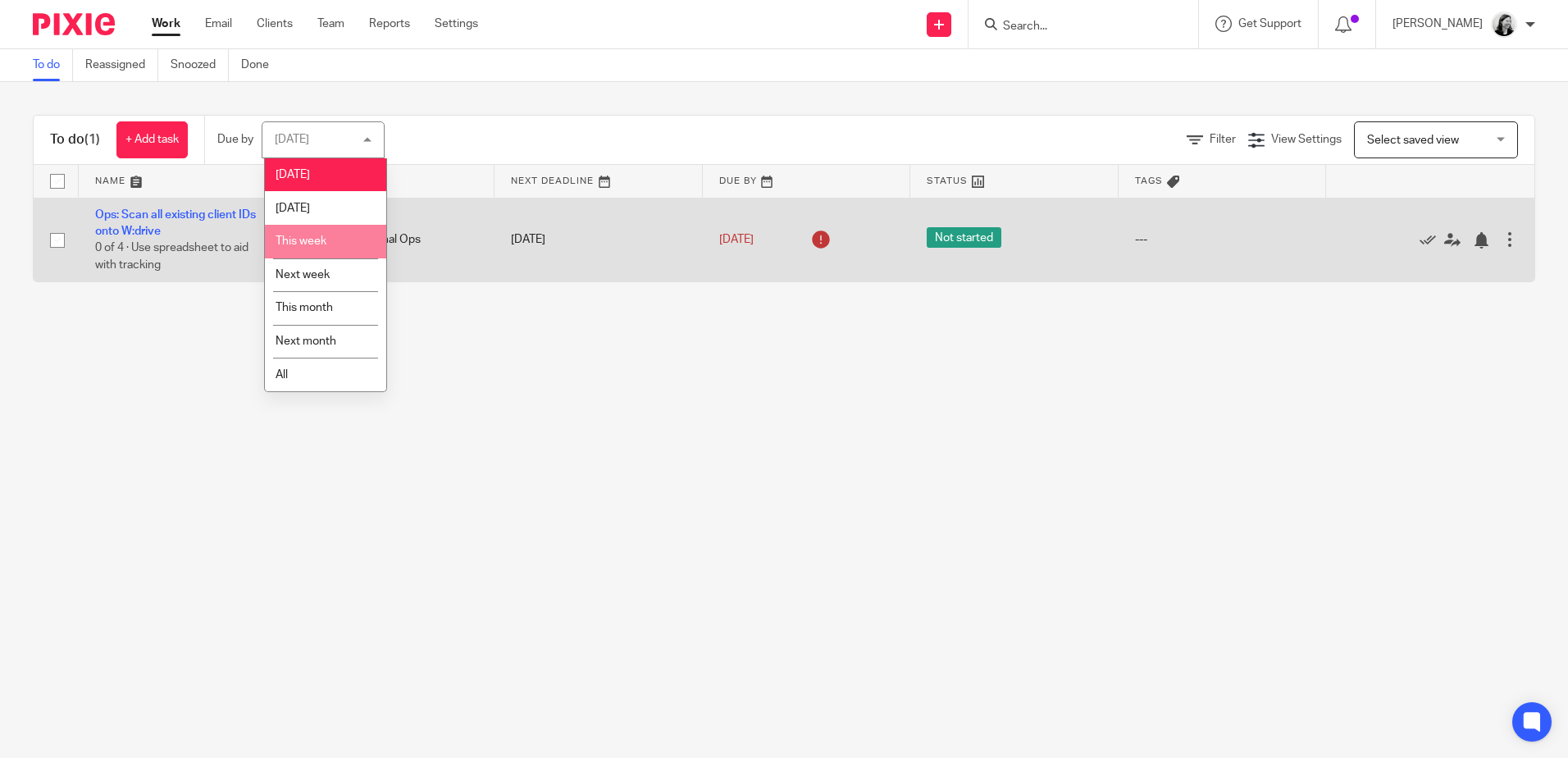
click at [320, 229] on li "This week" at bounding box center [325, 241] width 121 height 33
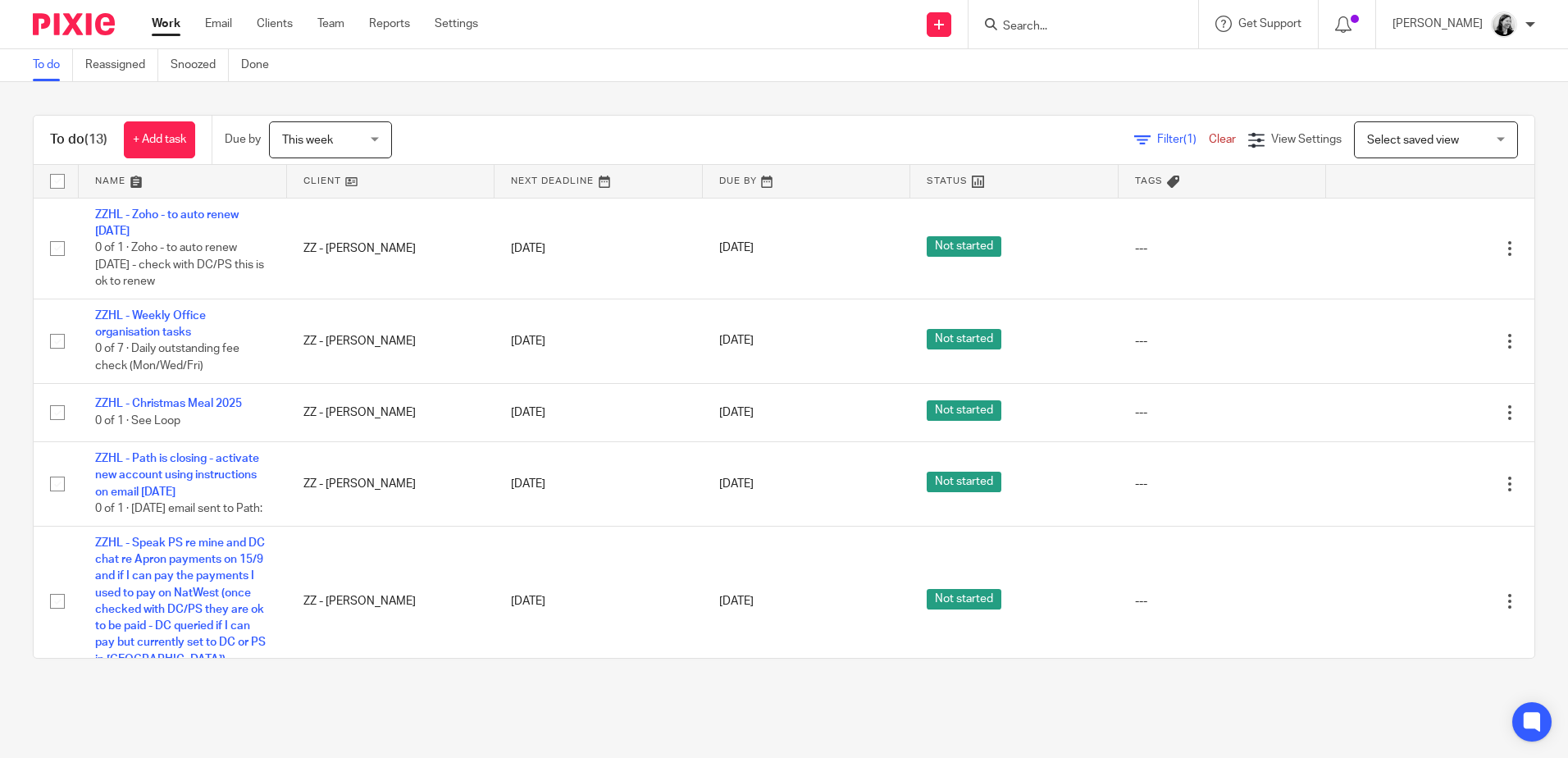
click at [1515, 20] on img at bounding box center [1504, 24] width 26 height 26
click at [1458, 117] on span "Logout" at bounding box center [1459, 114] width 37 height 11
